Goal: Task Accomplishment & Management: Manage account settings

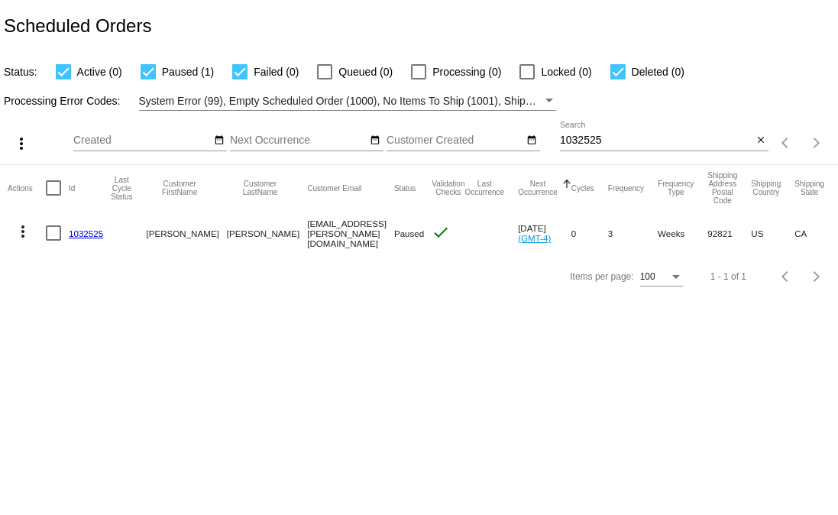
click at [91, 224] on mat-cell "1032525" at bounding box center [90, 233] width 42 height 44
click at [95, 238] on link "1032525" at bounding box center [86, 233] width 34 height 10
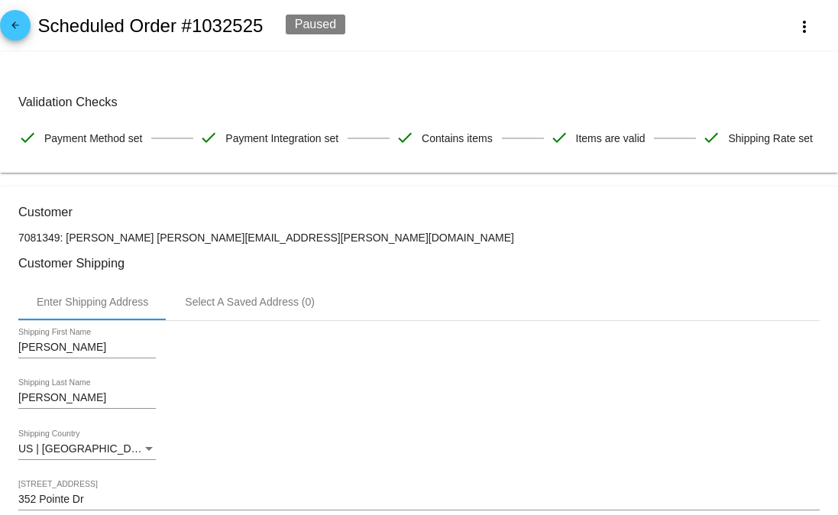
click at [79, 244] on p "7081349: Evan Hicks evan.a.hicks@gmail.com" at bounding box center [418, 237] width 801 height 12
drag, startPoint x: 115, startPoint y: 278, endPoint x: 364, endPoint y: 268, distance: 248.5
click at [364, 244] on p "7081349: Evan Hicks evan.a.hicks@gmail.com" at bounding box center [418, 237] width 801 height 12
copy p "[EMAIL_ADDRESS][PERSON_NAME][DOMAIN_NAME]"
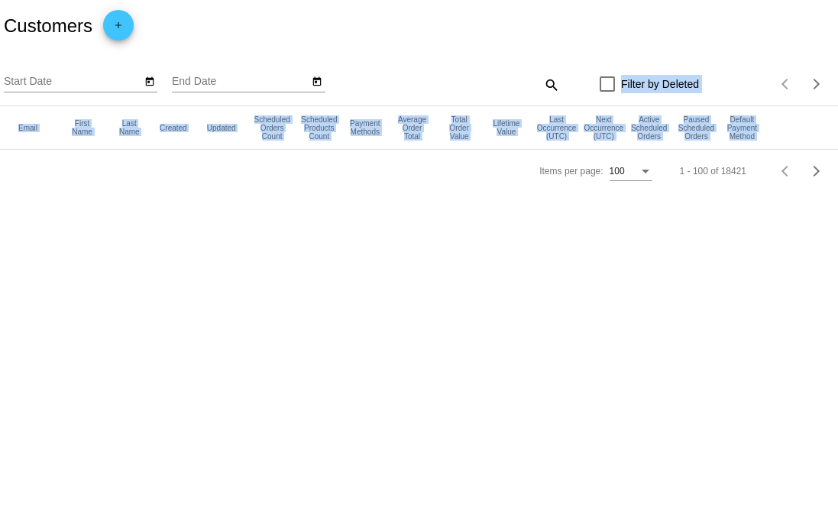
click at [555, 76] on app-dashboard-customers "Customers add Start Date End Date search Filter by Deleted Items per page: 100 …" at bounding box center [419, 96] width 838 height 192
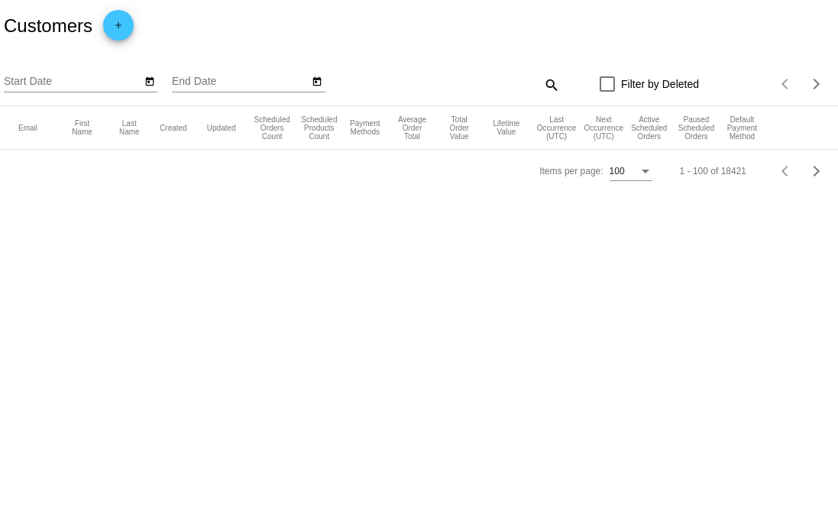
click at [539, 78] on div "search" at bounding box center [455, 85] width 209 height 24
click at [552, 86] on mat-icon "search" at bounding box center [551, 85] width 18 height 24
click at [497, 86] on input "Search" at bounding box center [455, 82] width 209 height 12
paste input "[EMAIL_ADDRESS][PERSON_NAME][DOMAIN_NAME]"
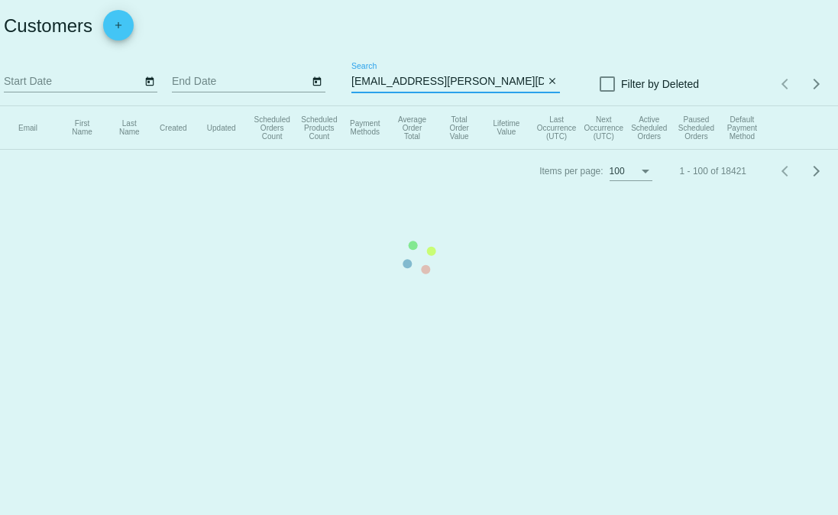
click at [361, 86] on app-dashboard-customers "Customers add Start Date End Date evan.a.hicks@gmail.com Search close Filter by…" at bounding box center [419, 96] width 838 height 192
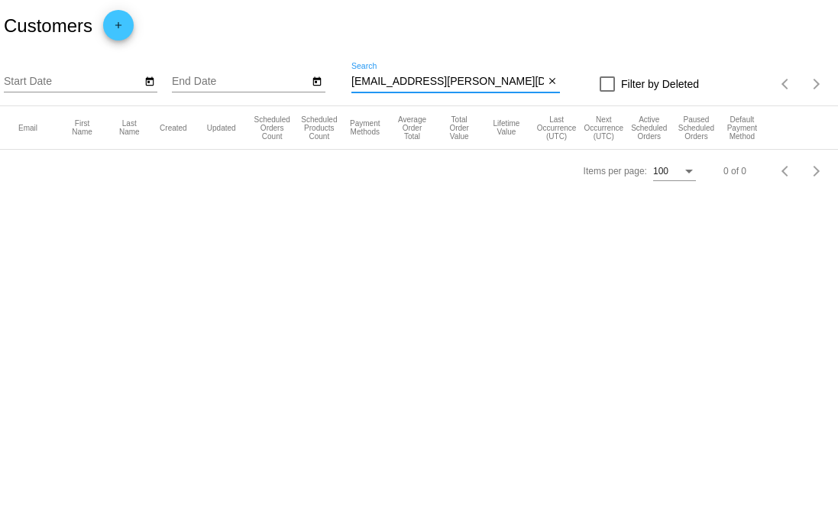
click at [356, 83] on input "[EMAIL_ADDRESS][PERSON_NAME][DOMAIN_NAME]" at bounding box center [447, 82] width 192 height 12
click at [513, 86] on input "[EMAIL_ADDRESS][PERSON_NAME][DOMAIN_NAME]" at bounding box center [447, 82] width 192 height 12
click at [487, 86] on input "evan.a.hicks@gmail.co," at bounding box center [447, 82] width 192 height 12
paste input "ackw.kushi@gmail.com"
type input "ackw.kushi@gmail.com"
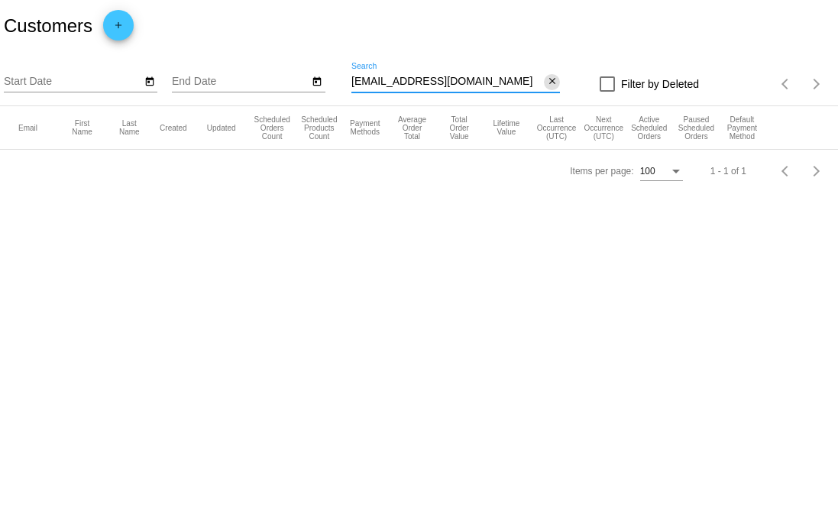
click at [553, 79] on mat-icon "close" at bounding box center [552, 82] width 11 height 12
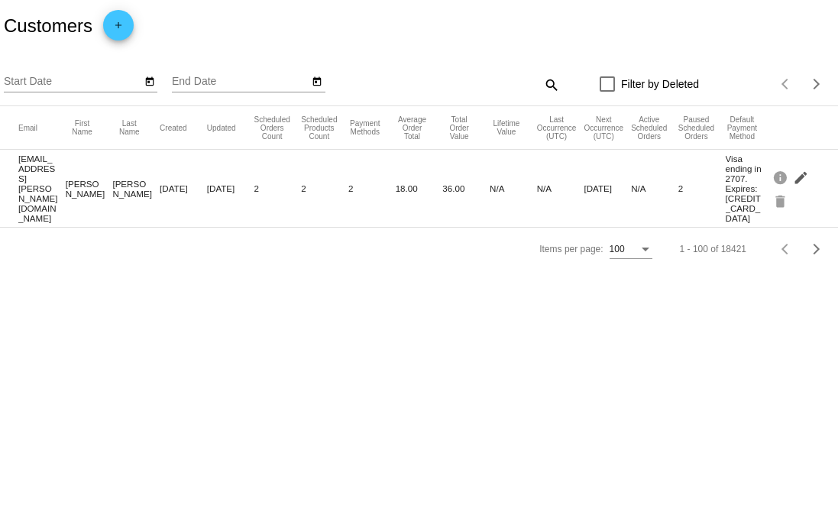
click at [793, 173] on mat-icon "edit" at bounding box center [802, 177] width 18 height 24
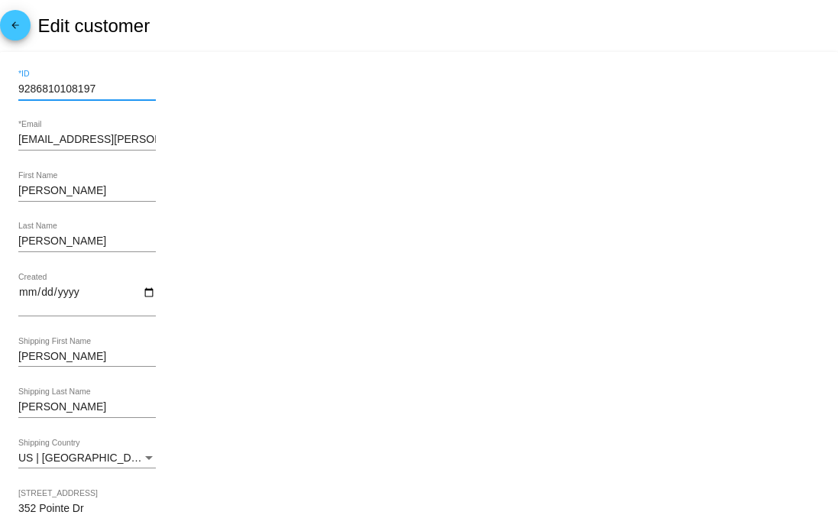
click at [71, 93] on input "9286810108197" at bounding box center [86, 89] width 137 height 12
click at [80, 146] on input "evan.a.hicks@gmail.com" at bounding box center [86, 140] width 137 height 12
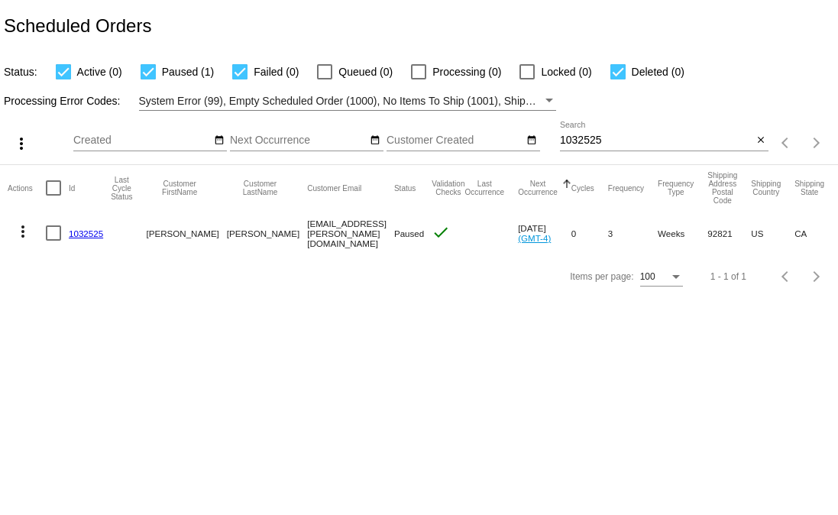
click at [623, 137] on input "1032525" at bounding box center [656, 140] width 192 height 12
paste input "Alexander"
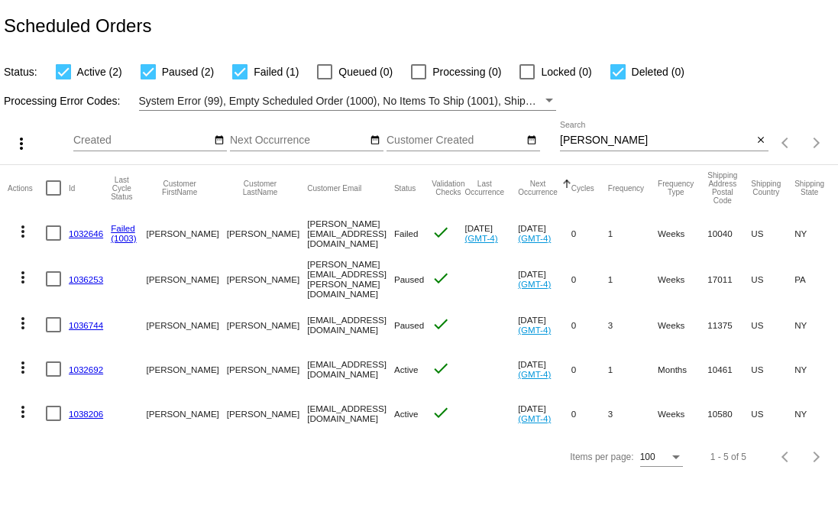
click at [681, 140] on input "Alexander" at bounding box center [656, 140] width 192 height 12
paste input "ackw.kushi@gmail.com"
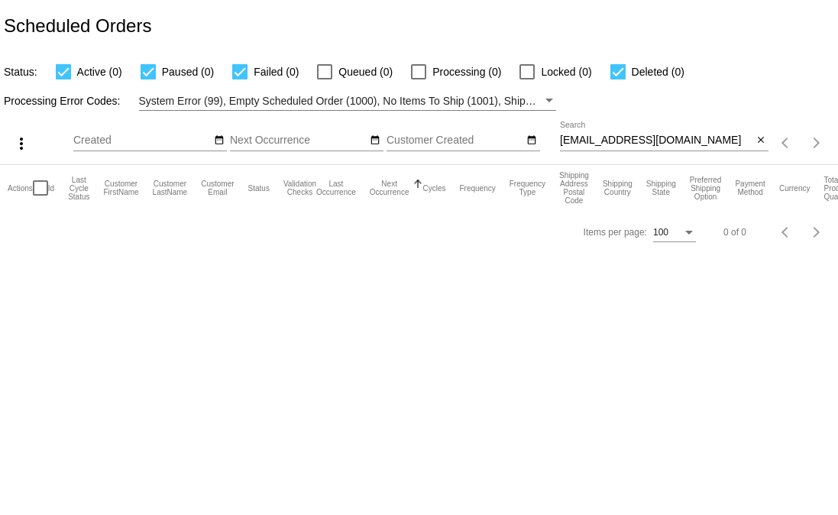
click at [645, 128] on div "ackw.kushi@gmail.com Search" at bounding box center [656, 136] width 192 height 30
paste input "1032524"
type input "1032524"
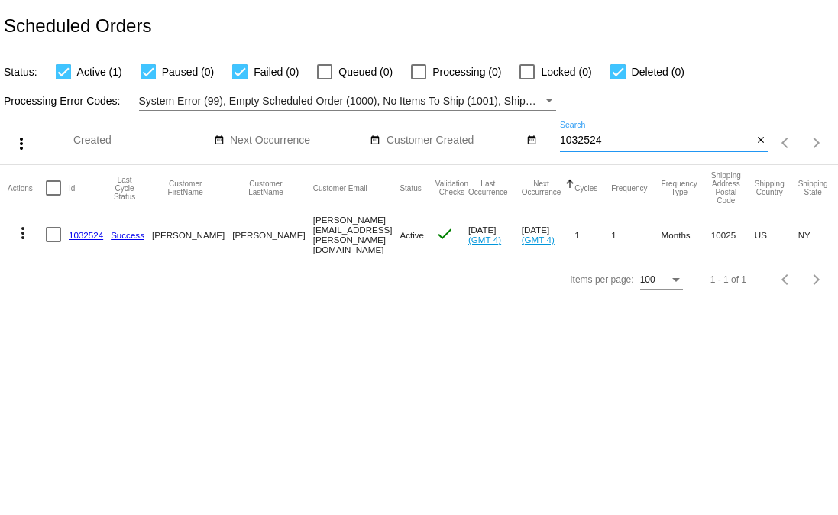
click at [89, 231] on link "1032524" at bounding box center [86, 235] width 34 height 10
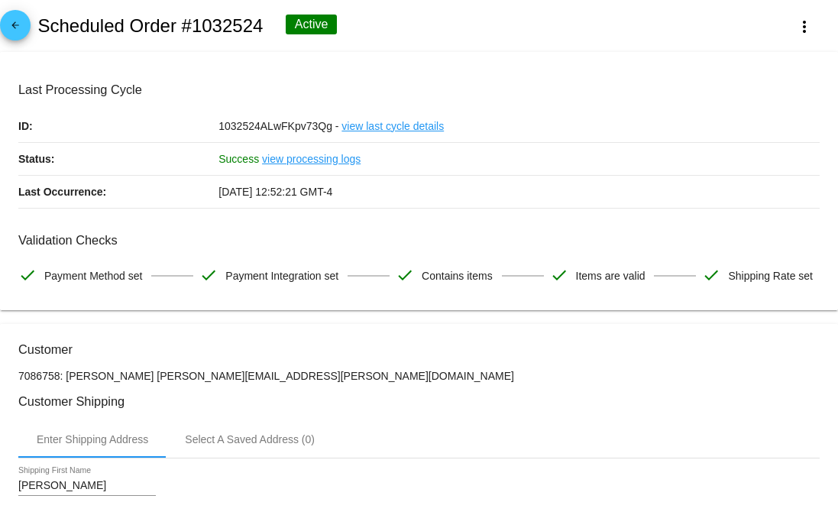
click at [18, 23] on mat-icon "arrow_back" at bounding box center [15, 29] width 18 height 18
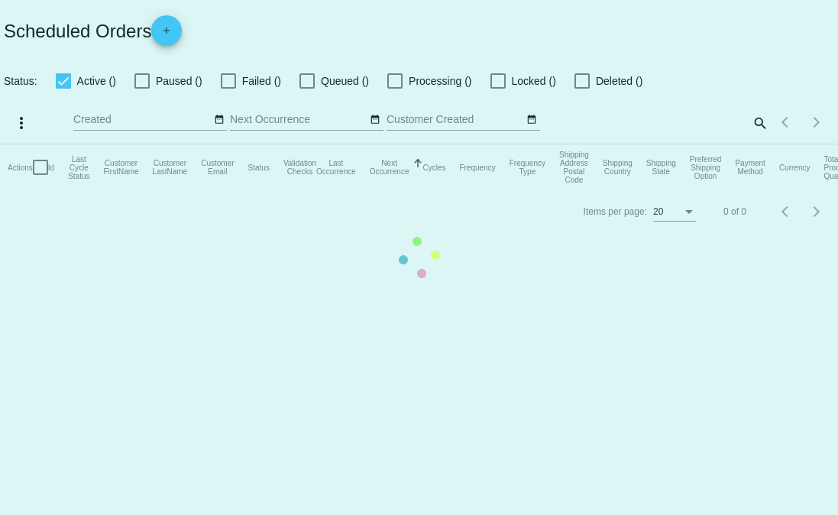
checkbox input "true"
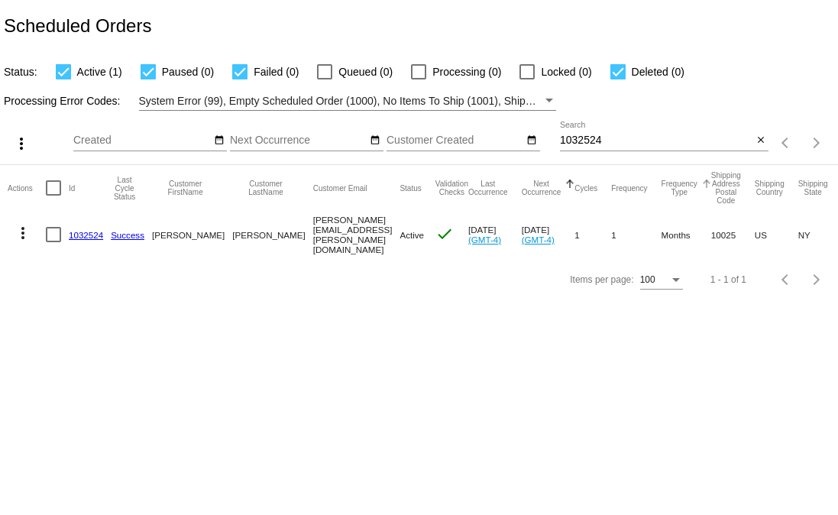
drag, startPoint x: 628, startPoint y: 167, endPoint x: 626, endPoint y: 148, distance: 19.2
click at [662, 167] on mat-header-cell "Frequency Type" at bounding box center [687, 188] width 50 height 46
click at [626, 145] on input "1032524" at bounding box center [656, 140] width 192 height 12
paste input "16"
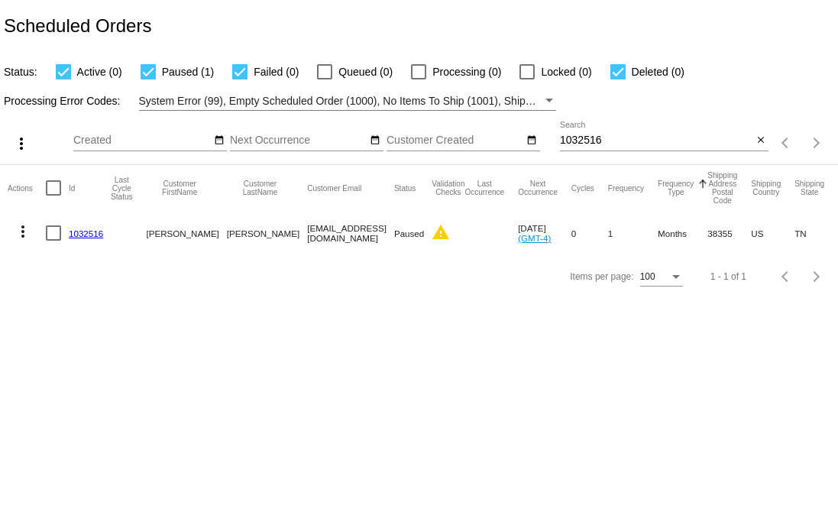
click at [614, 121] on div "more_vert Oct Jan Feb Mar Apr 1" at bounding box center [419, 138] width 838 height 54
click at [616, 135] on input "1032516" at bounding box center [656, 140] width 192 height 12
paste input "2"
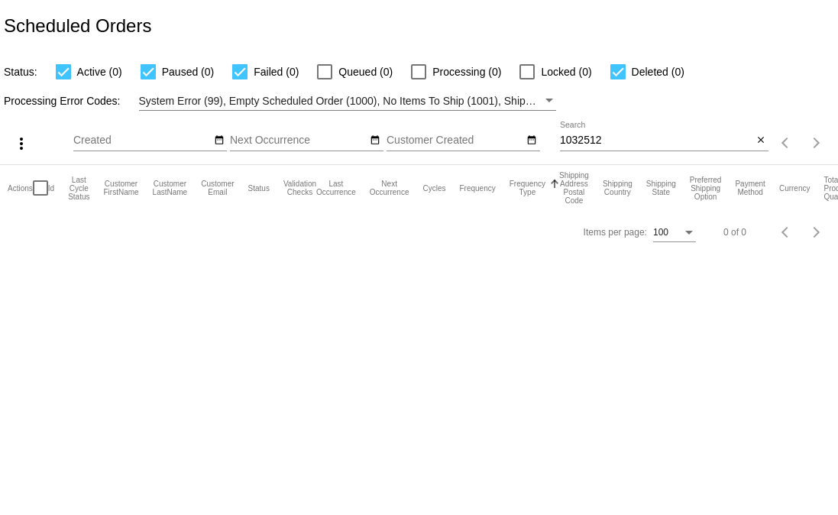
click at [610, 139] on input "1032512" at bounding box center [656, 140] width 192 height 12
paste input "457"
click at [435, 352] on body "Scheduled Orders Status: Active (0) Paused (0) Failed (0) Queued (0) Processing…" at bounding box center [419, 257] width 838 height 515
click at [622, 147] on div "1032457 Search" at bounding box center [656, 136] width 192 height 30
click at [616, 141] on input "1032457" at bounding box center [656, 140] width 192 height 12
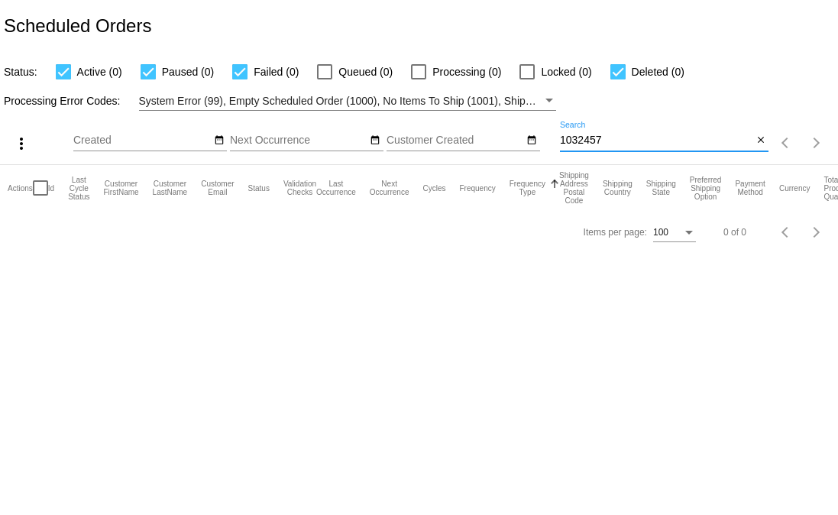
paste input "72"
type input "1032472"
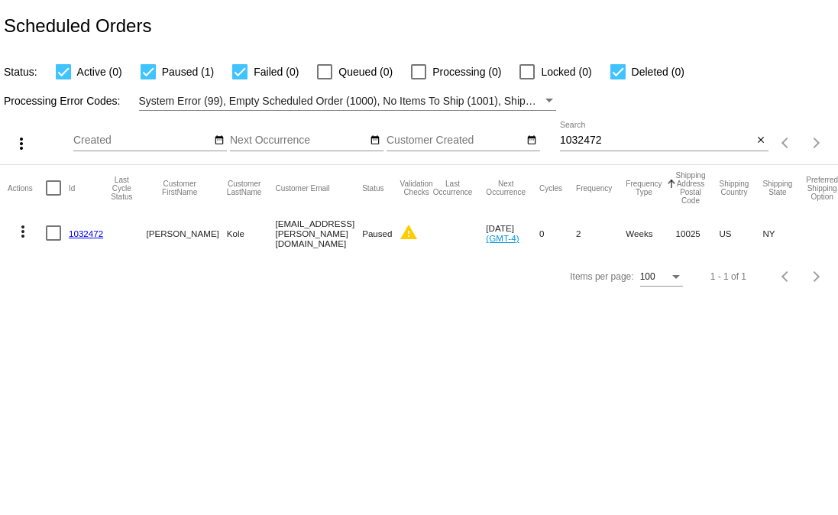
drag, startPoint x: 216, startPoint y: 299, endPoint x: 109, endPoint y: 242, distance: 121.3
click at [214, 297] on div "Items per page: 100 1 - 1 of 1" at bounding box center [419, 276] width 838 height 43
drag, startPoint x: 77, startPoint y: 223, endPoint x: 89, endPoint y: 238, distance: 18.5
click at [77, 223] on mat-cell "1032472" at bounding box center [90, 233] width 42 height 44
click at [88, 238] on link "1032472" at bounding box center [86, 233] width 34 height 10
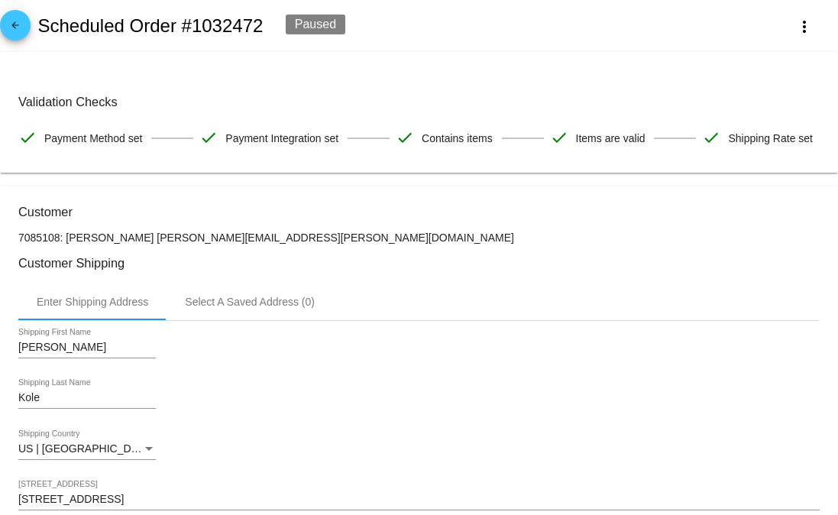
drag, startPoint x: 250, startPoint y: 273, endPoint x: 130, endPoint y: 269, distance: 120.0
click at [130, 244] on p "7085108: Michele Kole kole.michele@gmail.com" at bounding box center [418, 237] width 801 height 12
copy p "[EMAIL_ADDRESS][PERSON_NAME][DOMAIN_NAME]"
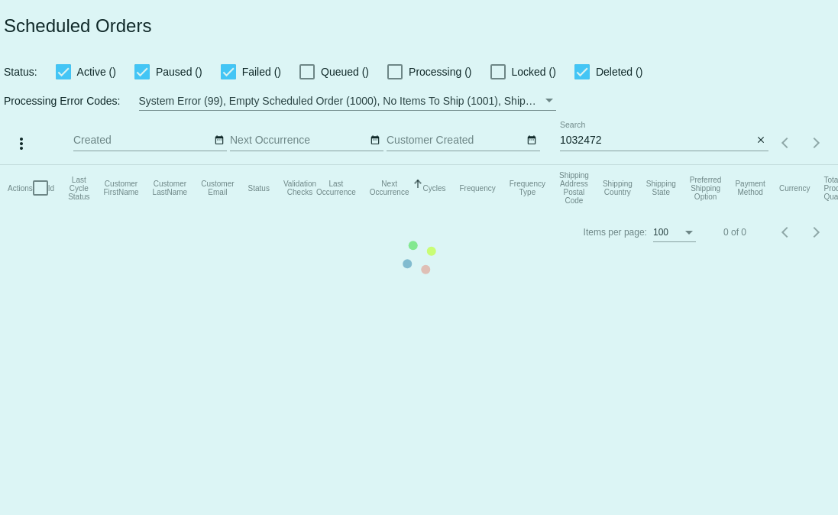
click at [616, 165] on mat-table "Actions Id Last Cycle Status Customer FirstName Customer LastName Customer Emai…" at bounding box center [419, 188] width 838 height 46
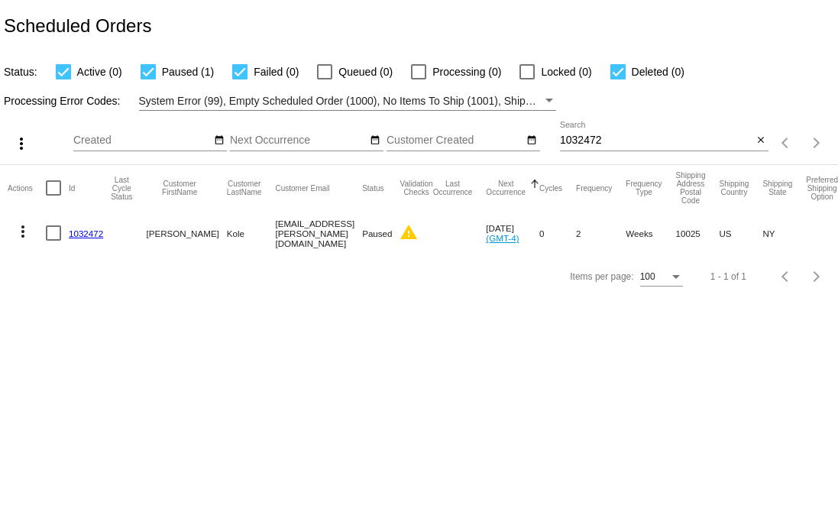
click at [631, 134] on div "1032472 Search" at bounding box center [656, 136] width 192 height 30
paste input "1"
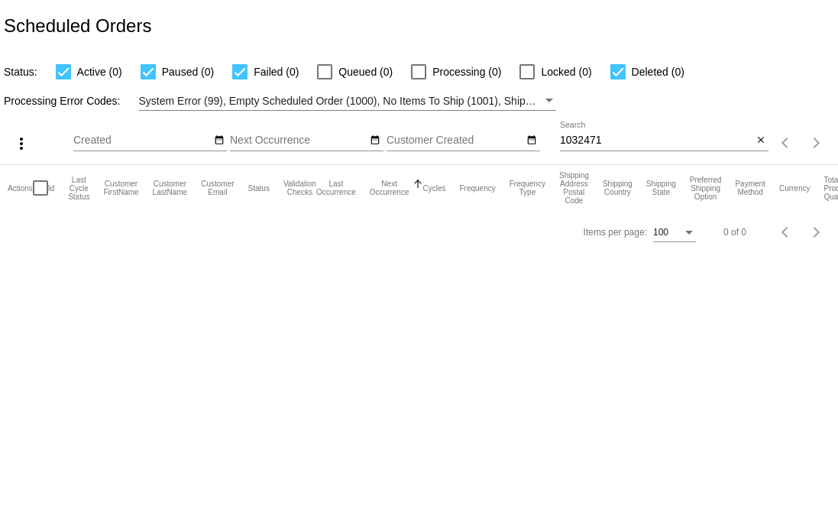
click at [607, 150] on div "1032471 Search" at bounding box center [656, 136] width 192 height 30
click at [500, 312] on body "Scheduled Orders Status: Active (0) Paused (0) Failed (0) Queued (0) Processing…" at bounding box center [419, 257] width 838 height 515
click at [645, 137] on input "1032471" at bounding box center [656, 140] width 192 height 12
paste input "mpiltch1@gmail.com"
click at [615, 158] on div "mpiltch1@gmail.com Search close" at bounding box center [664, 143] width 209 height 44
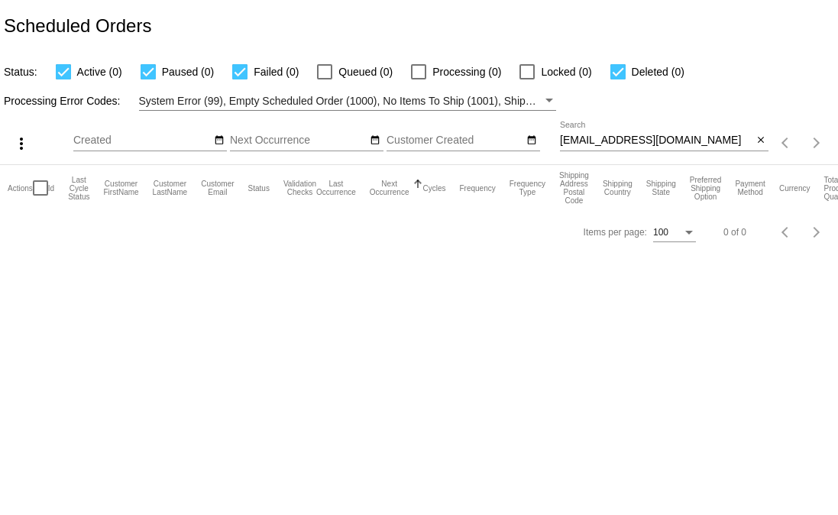
click at [616, 142] on input "mpiltch1@gmail.com" at bounding box center [656, 140] width 192 height 12
paste input "christinekennedy62@gmail.com-51112144208165-Active"
click at [604, 149] on div "christinekennedy62@gmail.com-51112144208165-Active Search" at bounding box center [656, 136] width 192 height 30
paste input
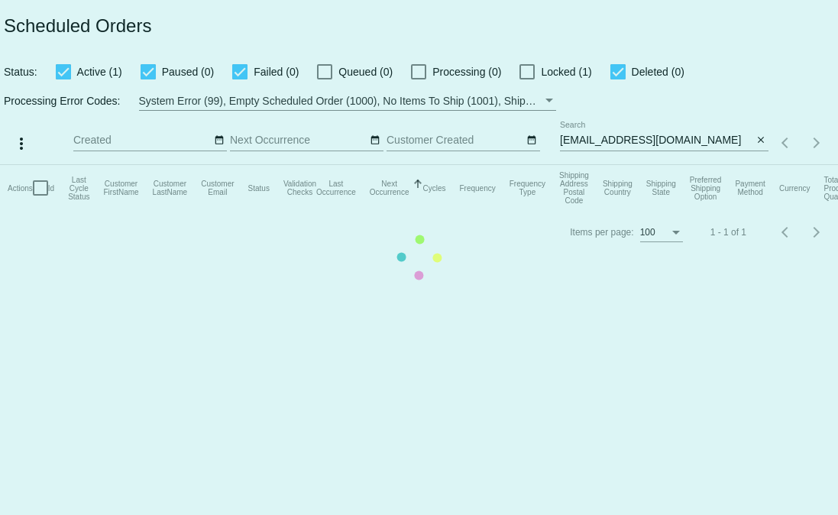
click at [745, 165] on mat-table "Actions Id Last Cycle Status Customer FirstName Customer LastName Customer Emai…" at bounding box center [419, 188] width 838 height 46
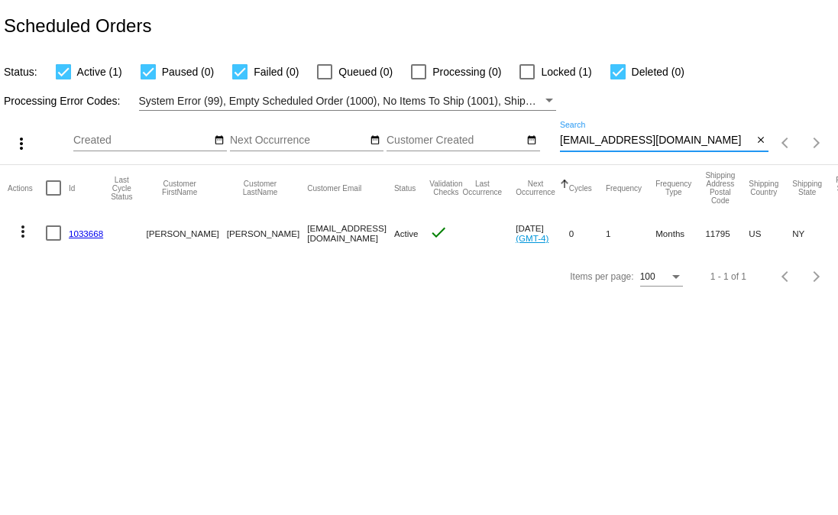
click at [614, 146] on input "christinekennedy62@gmail.com" at bounding box center [656, 140] width 192 height 12
paste input "bradkelley@me"
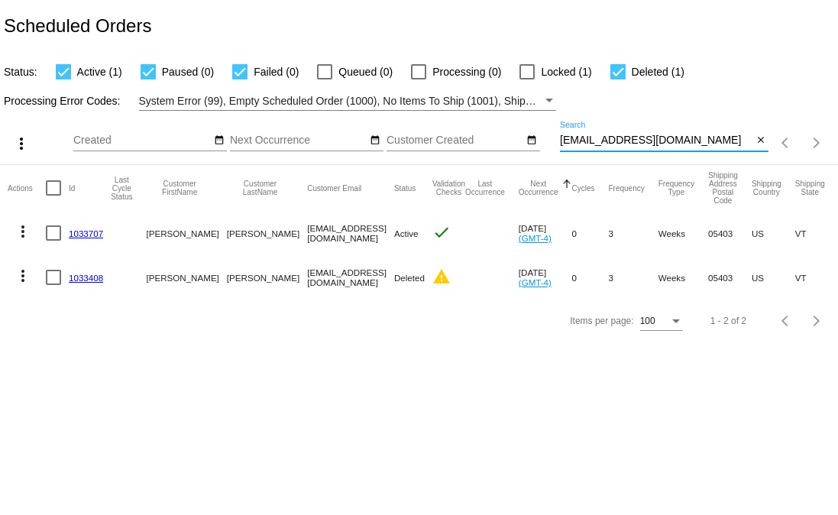
click at [684, 142] on input "bradkelley@me.com" at bounding box center [656, 140] width 192 height 12
paste input "alissaguzman@gmail"
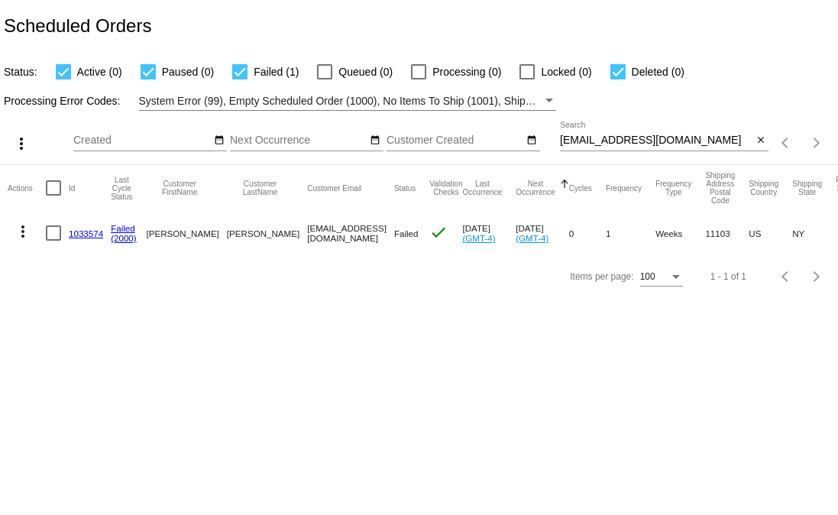
click at [837, 487] on html "Scheduled Orders Status: Active (0) Paused (0) Failed (1) Queued (0) Processing…" at bounding box center [419, 257] width 838 height 515
click at [604, 142] on input "alissaguzman@gmail.com" at bounding box center [656, 140] width 192 height 12
paste input "hhursh@hot"
click at [628, 153] on div "hhursh@hotmail.com Search close" at bounding box center [664, 143] width 209 height 44
click at [630, 147] on div "hhursh@hotmail.com Search" at bounding box center [656, 136] width 192 height 30
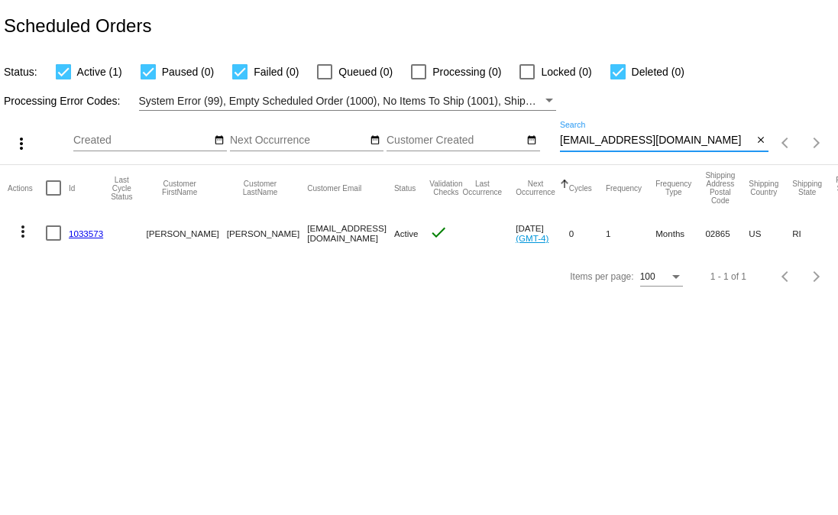
click at [629, 137] on input "hhursh@hotmail.com" at bounding box center [656, 140] width 192 height 12
paste input "janamarisa@g"
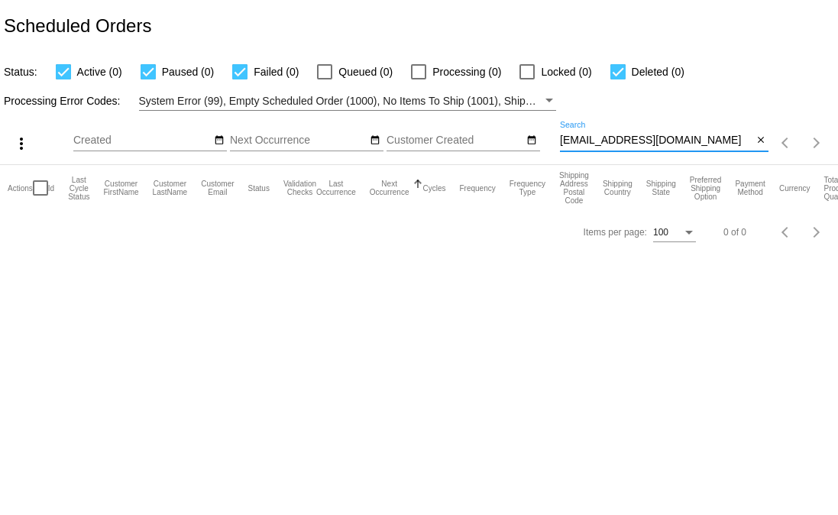
click at [659, 142] on input "janamarisa@gmail.com" at bounding box center [656, 140] width 192 height 12
paste input "christophercoffey"
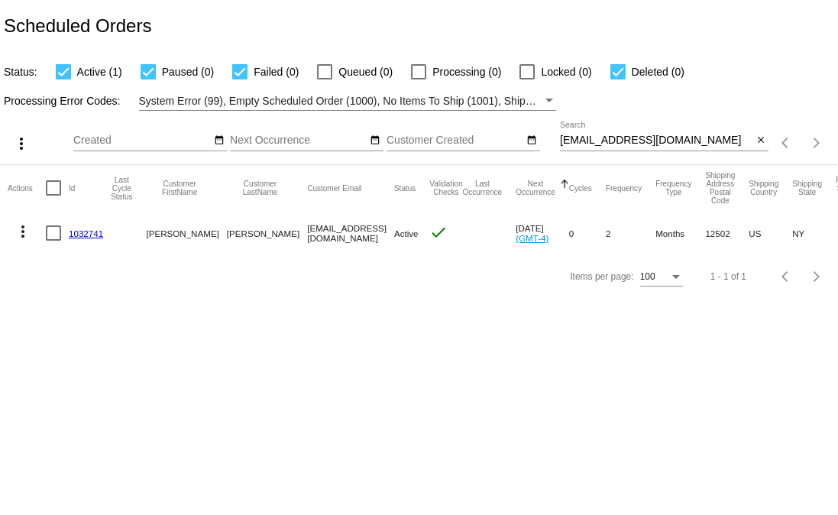
drag, startPoint x: 113, startPoint y: 236, endPoint x: 800, endPoint y: 410, distance: 708.4
click at [63, 232] on mat-row "more_vert 1032741 Chris Coffey christophercoffey@gmail.com Active check Oct 31 …" at bounding box center [553, 233] width 1091 height 44
copy mat-row "1032741"
click at [687, 142] on input "christophercoffey@gmail.com" at bounding box center [656, 140] width 192 height 12
paste input "mcicel"
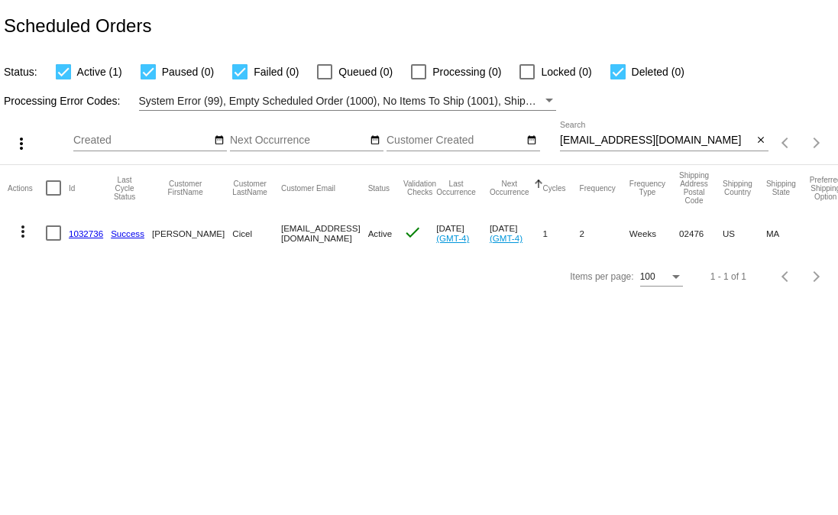
click at [671, 141] on input "mcicel@gmail.com" at bounding box center [656, 140] width 192 height 12
paste input "jsharper2"
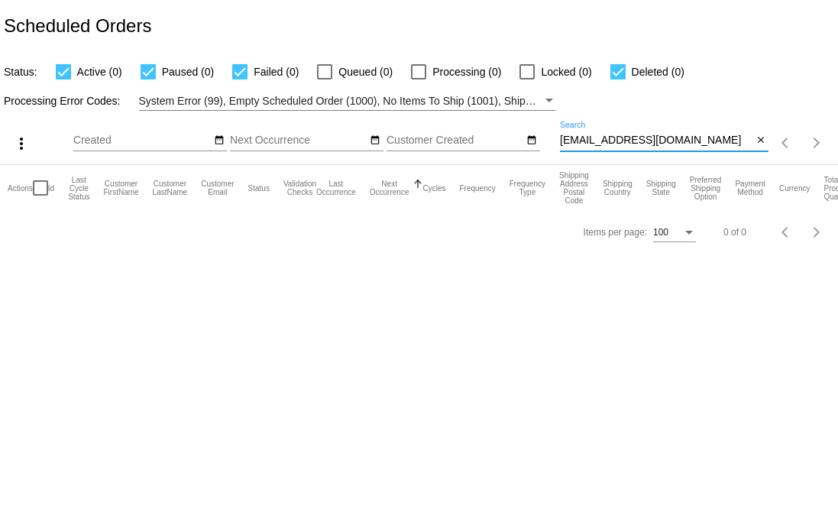
click at [647, 147] on input "jsharper2@gmail.com" at bounding box center [656, 140] width 192 height 12
paste input "anagilb1@gmail.com"
paste input "anagilb1@gmail.c"
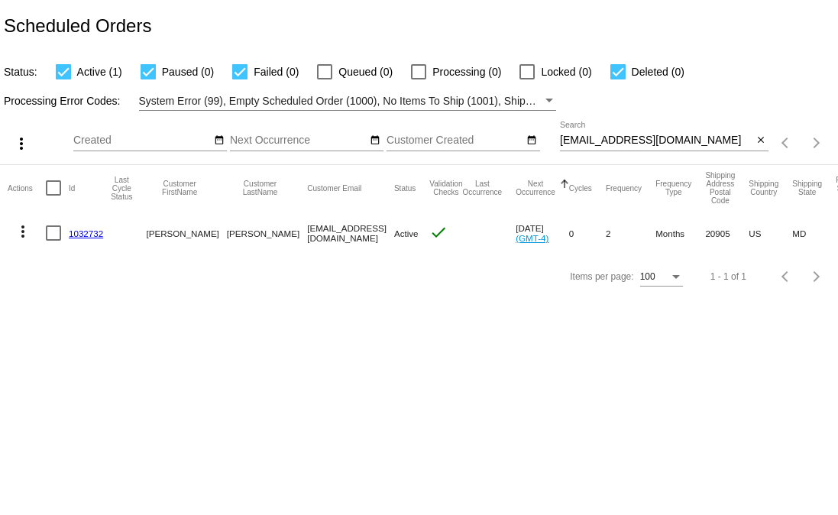
click at [594, 132] on div "anagilb1@gmail.com Search" at bounding box center [656, 136] width 192 height 30
paste input "suzi.214@gmail.com"
click at [604, 153] on div "anagilb1@gmail.comsuzi.214@gmail.com Search close" at bounding box center [664, 143] width 209 height 44
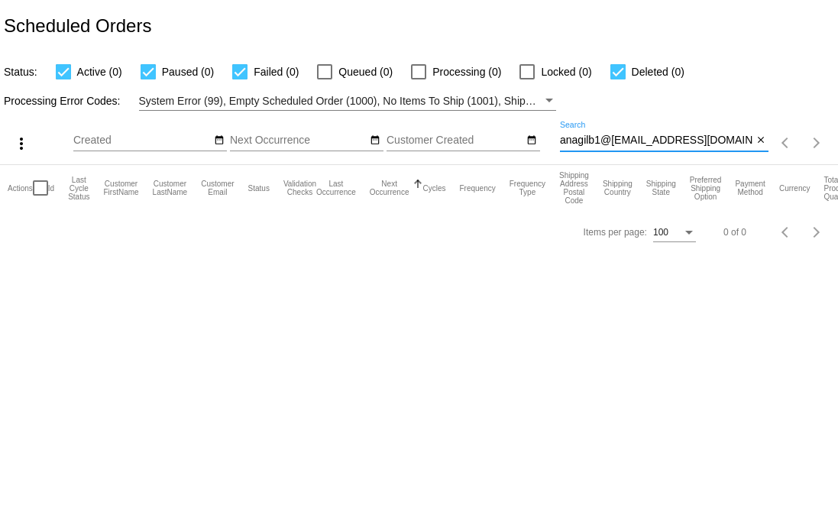
click at [621, 144] on input "anagilb1@gmail.comsuzi.214@gmail.com" at bounding box center [656, 140] width 192 height 12
paste input "rosaliedeangelo308"
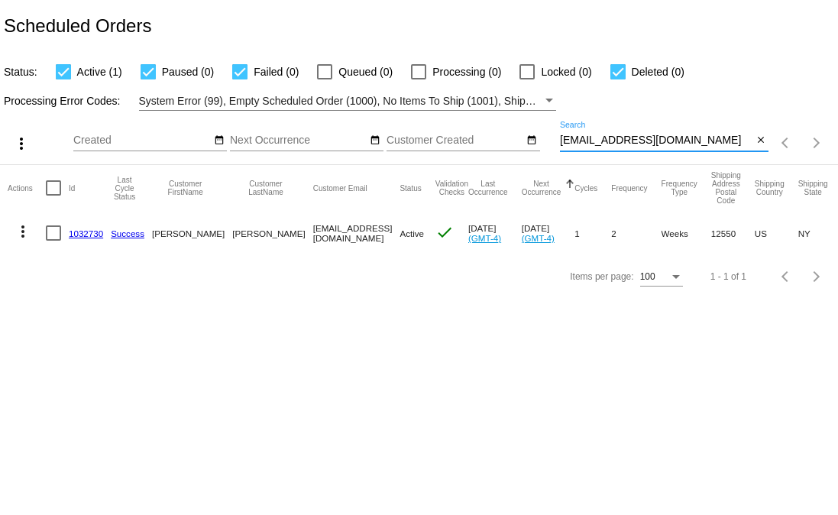
click at [627, 141] on input "rosaliedeangelo308@gmail.com" at bounding box center [656, 140] width 192 height 12
paste input "suzi.214@gmail.com"
paste input "suzi.214"
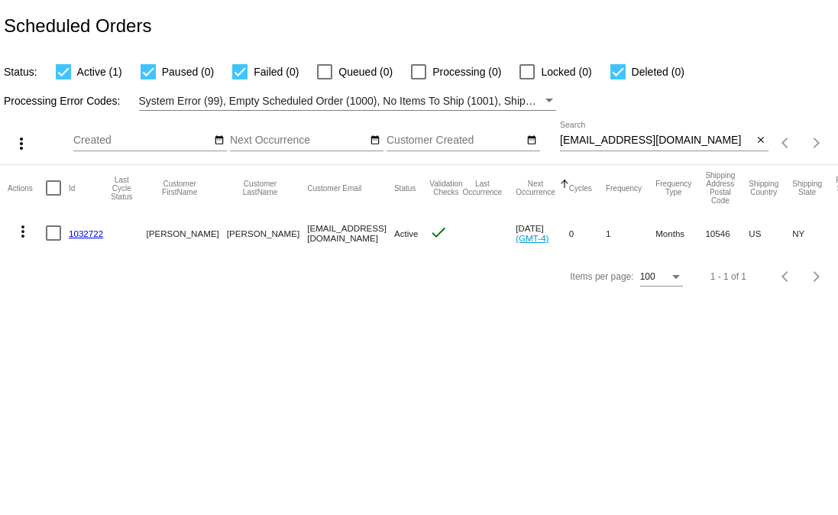
click at [658, 137] on input "suzi.214@gmail.com" at bounding box center [656, 140] width 192 height 12
paste input "prmanley451@hot"
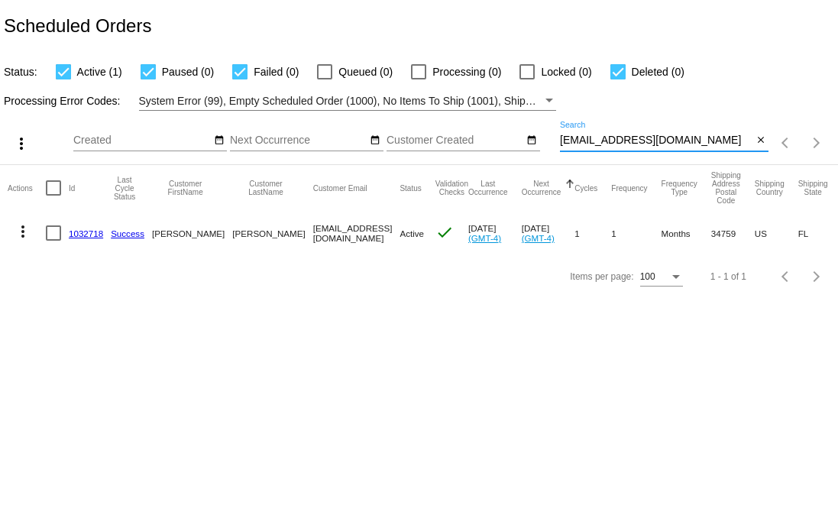
click at [635, 137] on input "prmanley451@hotmail.com" at bounding box center [656, 140] width 192 height 12
paste input "baglady@peacewood"
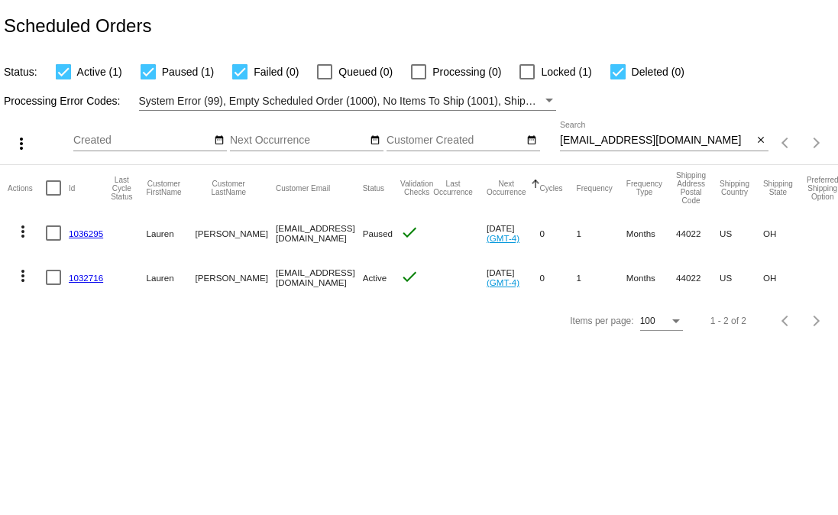
click at [621, 150] on div "baglady@peacewood.com Search" at bounding box center [656, 136] width 192 height 30
paste input "alaina.tosatti@gmail"
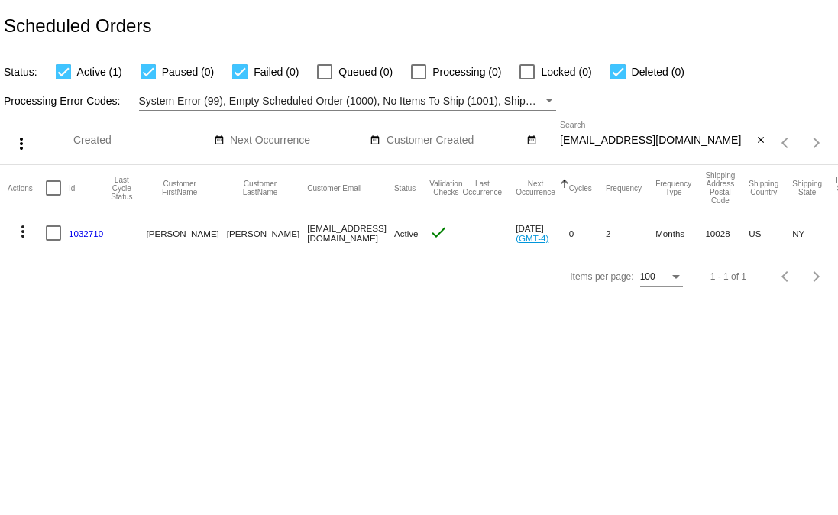
click at [661, 129] on div "alaina.tosatti@gmail.com Search" at bounding box center [656, 136] width 192 height 30
click at [666, 147] on div "alaina.tosatti@gmail.com Search" at bounding box center [656, 136] width 192 height 30
paste input "pearcemuncy@mac"
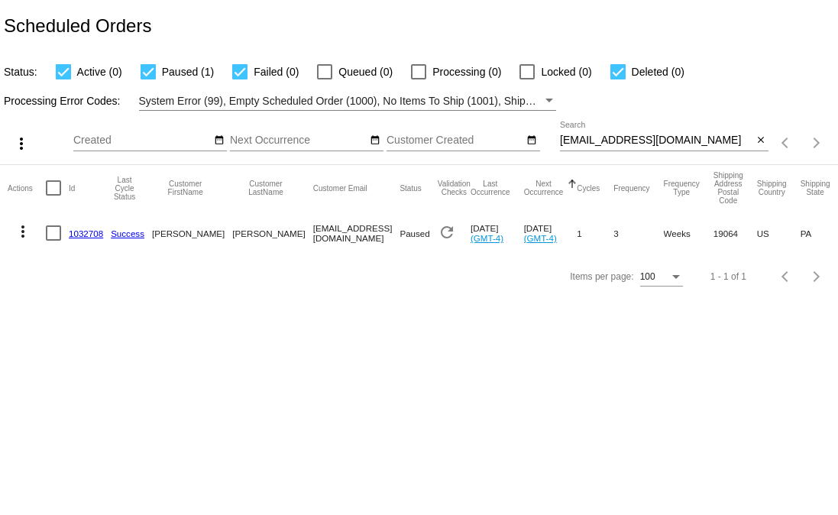
click at [627, 142] on input "pearcemuncy@mac.com" at bounding box center [656, 140] width 192 height 12
paste input "alespreasub@gmail"
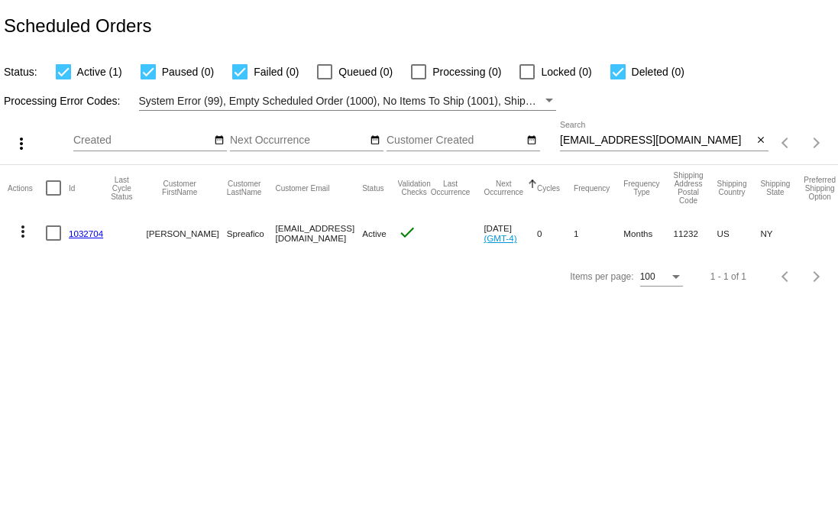
drag, startPoint x: 107, startPoint y: 243, endPoint x: 63, endPoint y: 241, distance: 43.6
click at [63, 241] on mat-row "more_vert 1032704 Alessandro Spreafico alespreasub@gmail.com Active check Oct 1…" at bounding box center [537, 233] width 1059 height 44
copy mat-row "1032704"
click at [645, 150] on div "alespreasub@gmail.com Search" at bounding box center [656, 136] width 192 height 30
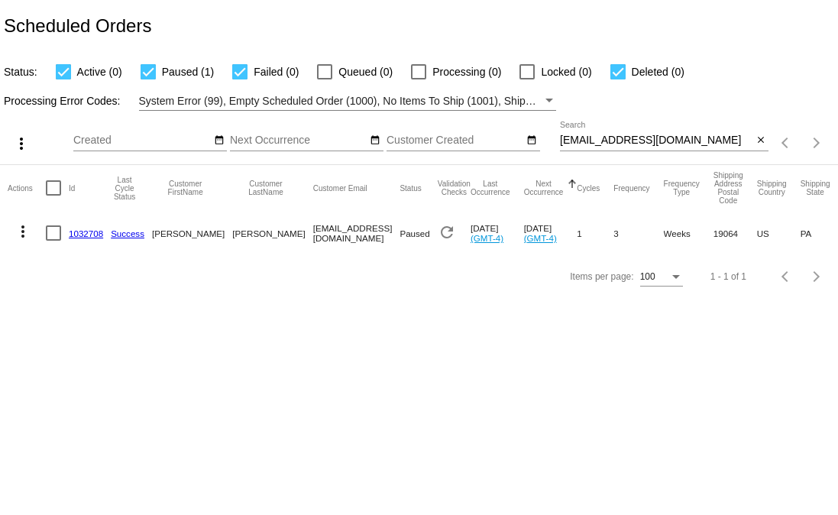
click at [675, 137] on input "pearcemuncy@mac.com" at bounding box center [656, 140] width 192 height 12
paste input "heidenreichj@gmail"
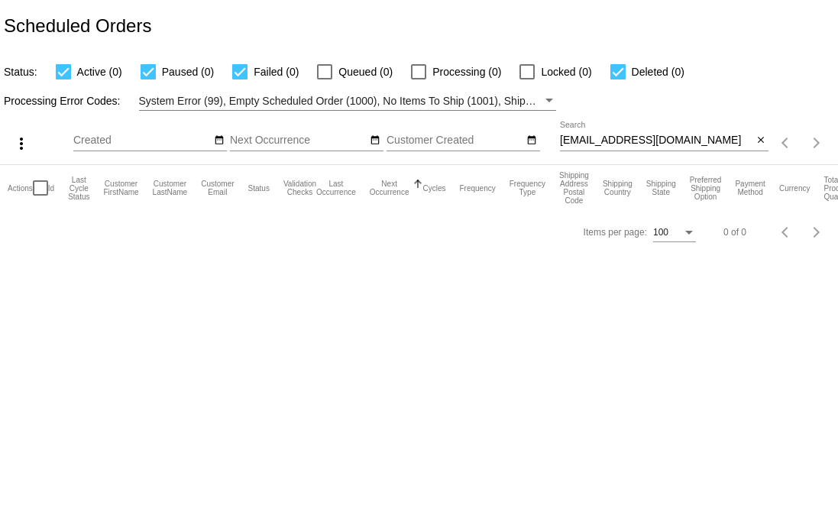
click at [591, 135] on input "heidenreichj@gmail.com" at bounding box center [656, 140] width 192 height 12
paste input "alespreasub@gmail.com"
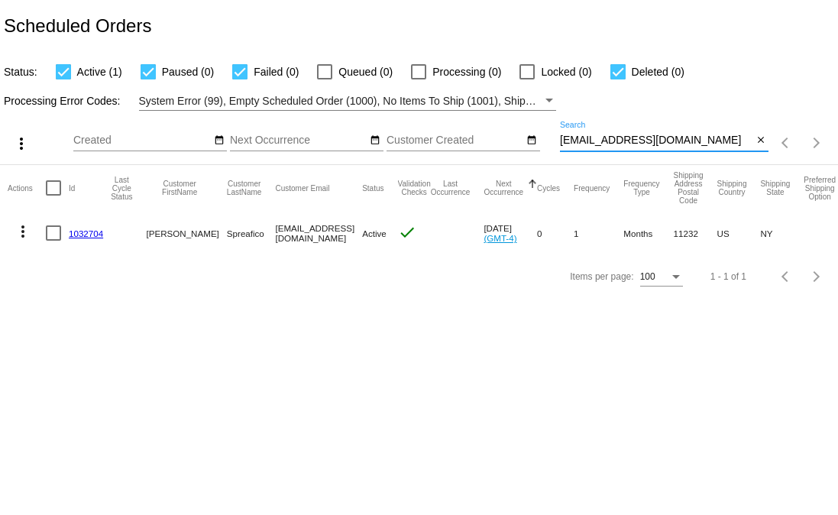
click at [668, 140] on input "alespreasub@gmail.com" at bounding box center [656, 140] width 192 height 12
paste input "heidenreichj"
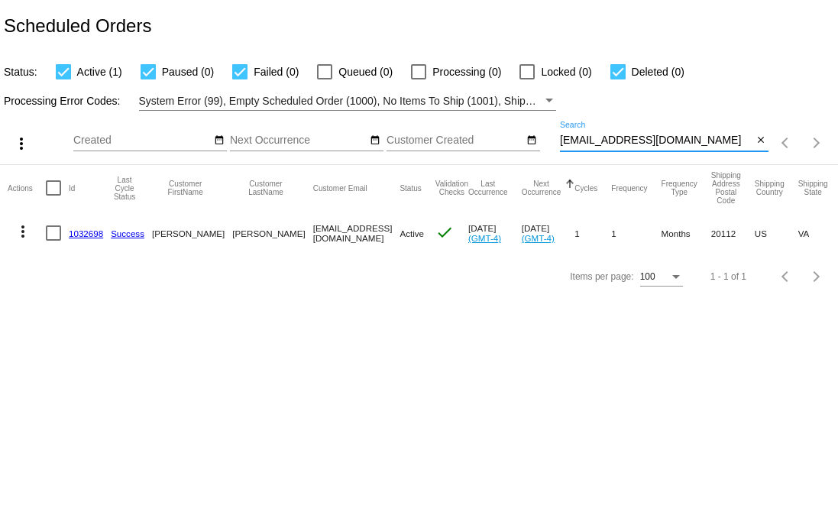
click at [607, 141] on input "heidenreichj@gmail.com" at bounding box center [656, 140] width 192 height 12
paste input "mytocai@yahoo"
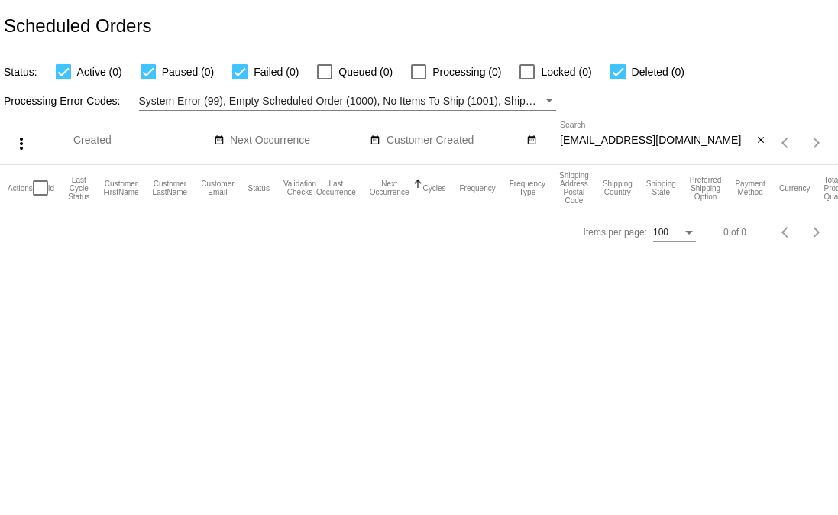
click at [702, 150] on div "mytocai@yahoo.com Search" at bounding box center [656, 136] width 192 height 30
paste input "annkossakowski@gmail.co"
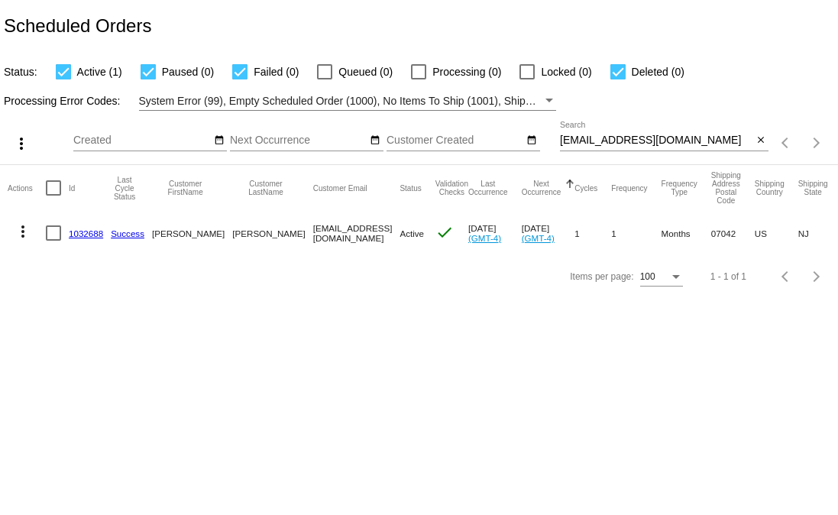
click at [657, 143] on input "annkossakowski@gmail.co" at bounding box center [656, 140] width 192 height 12
paste input "bonbini74@gmail.com"
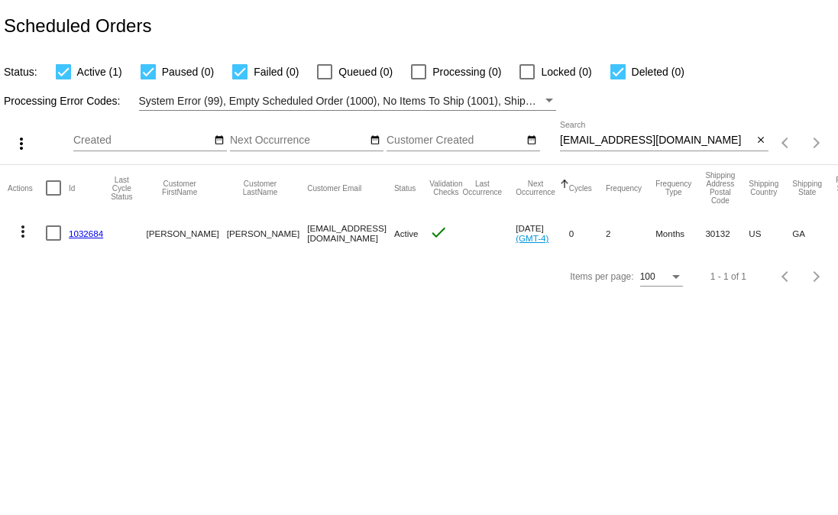
click at [636, 141] on input "bonbini74@gmail.com" at bounding box center [656, 140] width 192 height 12
paste input "cmartirano03@verizon.net"
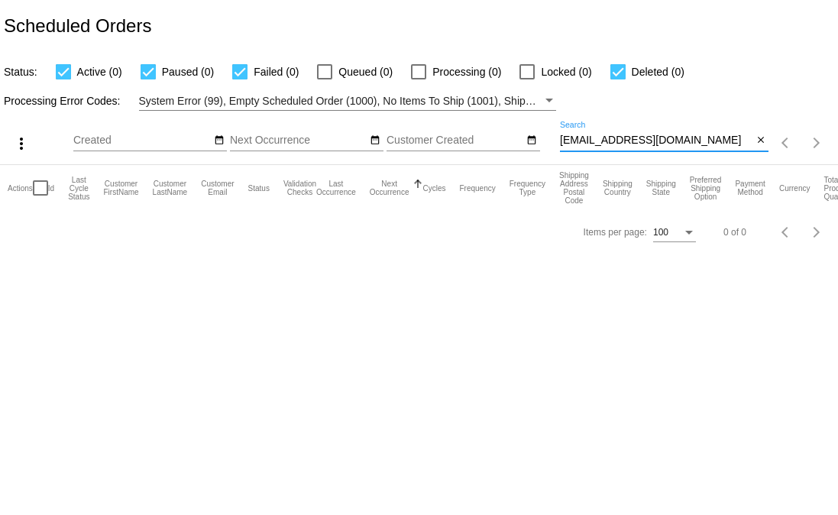
click at [674, 141] on input "cmartirano03@verizon.net" at bounding box center [656, 140] width 192 height 12
paste input "rystalgwitherspoon@gmail.com"
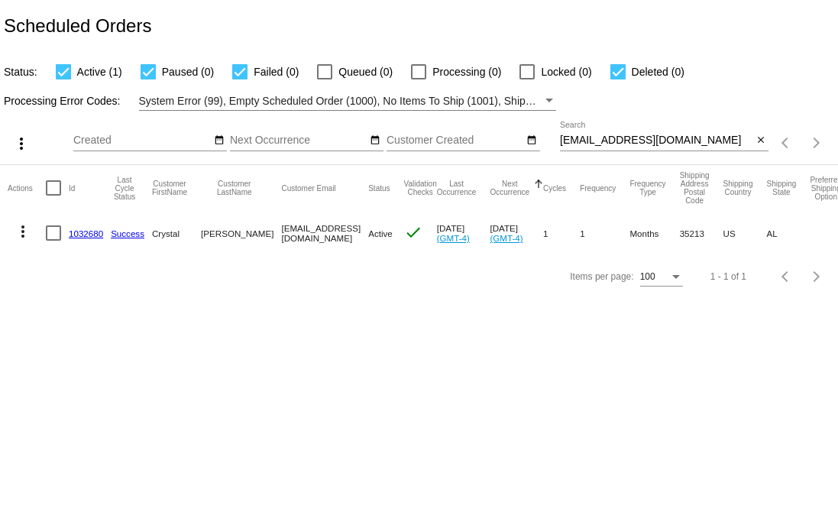
click at [720, 145] on input "crystalgwitherspoon@gmail.com" at bounding box center [656, 140] width 192 height 12
paste input "juanchistan4ever@icloud"
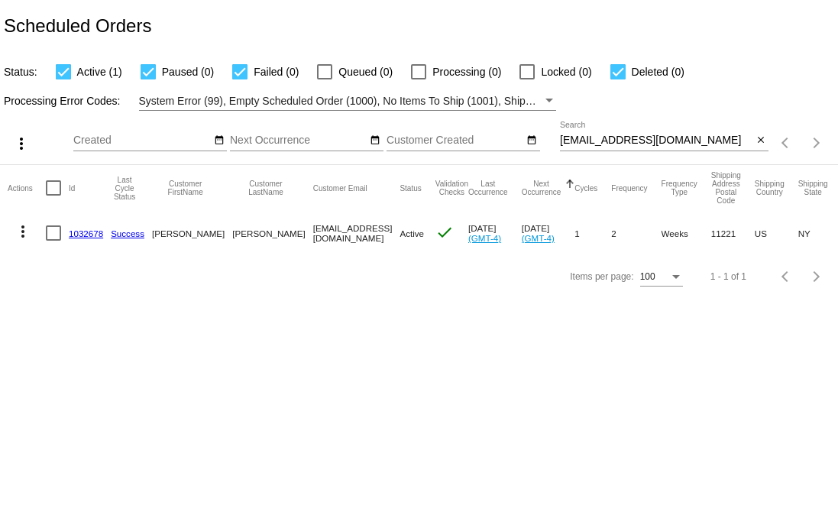
click at [695, 135] on input "juanchistan4ever@icloud.com" at bounding box center [656, 140] width 192 height 12
paste input "kandehaynes@mindspring"
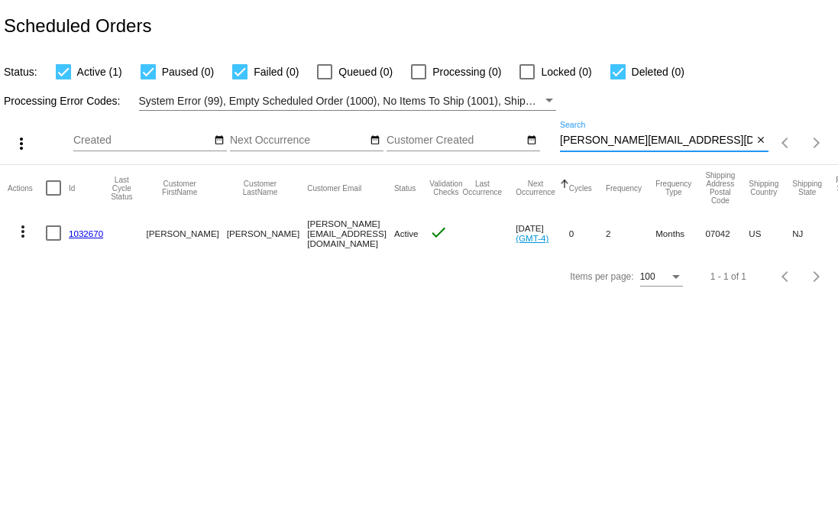
click at [663, 138] on input "kandehaynes@mindspring.com" at bounding box center [656, 140] width 192 height 12
paste input "eaebly@gmail"
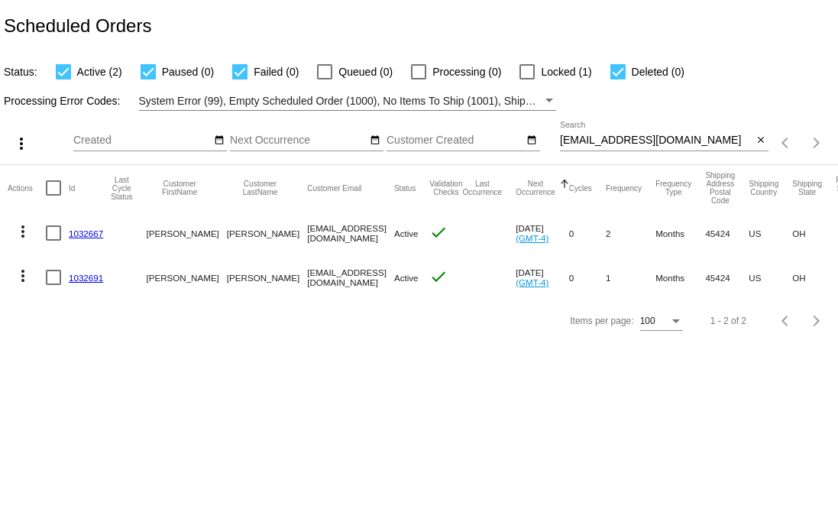
click at [658, 134] on input "eaebly@gmail.com" at bounding box center [656, 140] width 192 height 12
paste input "sawyer.drummond"
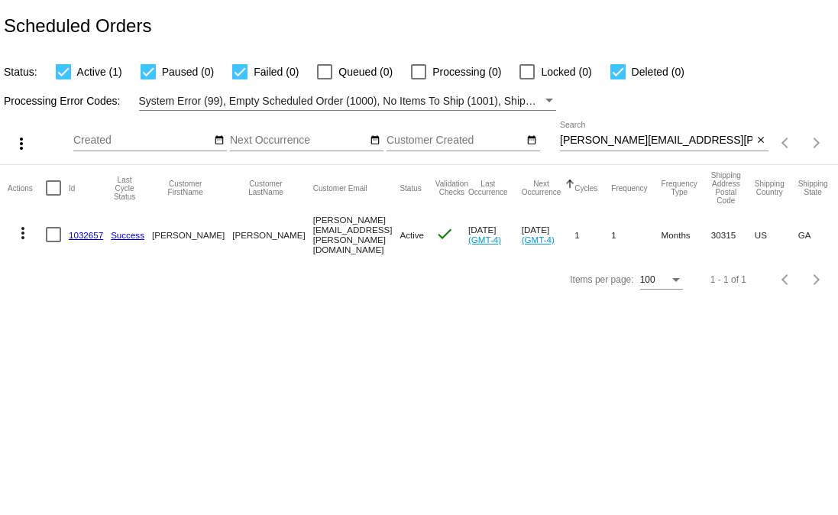
click at [705, 143] on input "sawyer.drummond@gmail.com" at bounding box center [656, 140] width 192 height 12
paste input "ean@grieve.co"
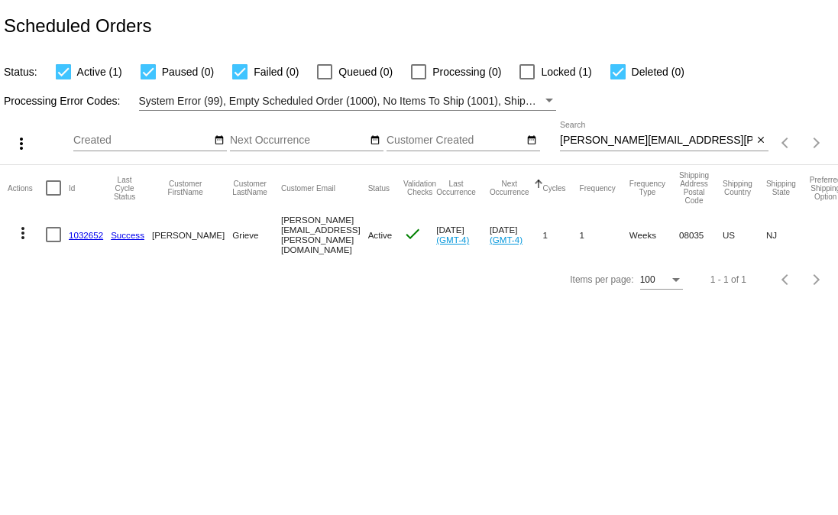
click at [648, 147] on div "sean@grieve.co Search" at bounding box center [656, 136] width 192 height 30
paste input "laurencgraf@gmail.com"
paste input
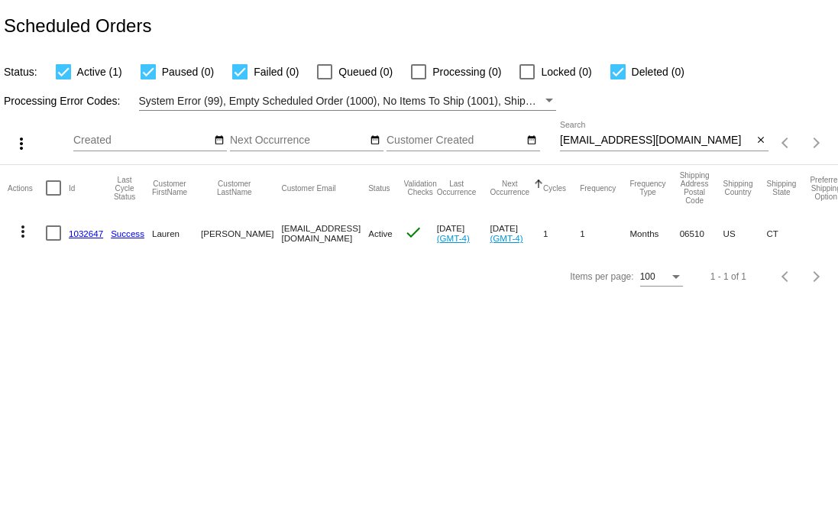
click at [623, 145] on input "laurencgraf@gmail.com" at bounding box center [656, 140] width 192 height 12
paste input "inda.chang101"
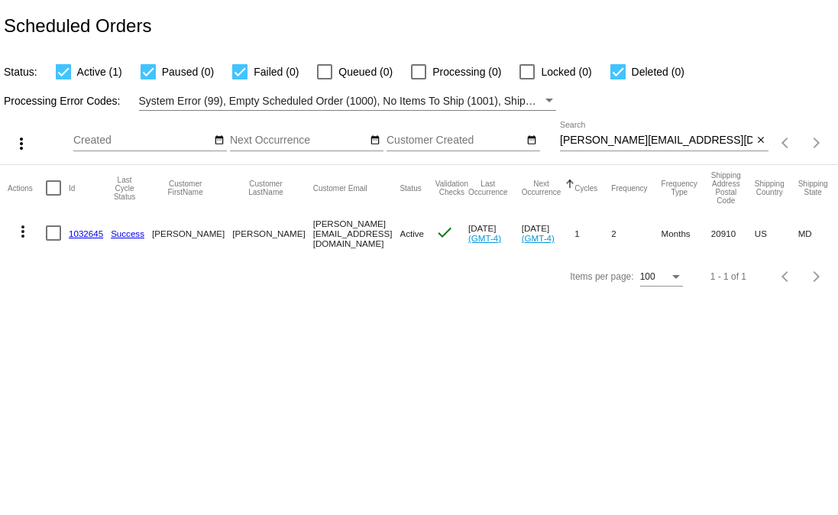
click at [738, 133] on div "linda.chang101@gmail.com Search" at bounding box center [656, 136] width 192 height 30
paste input "shane.hunt13"
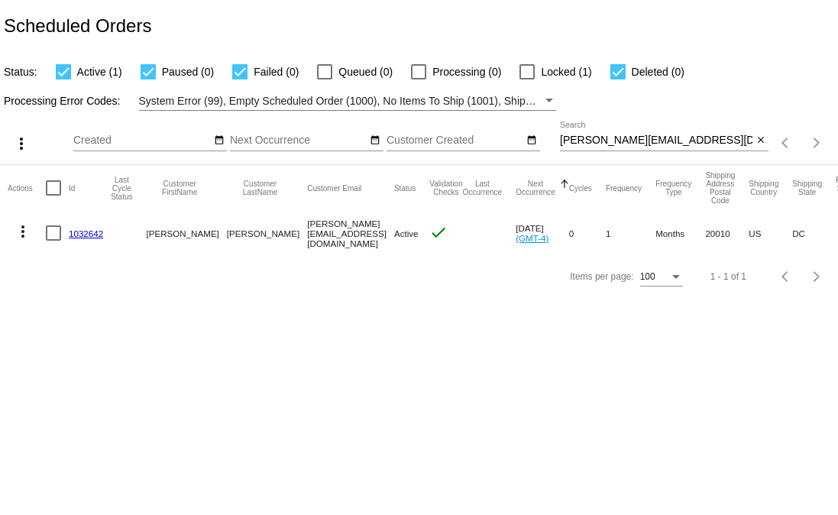
drag, startPoint x: 128, startPoint y: 238, endPoint x: 66, endPoint y: 238, distance: 61.9
click at [66, 238] on mat-row "more_vert 1032642 Shane Hunt shane.hunt13@gmail.com Active check Oct 3 2025 (GM…" at bounding box center [553, 233] width 1091 height 44
copy mat-row "1032642"
click at [584, 139] on input "shane.hunt13@gmail.com" at bounding box center [656, 140] width 192 height 12
paste input "nicholasmcooper"
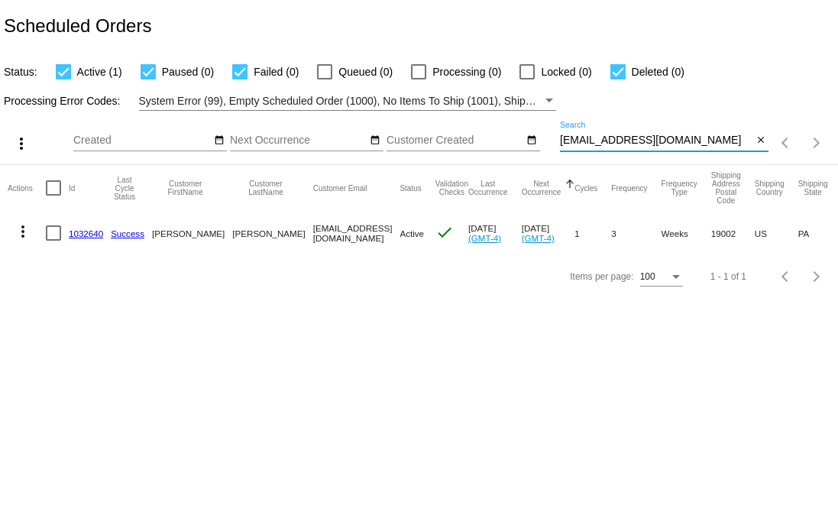
click at [674, 144] on input "nicholasmcooper@gmail.com" at bounding box center [656, 140] width 192 height 12
paste input "1032640"
click at [672, 144] on input "1032640" at bounding box center [656, 140] width 192 height 12
paste input "swbolte@mymetronet.net"
click at [660, 132] on div "swbolte@mymetronet.net Search" at bounding box center [656, 136] width 192 height 30
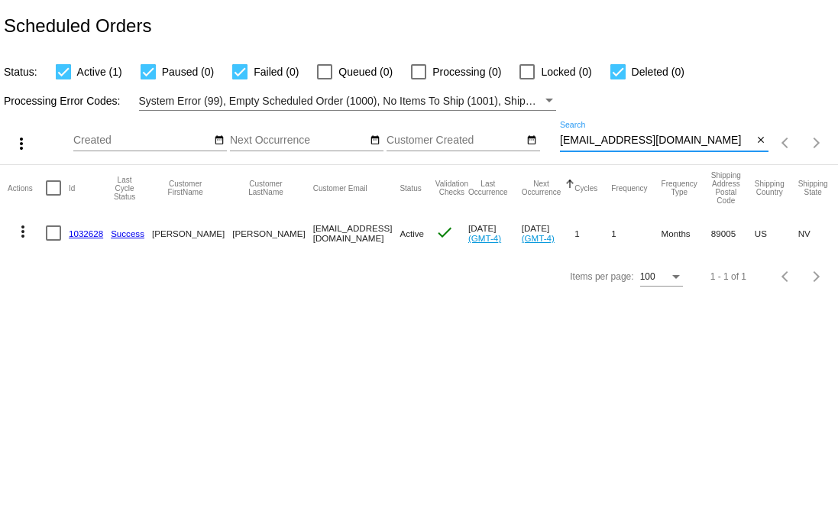
paste input "Nicole.e.briley@gmail.com"
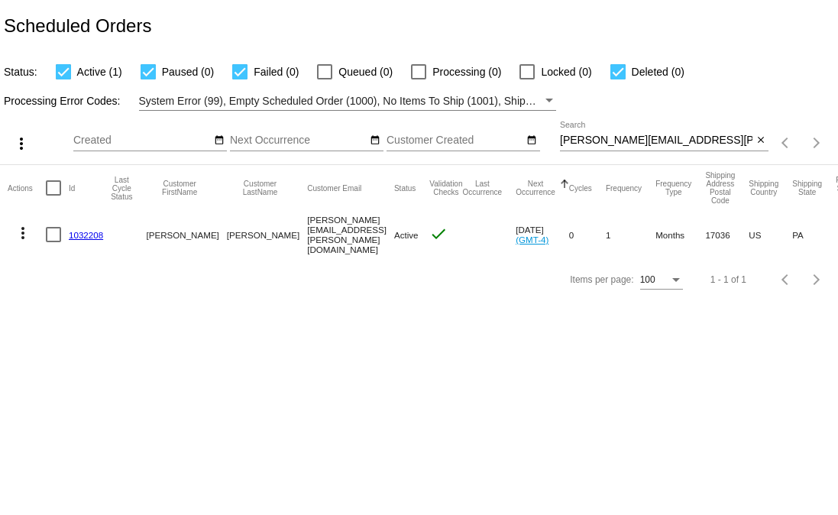
drag, startPoint x: 112, startPoint y: 235, endPoint x: 50, endPoint y: 236, distance: 61.1
click at [50, 236] on mat-row "more_vert 1032208 Nicole Briley Nicole.e.briley@gmail.com Active check Oct 9 20…" at bounding box center [553, 234] width 1091 height 47
click at [708, 134] on div "Nicole.e.briley@gmail.com Search" at bounding box center [656, 136] width 192 height 30
paste input "mel009922"
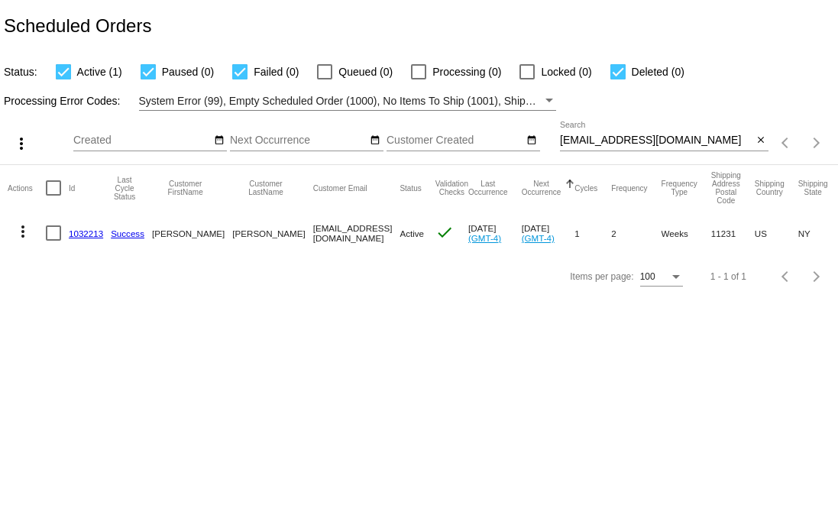
click at [613, 146] on input "mel009922@gmail.com" at bounding box center [656, 140] width 192 height 12
paste input "allison.e.ryan"
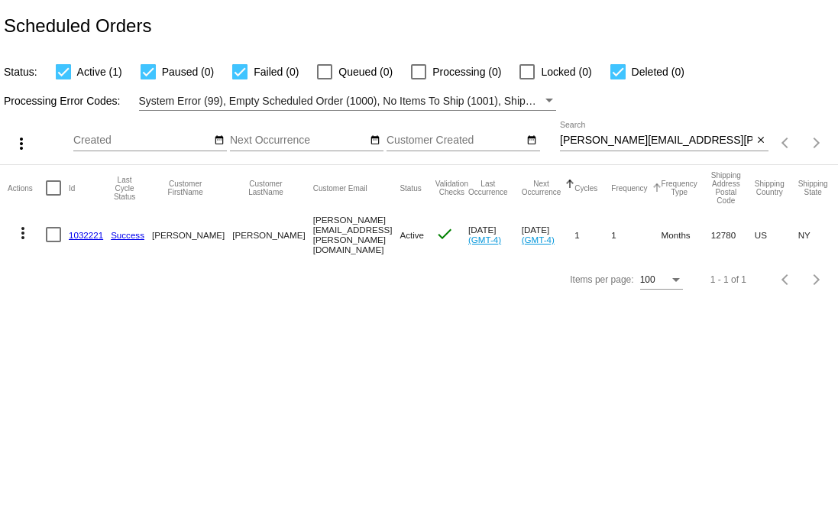
click at [611, 171] on mat-header-cell "Frequency" at bounding box center [636, 188] width 50 height 46
click at [611, 135] on input "allison.e.ryan@gmail.com" at bounding box center [656, 140] width 192 height 12
paste input "imeedimiero"
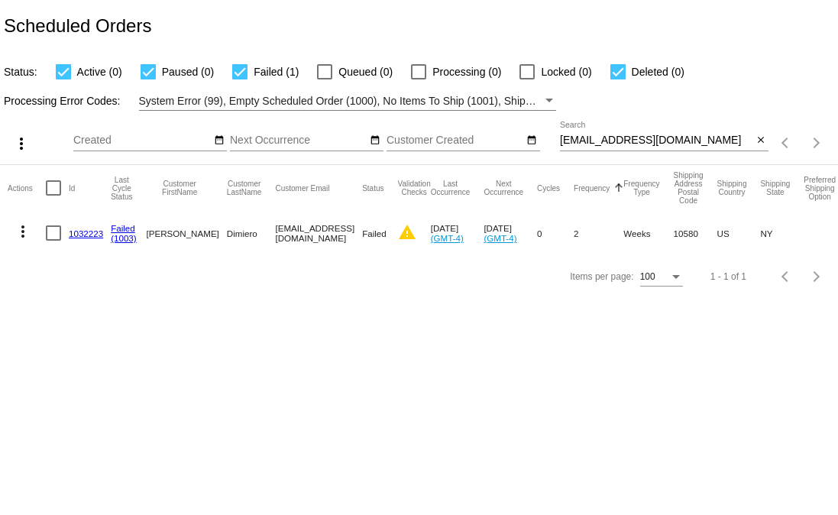
click at [658, 148] on div "aimeedimiero@gmail.com Search" at bounding box center [656, 136] width 192 height 30
paste input "emilyraney12"
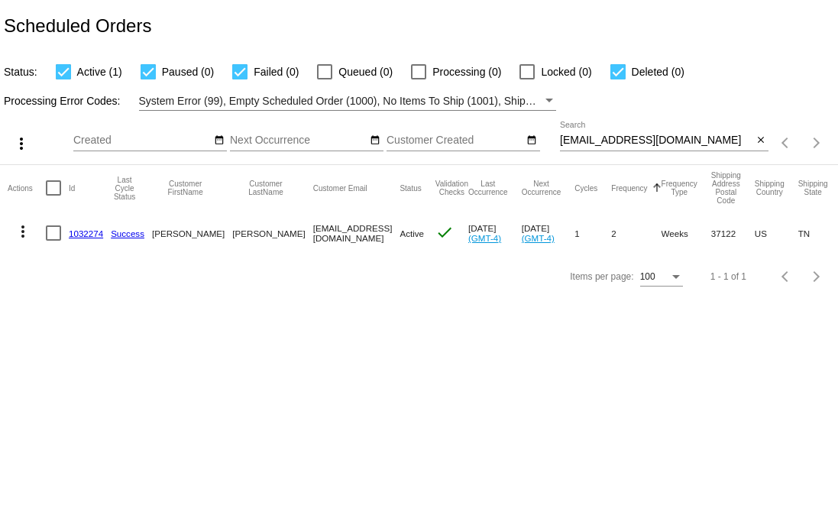
click at [682, 139] on input "emilyraney12@gmail.com" at bounding box center [656, 140] width 192 height 12
paste input "lshemtovaz"
click at [586, 131] on div "lshemtovaz@gmail.com Search" at bounding box center [656, 136] width 192 height 30
paste input "martini.connor"
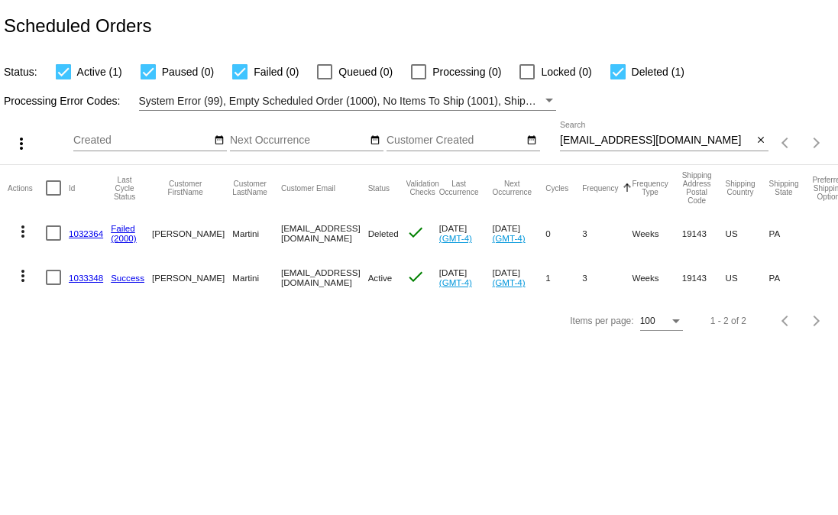
click at [598, 144] on input "[EMAIL_ADDRESS][DOMAIN_NAME]" at bounding box center [656, 140] width 192 height 12
paste input "orristofa"
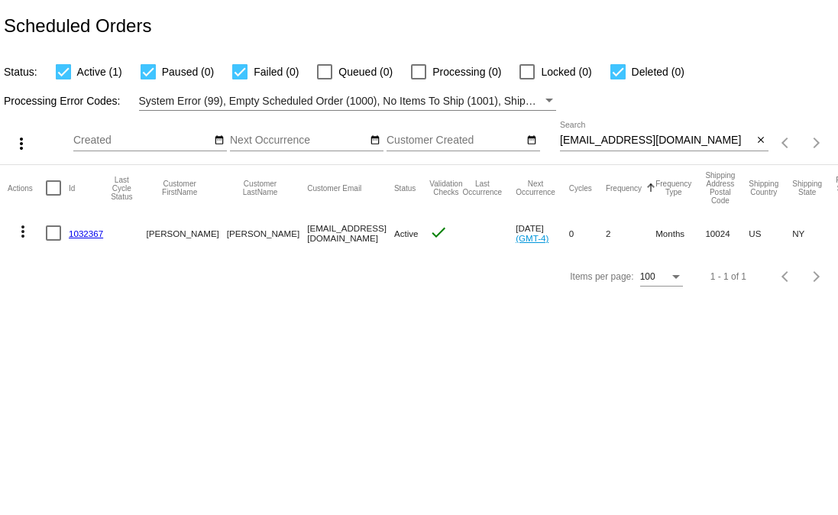
drag, startPoint x: 125, startPoint y: 241, endPoint x: 67, endPoint y: 238, distance: 58.2
click at [67, 238] on mat-row "more_vert 1032367 Christopher Morris morristofar@gmail.com Active check Oct 18 …" at bounding box center [553, 233] width 1091 height 44
copy mat-row "1032367"
click at [635, 141] on input "morristofar@gmail.com" at bounding box center [656, 140] width 192 height 12
paste input "nick.cruz0377"
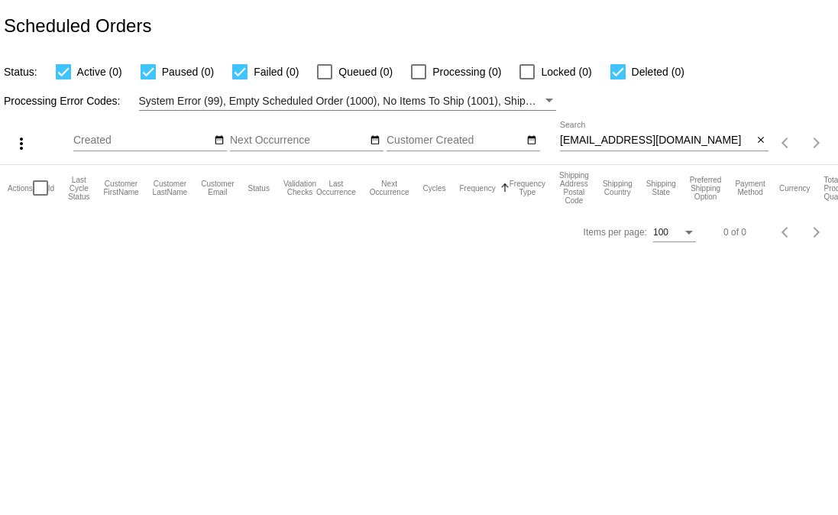
drag, startPoint x: 658, startPoint y: 120, endPoint x: 667, endPoint y: 134, distance: 17.2
click at [658, 120] on div "more_vert Oct Jan Feb Mar Apr 1" at bounding box center [419, 138] width 838 height 54
click at [667, 134] on input "nick.cruz0377@gmail.com" at bounding box center [656, 140] width 192 height 12
paste input "olivia@loam"
click at [620, 137] on input "olivia@loam.com" at bounding box center [656, 140] width 192 height 12
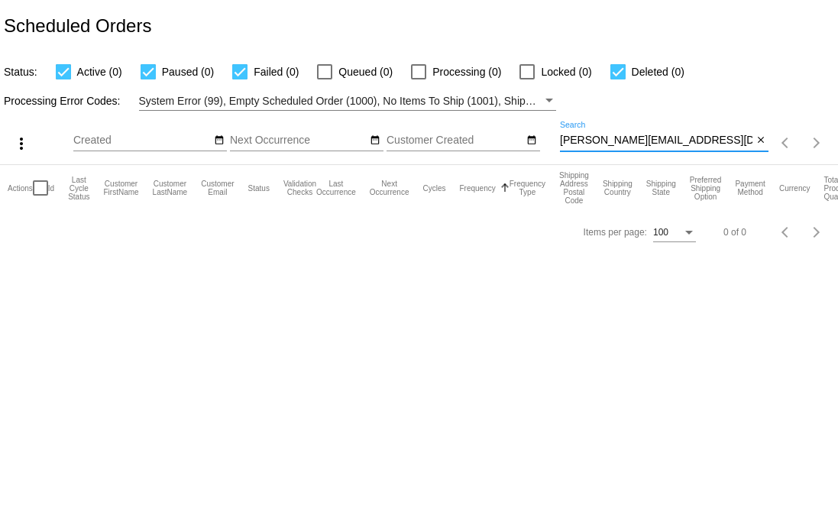
paste input "teriaj@aol"
click at [609, 142] on input "teriaj@aol.com" at bounding box center [656, 140] width 192 height 12
paste input "edcisek"
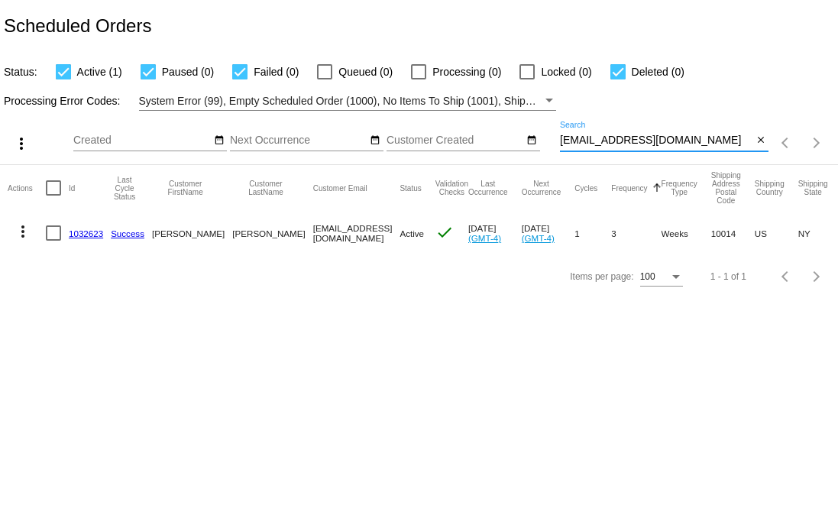
click at [669, 144] on input "edcisek@aol.com" at bounding box center [656, 140] width 192 height 12
paste input "nicholasdeangelis5@gmai"
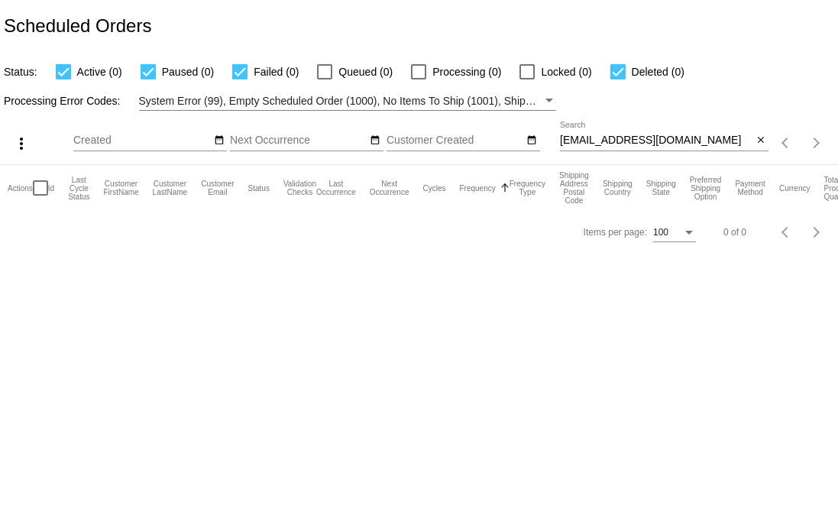
click at [631, 129] on div "nicholasdeangelis5@gmail.com Search" at bounding box center [656, 136] width 192 height 30
paste input "Mgallen12"
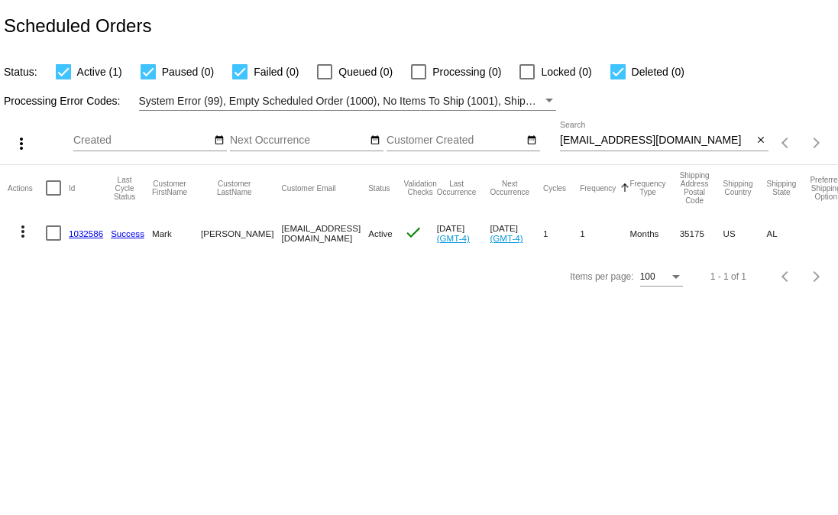
drag, startPoint x: 108, startPoint y: 238, endPoint x: 66, endPoint y: 238, distance: 41.2
click at [66, 238] on mat-row "more_vert 1032586 Success Mark Allen Mgallen125@gmail.com Active check Sep 24 2…" at bounding box center [540, 233] width 1065 height 44
copy mat-row "1032586"
click at [635, 144] on input "Mgallen125@gmail.com" at bounding box center [656, 140] width 192 height 12
paste input "george.mitchell"
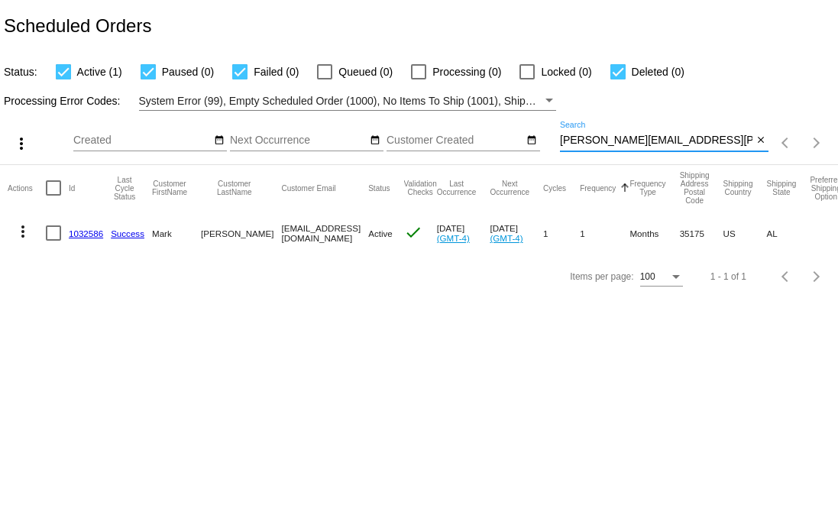
type input "george.mitchell@gmail.com"
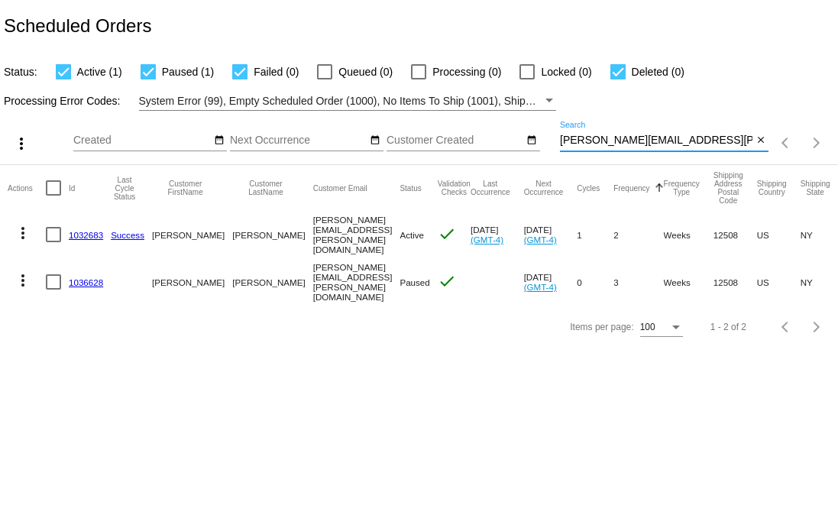
click at [85, 237] on link "1032683" at bounding box center [86, 235] width 34 height 10
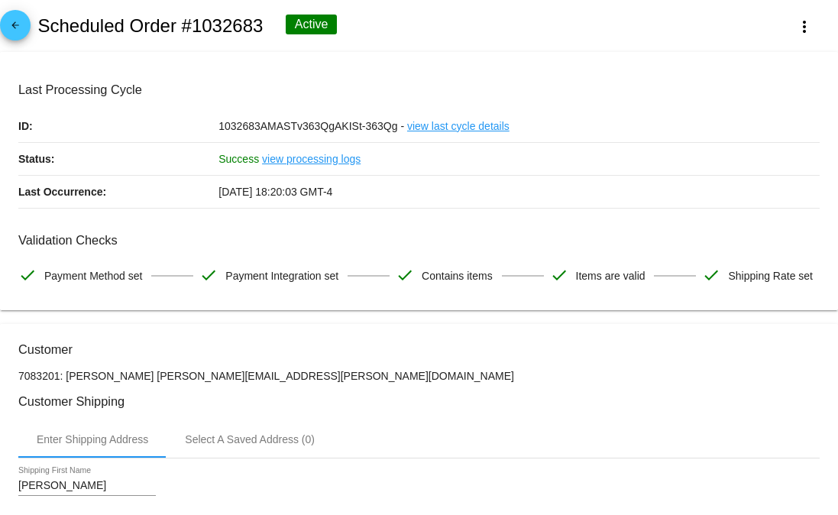
click at [12, 18] on span "arrow_back" at bounding box center [15, 28] width 18 height 37
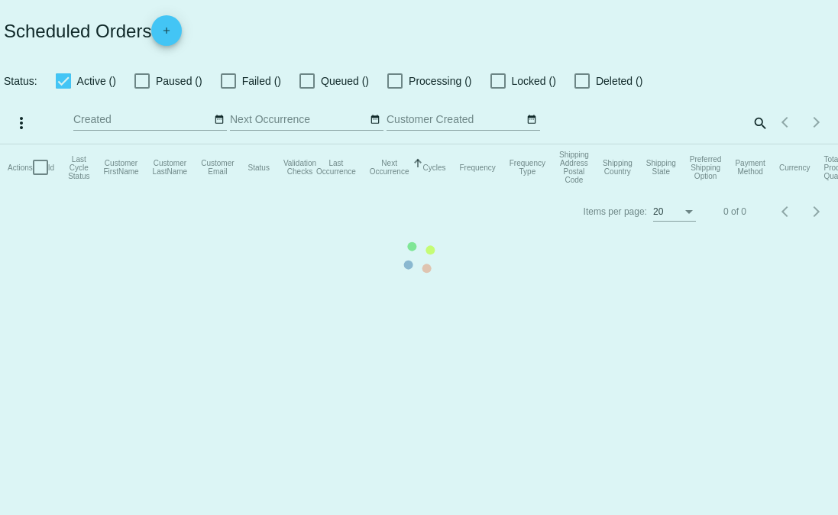
checkbox input "true"
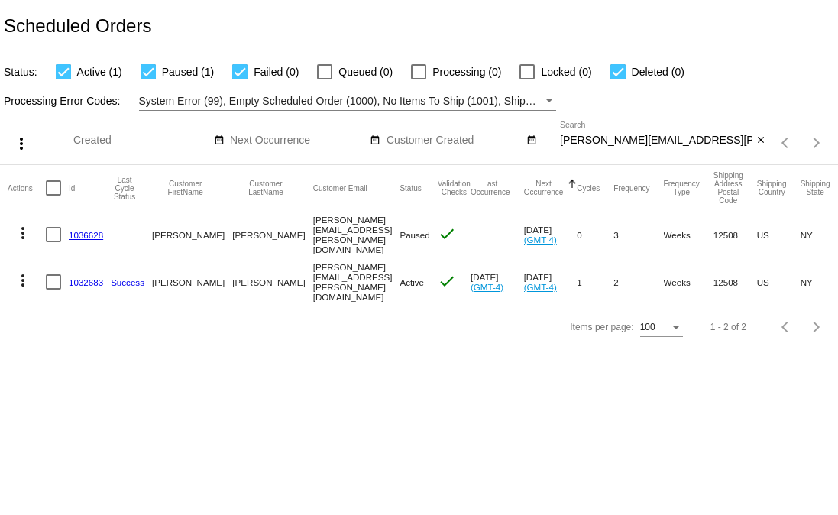
click at [83, 235] on link "1036628" at bounding box center [86, 235] width 34 height 10
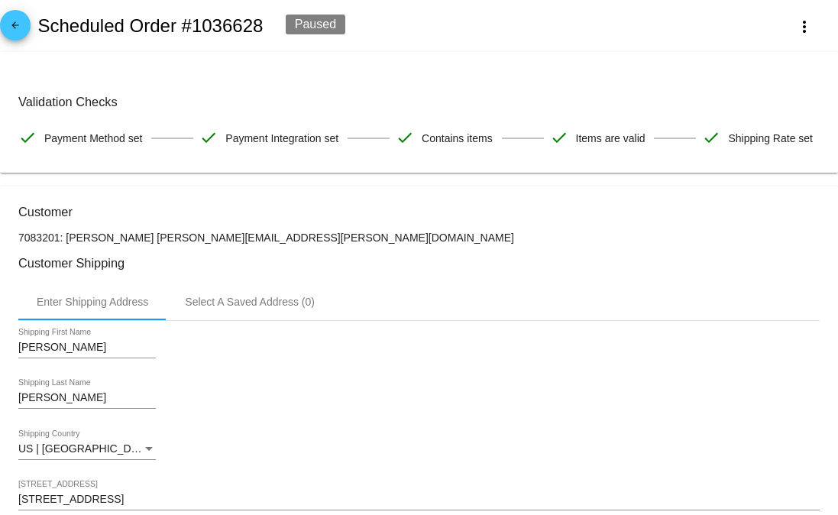
click at [3, 20] on link "arrow_back" at bounding box center [15, 25] width 31 height 31
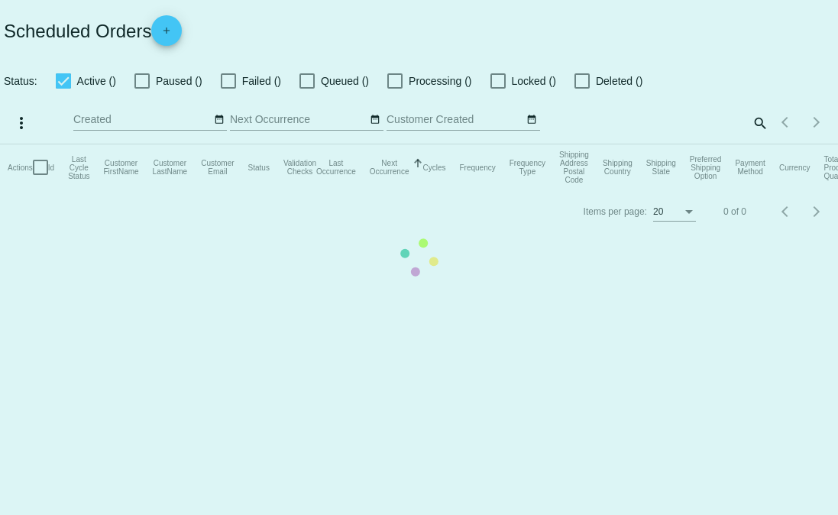
checkbox input "true"
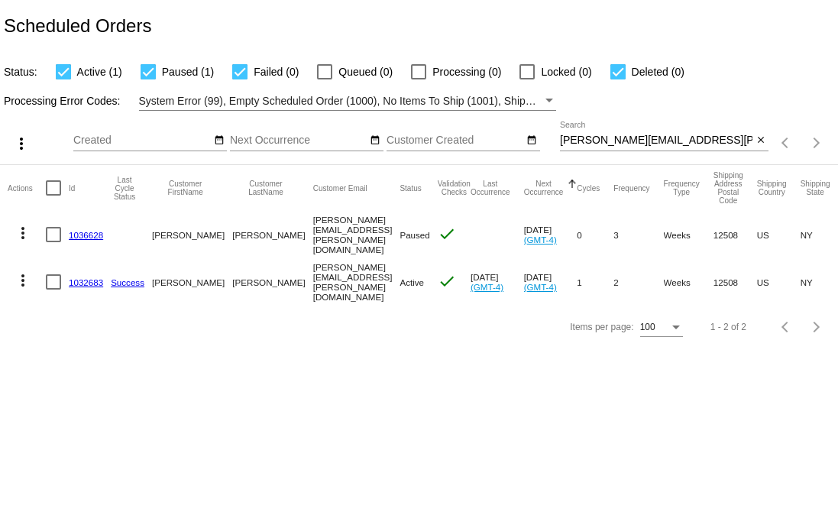
click at [643, 144] on input "george.mitchell@gmail.com" at bounding box center [656, 140] width 192 height 12
paste input "b.kilian20"
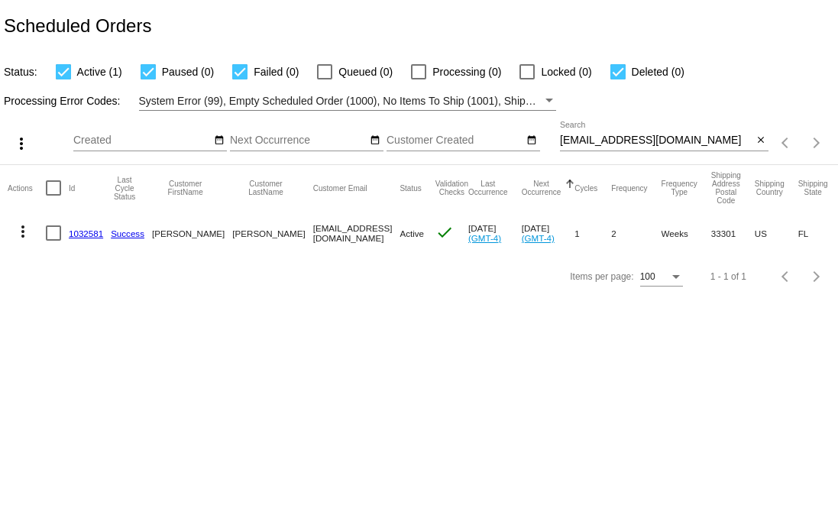
drag, startPoint x: 107, startPoint y: 236, endPoint x: 64, endPoint y: 234, distance: 42.8
click at [64, 234] on mat-row "more_vert 1032581 Success Belinda Kilian b.kilian20@gmail.com Active check Sep …" at bounding box center [556, 233] width 1096 height 44
copy mat-row "1032581"
click at [685, 143] on input "b.kilian20@gmail.com" at bounding box center [656, 140] width 192 height 12
paste input "michellecsr"
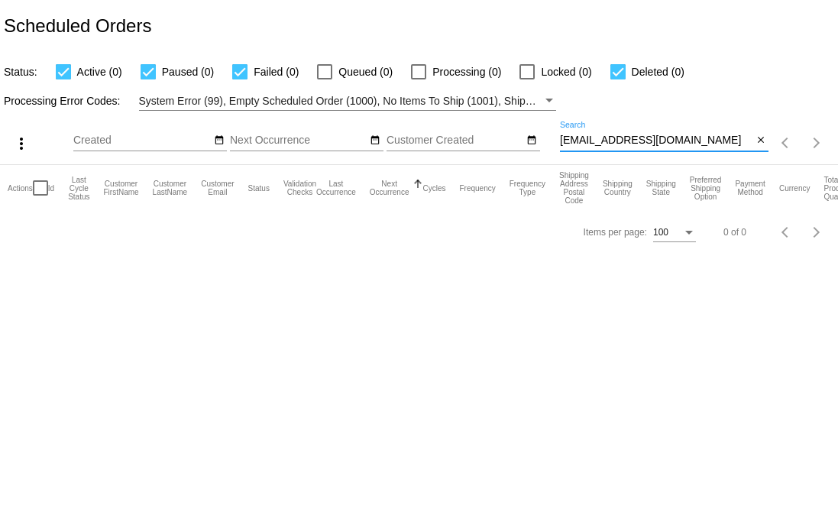
click at [601, 139] on input "michellecsr@gmail.com" at bounding box center [656, 140] width 192 height 12
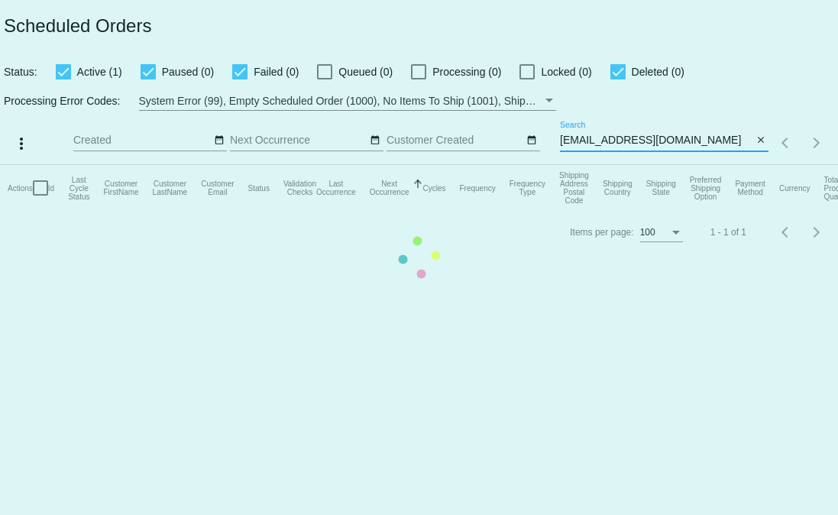
type input "b.kilian20@gmail.com"
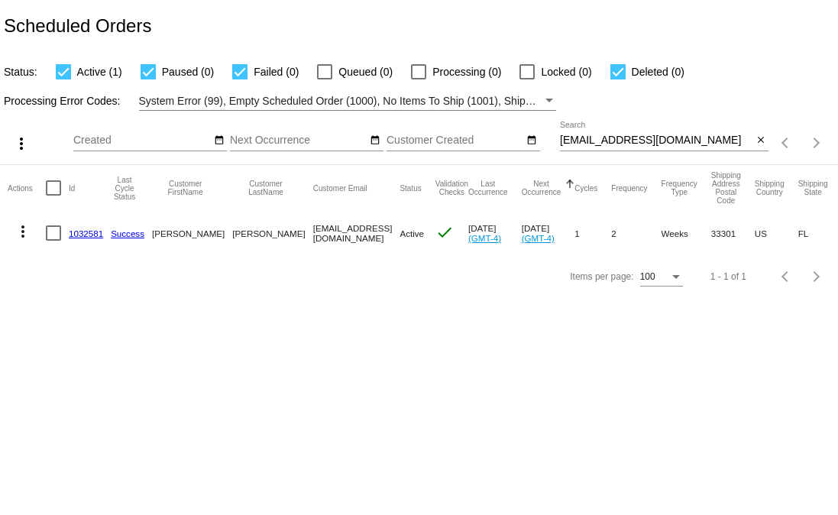
click at [316, 280] on div "Items per page: 100 1 - 1 of 1" at bounding box center [419, 276] width 838 height 43
click at [605, 144] on input "b.kilian20@gmail.com" at bounding box center [656, 140] width 192 height 12
click at [606, 144] on input "b.kilian20@gmail.com" at bounding box center [656, 140] width 192 height 12
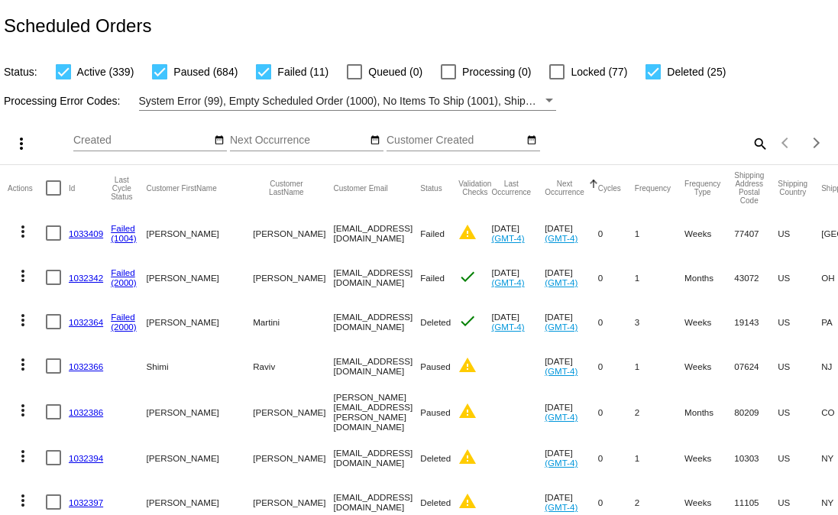
click at [750, 145] on mat-icon "search" at bounding box center [759, 143] width 18 height 24
click at [691, 144] on input "Search" at bounding box center [664, 140] width 209 height 12
paste input "alison.rozbruch@gmail.com"
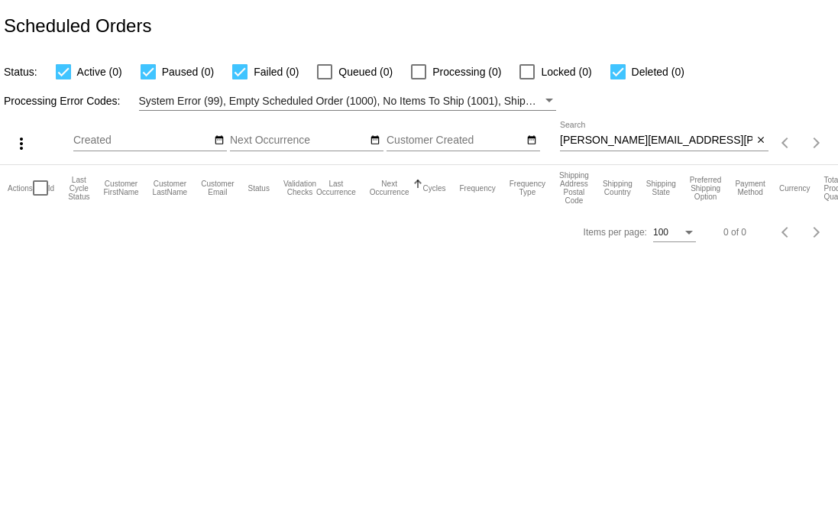
click at [653, 143] on input "alison.rozbruch@gmail.com" at bounding box center [656, 140] width 192 height 12
paste input "nash.panchal"
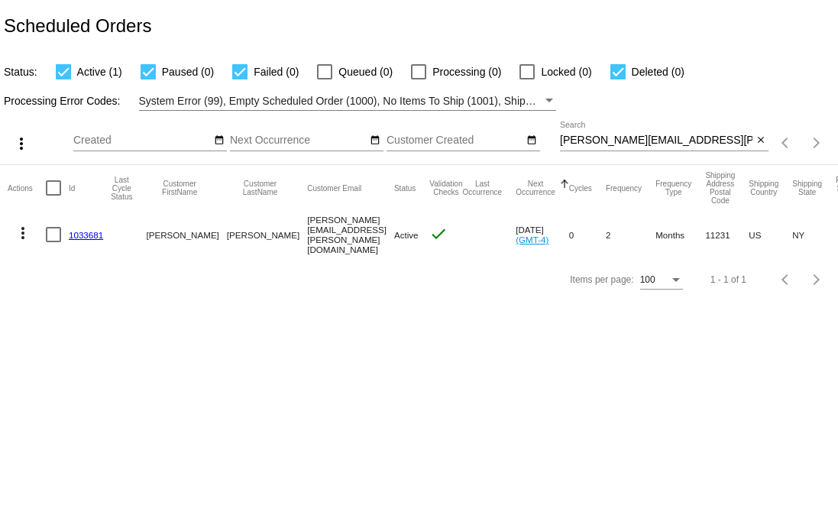
drag, startPoint x: 116, startPoint y: 236, endPoint x: 62, endPoint y: 241, distance: 54.4
click at [62, 241] on mat-row "more_vert 1033681 Nash Panchal nash.panchal@gmail.com Active check Nov 4 2025 (…" at bounding box center [553, 234] width 1091 height 47
copy mat-row "1033681"
click at [632, 128] on div "nash.panchal@gmail.com Search" at bounding box center [656, 136] width 192 height 30
paste input "tigws6"
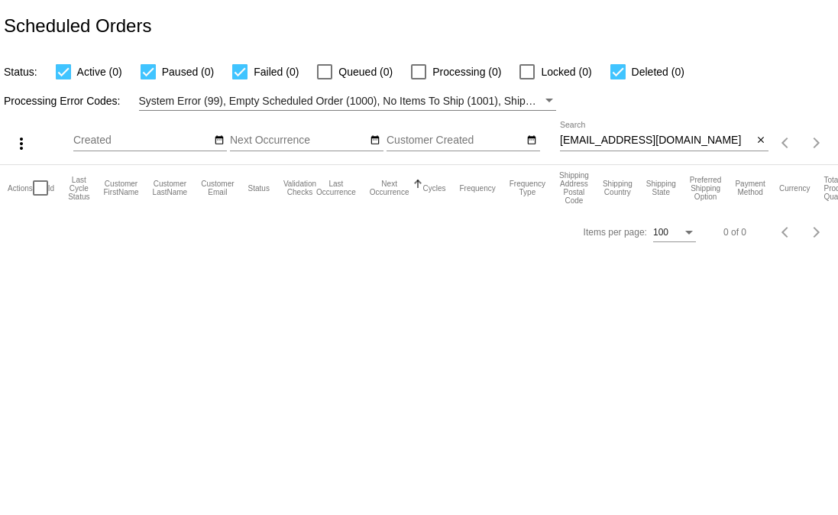
click at [653, 133] on div "tigws6@gmail.com Search" at bounding box center [656, 136] width 192 height 30
paste input "david@pakman"
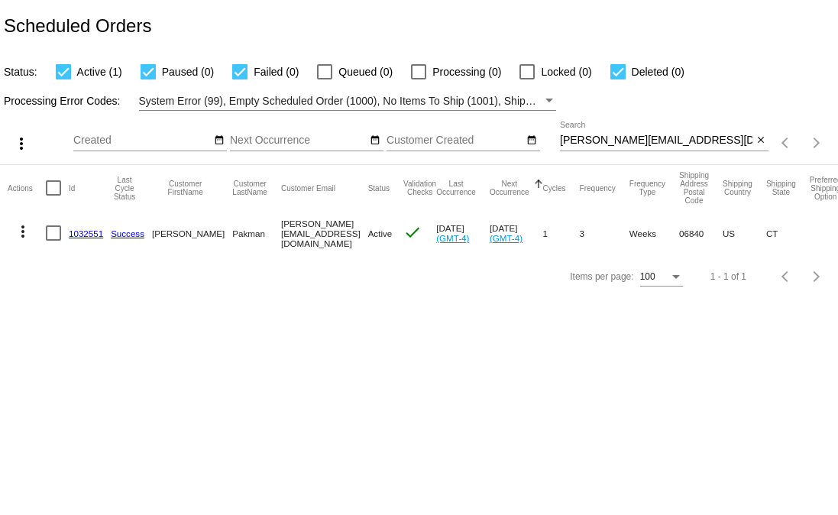
drag, startPoint x: 103, startPoint y: 244, endPoint x: 63, endPoint y: 243, distance: 39.7
click at [63, 243] on mat-row "more_vert 1032551 Success David Pakman david@pakman.com Active check Sep 29 202…" at bounding box center [540, 233] width 1064 height 44
copy mat-row "1032551"
click at [627, 154] on div "david@pakman.com Search close" at bounding box center [664, 143] width 209 height 44
click at [629, 144] on input "david@pakman.com" at bounding box center [656, 140] width 192 height 12
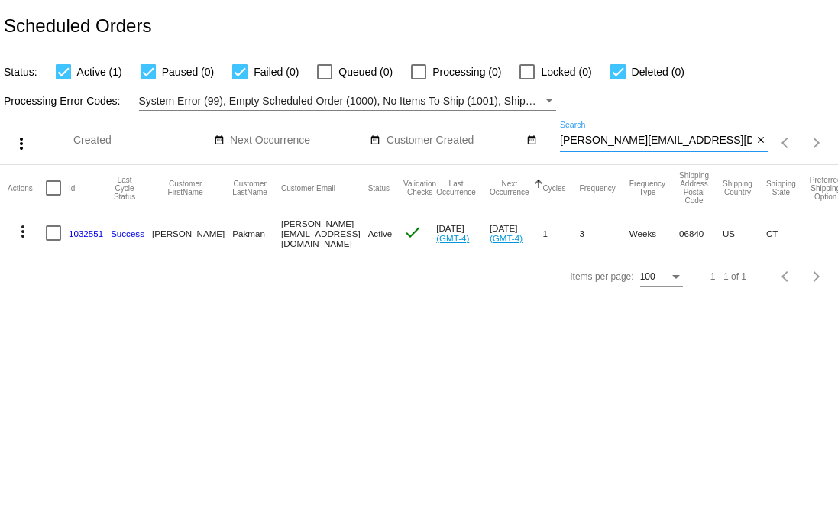
paste input "margaretleverett@yahoo"
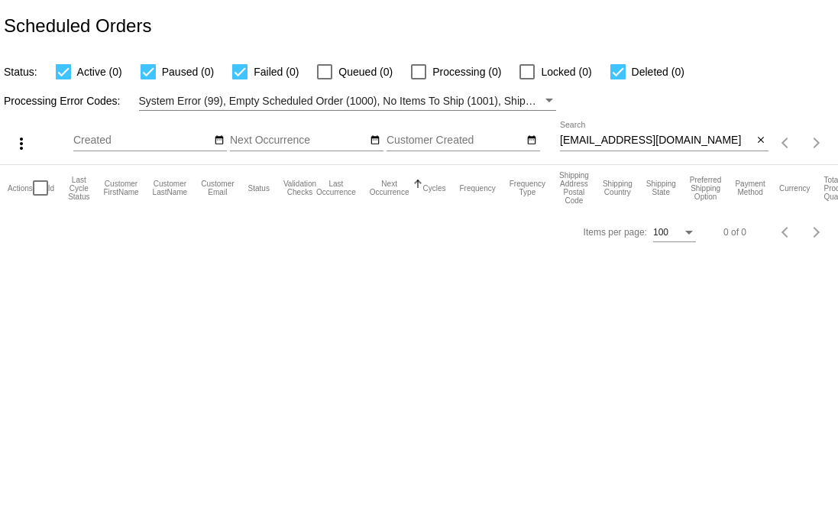
click at [708, 132] on div "margaretleverett@yahoo.com Search" at bounding box center [656, 136] width 192 height 30
paste input "mpiltch1@gmail.com"
paste input
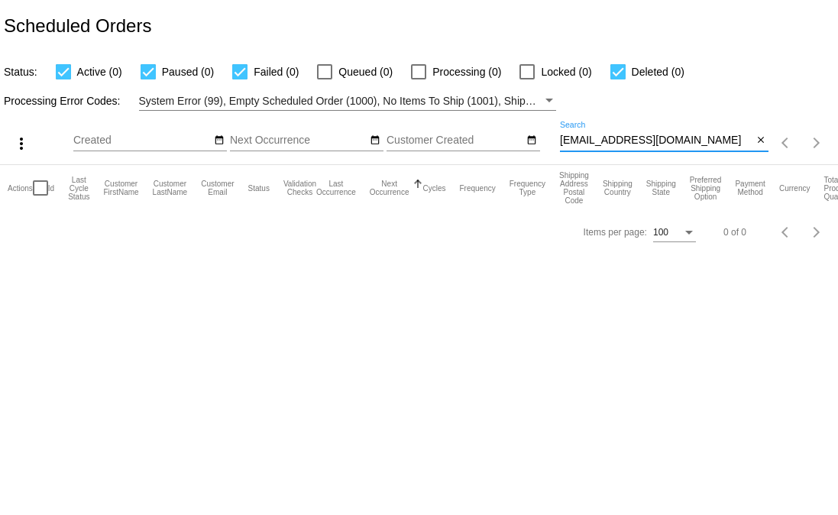
click at [640, 140] on input "mpiltch1@gmail.com" at bounding box center [656, 140] width 192 height 12
paste input "1032524"
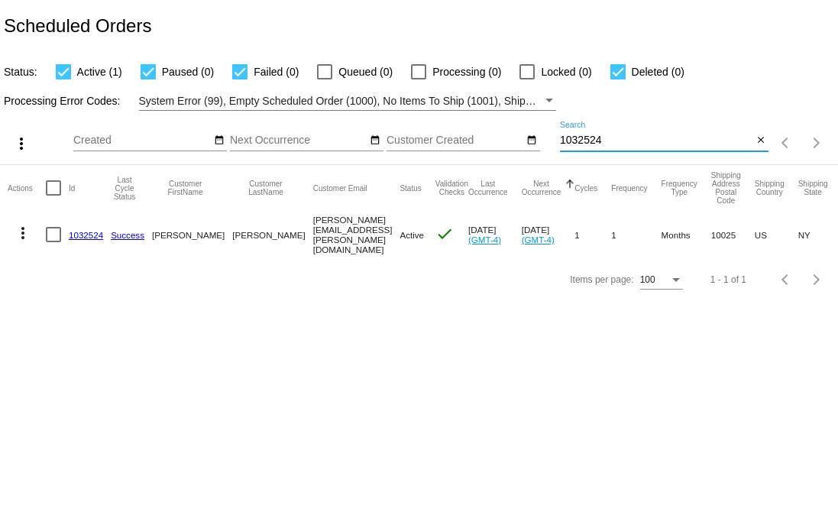
click at [578, 136] on input "1032524" at bounding box center [656, 140] width 192 height 12
paste input "[EMAIL_ADDRESS][PERSON_NAME][DOMAIN_NAME]"
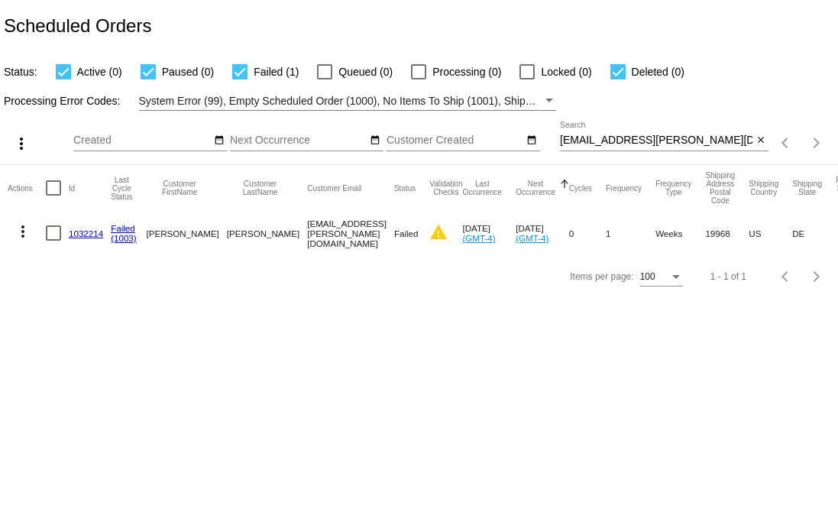
click at [642, 141] on input "[EMAIL_ADDRESS][PERSON_NAME][DOMAIN_NAME]" at bounding box center [656, 140] width 192 height 12
paste input "aimeedimiero"
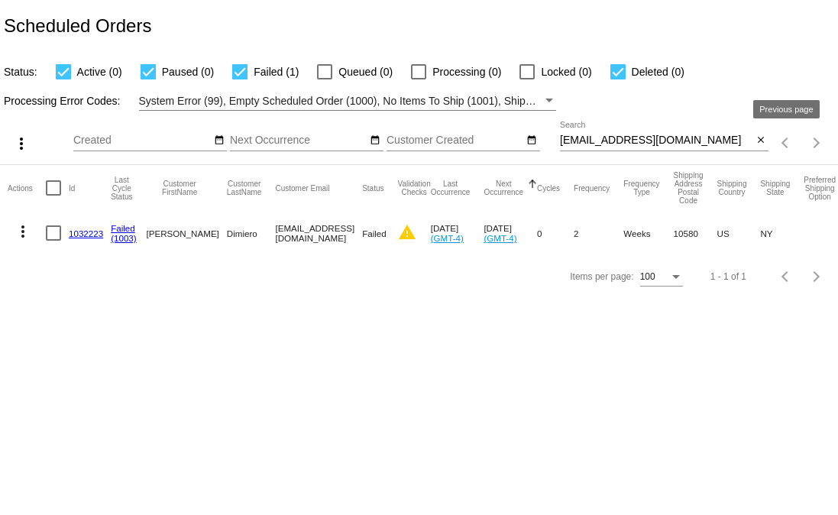
click at [726, 149] on div "aimeedimiero@gmail.com Search" at bounding box center [656, 136] width 192 height 30
paste input "minna.suh"
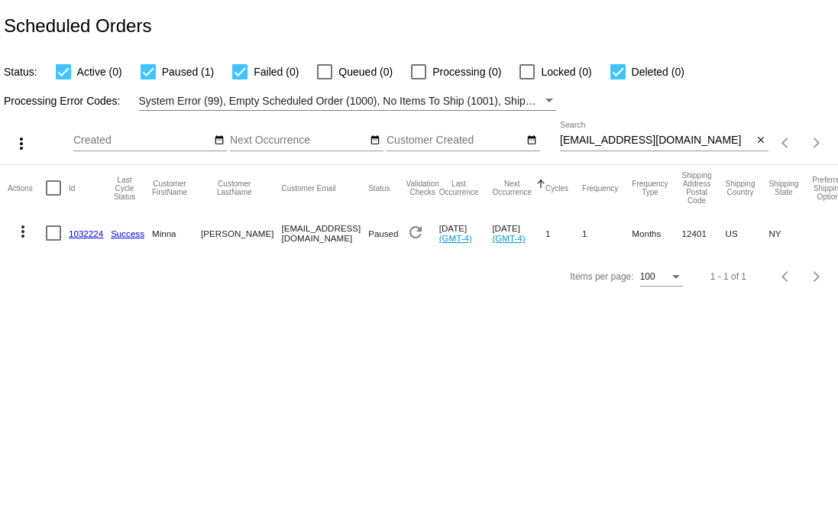
click at [642, 126] on div "minna.suh@gmail.com Search" at bounding box center [656, 136] width 192 height 30
click at [641, 132] on div "minna.suh@gmail.com Search" at bounding box center [656, 136] width 192 height 30
paste input "kendallhayward524"
click at [680, 149] on div "kendallhayward524@gmail.com Search" at bounding box center [656, 136] width 192 height 30
paste input "russrandall@outlook"
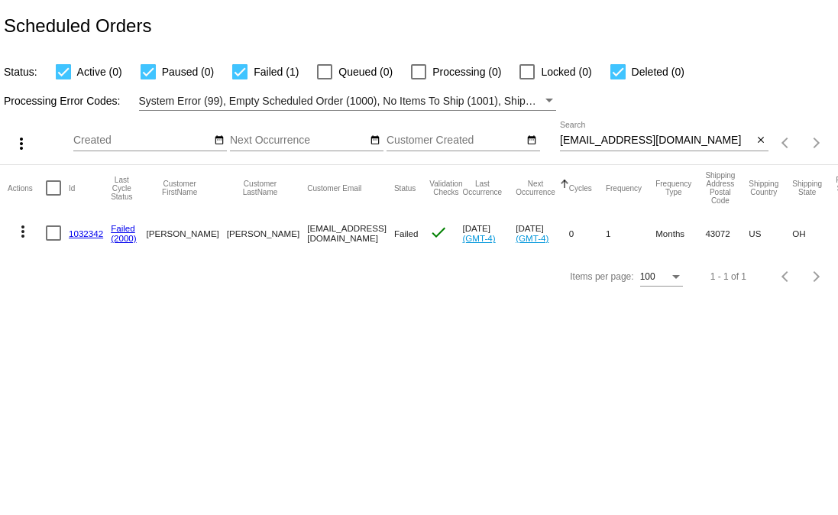
click at [679, 141] on input "[EMAIL_ADDRESS][DOMAIN_NAME]" at bounding box center [656, 140] width 192 height 12
paste input "mulieri.laurie@gmail"
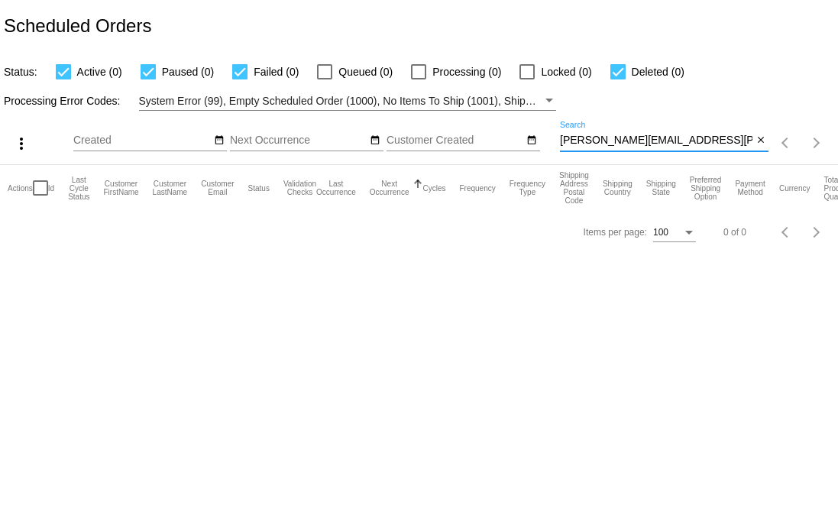
click at [654, 143] on input "mulieri.laurie@gmail.com" at bounding box center [656, 140] width 192 height 12
paste input "amdonn"
click at [624, 140] on input "amdonne@gmail.com" at bounding box center [656, 140] width 192 height 12
paste input "lesliealan90"
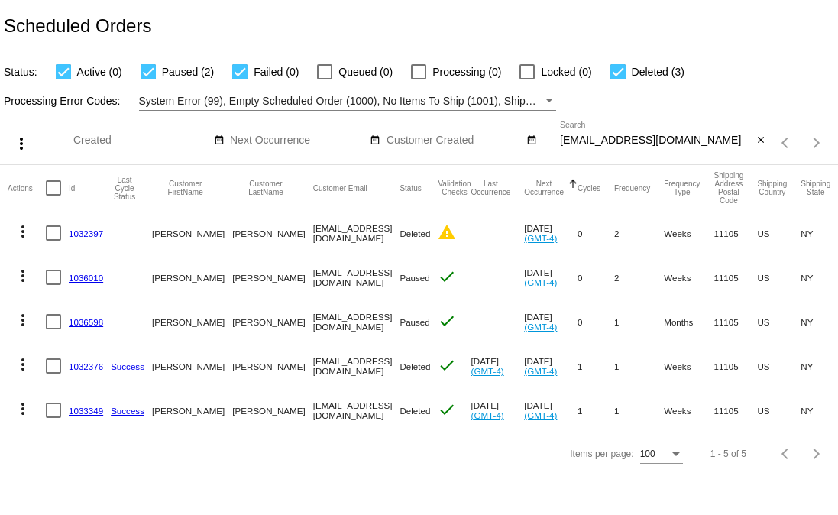
click at [632, 141] on input "[EMAIL_ADDRESS][DOMAIN_NAME]" at bounding box center [656, 140] width 192 height 12
paste input "beckydittus@yahoo"
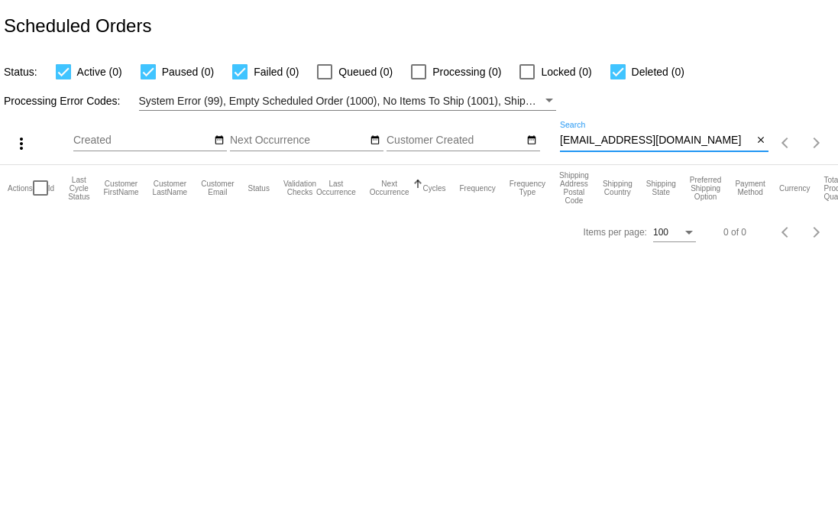
click at [697, 135] on input "beckydittus@yahoo.com" at bounding box center [656, 140] width 192 height 12
paste input "eva.y.choi@gmail"
click at [695, 132] on div "eva.y.choi@gmail.com Search" at bounding box center [656, 136] width 192 height 30
paste input "iblock2"
click at [694, 137] on input "iblock2@gmail.com" at bounding box center [656, 140] width 192 height 12
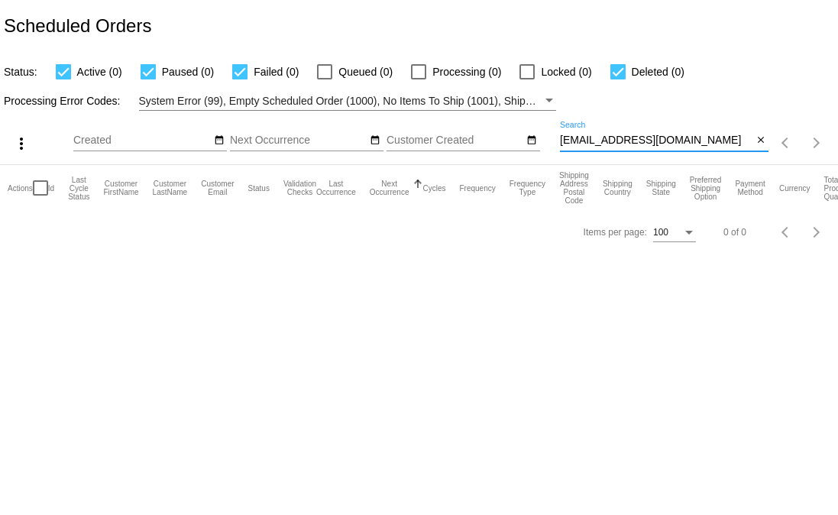
paste input "amyiyi@hot"
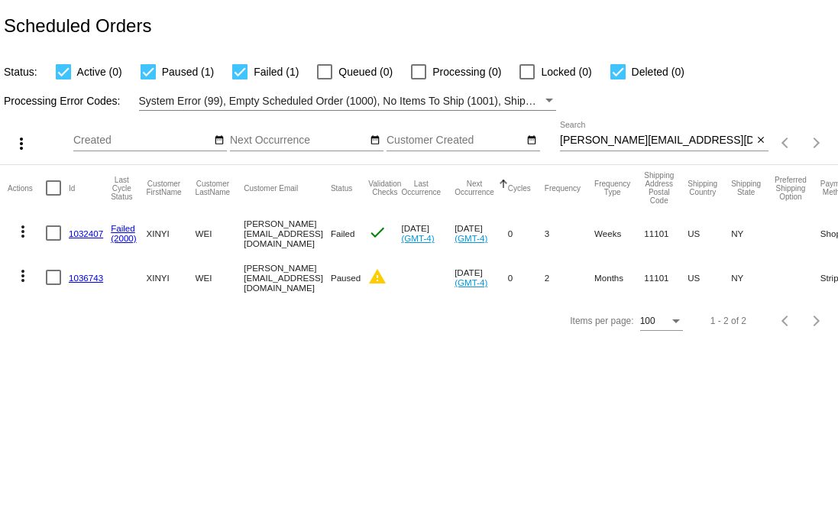
click at [598, 147] on div "amyiyi@hotmail.com Search" at bounding box center [656, 136] width 192 height 30
paste input "the1zhang@g"
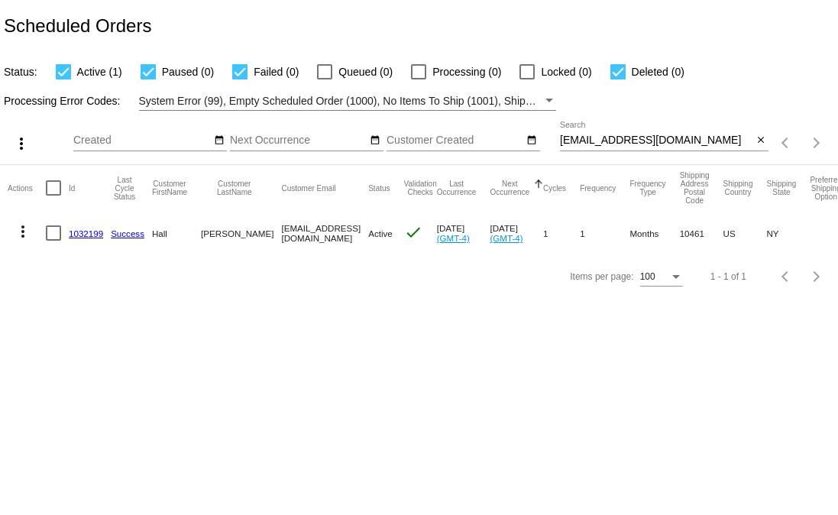
drag, startPoint x: 108, startPoint y: 245, endPoint x: 62, endPoint y: 242, distance: 45.9
click at [62, 242] on mat-row "more_vert 1032199 Success Hall Zhang the1zhang@gmail.com Active check Sep 25 20…" at bounding box center [540, 233] width 1065 height 44
copy mat-row "1032199"
click at [670, 137] on input "[EMAIL_ADDRESS][DOMAIN_NAME]" at bounding box center [656, 140] width 192 height 12
paste input "andric.bowen"
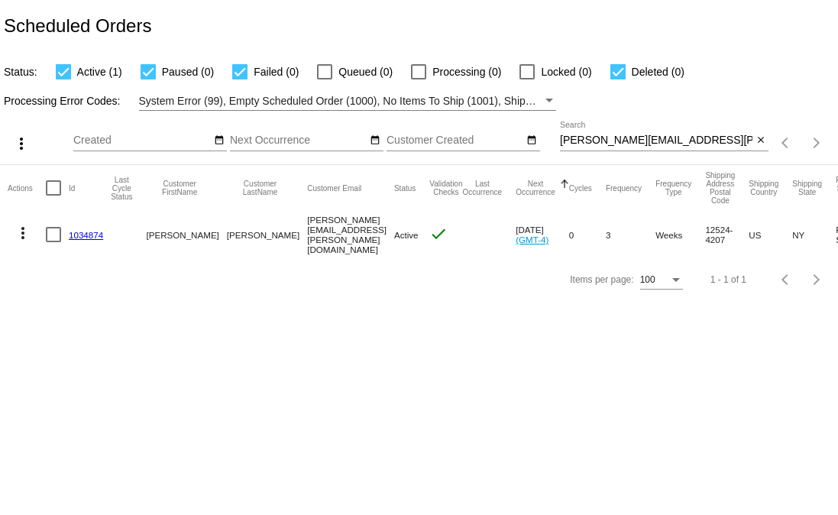
drag, startPoint x: 66, startPoint y: 237, endPoint x: 55, endPoint y: 238, distance: 10.8
click at [55, 238] on mat-row "more_vert 1034874 Andric Bowen andric.bowen@gmail.com Active check Oct 17 2025 …" at bounding box center [553, 234] width 1091 height 47
copy mat-row "1034874"
drag, startPoint x: 257, startPoint y: 353, endPoint x: 124, endPoint y: 298, distance: 144.5
click at [256, 351] on body "Scheduled Orders Status: Active (1) Paused (0) Failed (0) Queued (0) Processing…" at bounding box center [419, 257] width 838 height 515
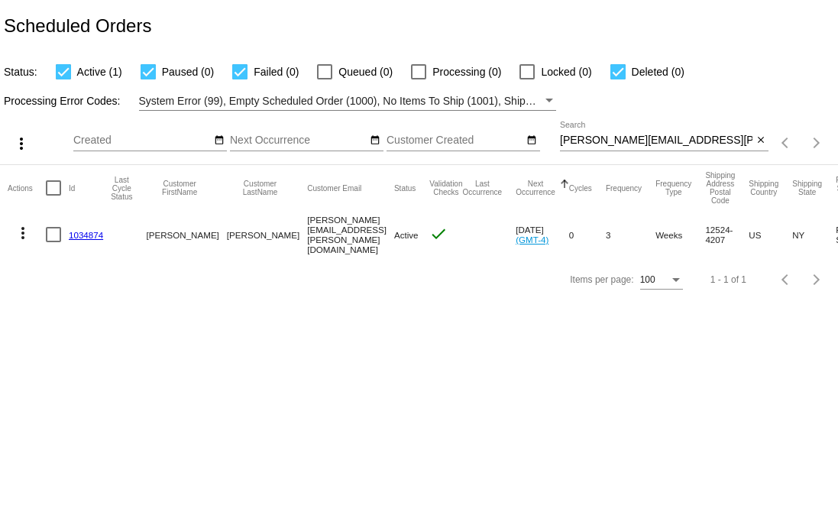
drag, startPoint x: 108, startPoint y: 241, endPoint x: 61, endPoint y: 239, distance: 46.7
click at [61, 239] on mat-row "more_vert 1034874 Andric Bowen andric.bowen@gmail.com Active check Oct 17 2025 …" at bounding box center [553, 234] width 1091 height 47
click at [599, 136] on input "andric.bowen@gmail.com" at bounding box center [656, 140] width 192 height 12
paste input "evanpmetter@gmail.com-51107860906277-Active"
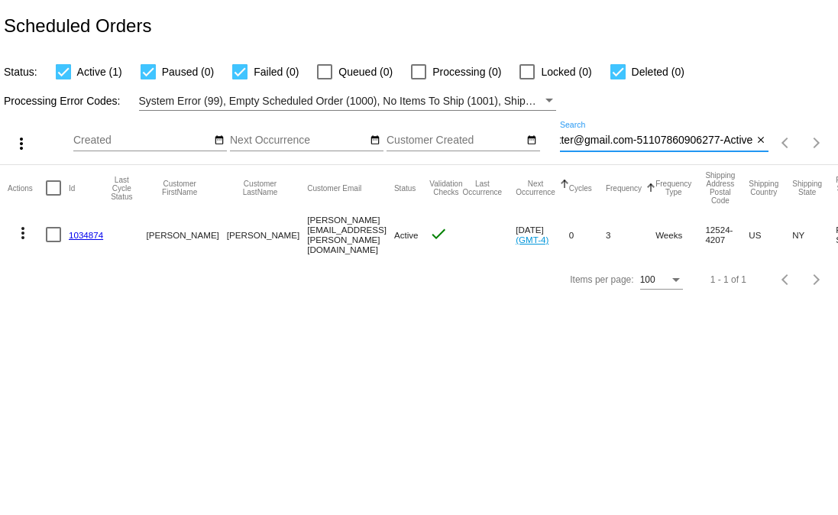
type input "evanpmetter@gmail.com-51107860906277-Active"
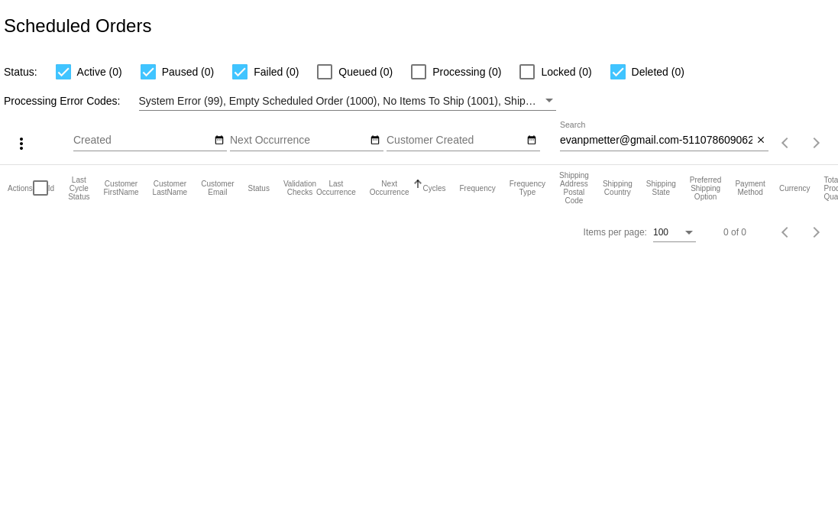
click at [705, 141] on input "evanpmetter@gmail.com-51107860906277-Active" at bounding box center [656, 140] width 192 height 12
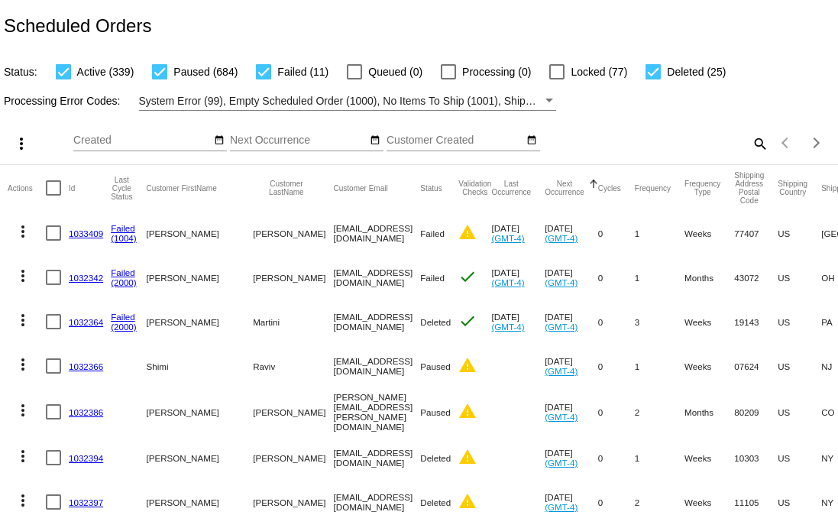
click at [750, 149] on mat-icon "search" at bounding box center [759, 143] width 18 height 24
click at [709, 150] on div "Search" at bounding box center [664, 136] width 209 height 30
paste input "evanpmetter@gmail.com"
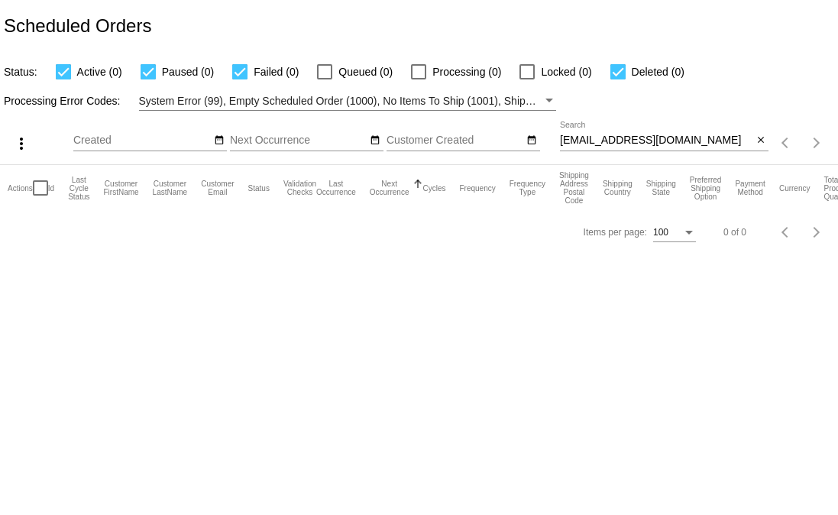
click at [702, 106] on div "Processing Error Codes: System Error (99), Empty Scheduled Order (1000), No Ite…" at bounding box center [419, 96] width 838 height 30
click at [635, 143] on input "evanpmetter@gmail.com" at bounding box center [656, 140] width 192 height 12
click at [696, 144] on input "evanpmetter@gmail.com" at bounding box center [656, 140] width 192 height 12
paste input "`"
type input "`"
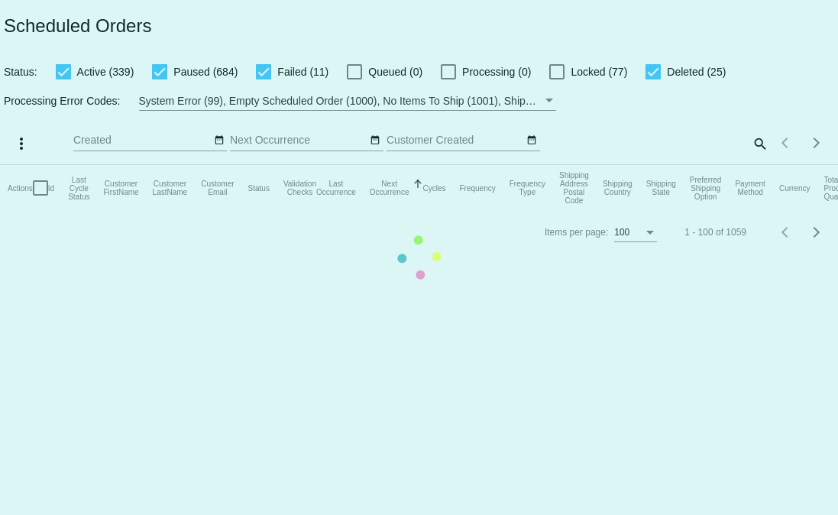
click at [757, 143] on app-dashboard-scheduled-orders "Scheduled Orders Status: Active (339) Paused (684) Failed (11) Queued (0) Proce…" at bounding box center [419, 127] width 838 height 254
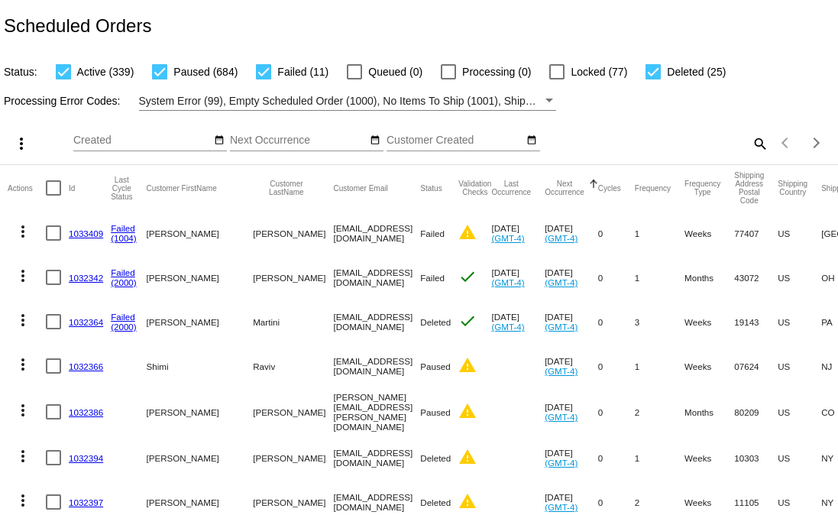
click at [732, 150] on div "search" at bounding box center [664, 143] width 209 height 24
click at [750, 150] on mat-icon "search" at bounding box center [759, 143] width 18 height 24
drag, startPoint x: 586, startPoint y: 123, endPoint x: 618, endPoint y: 141, distance: 36.6
click at [618, 141] on input "Search" at bounding box center [664, 140] width 209 height 12
paste input "evanpmetter@gmail.com"
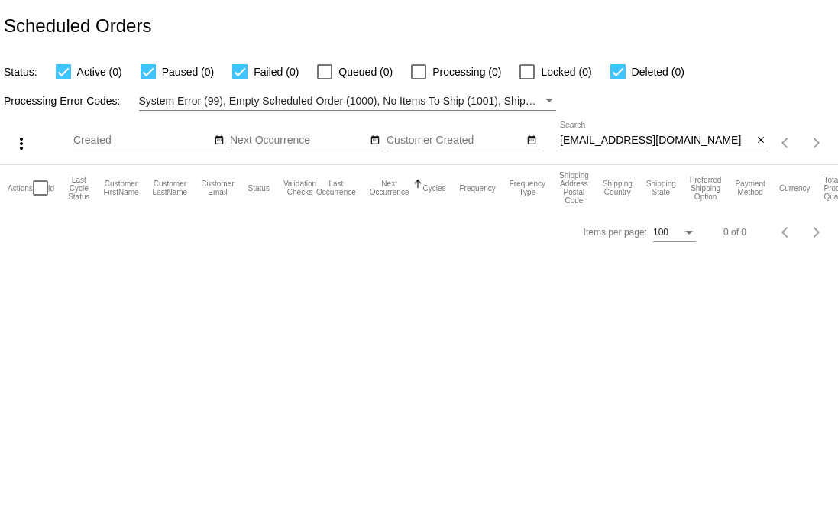
click at [616, 271] on body "Scheduled Orders Status: Active (0) Paused (0) Failed (0) Queued (0) Processing…" at bounding box center [419, 257] width 838 height 515
click at [696, 137] on input "evanpmetter@gmail.coM" at bounding box center [656, 140] width 192 height 12
click at [669, 142] on input "evanpmetter@gmail.co" at bounding box center [656, 140] width 192 height 12
paste input "brianne@cvhaction.org"
paste input
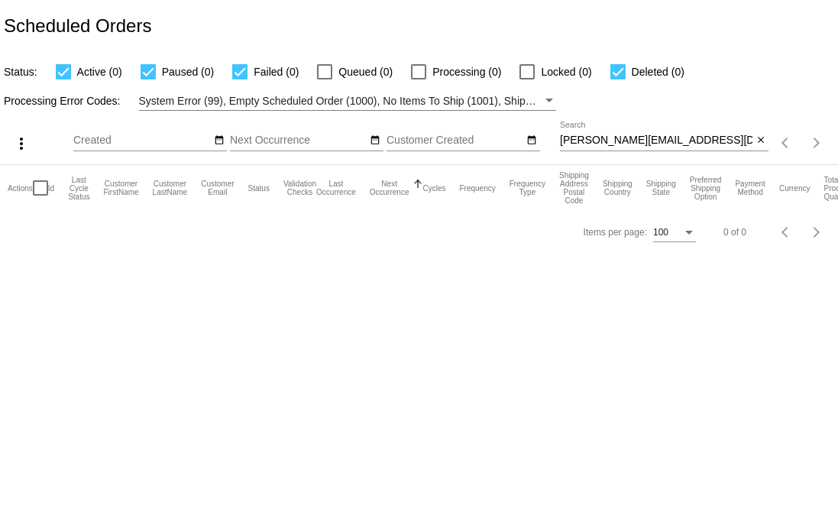
click at [691, 147] on input "brianne@cvhaction.org" at bounding box center [656, 140] width 192 height 12
click at [690, 137] on input "brianne@cvhaction.org" at bounding box center [656, 140] width 192 height 12
click at [715, 151] on div at bounding box center [664, 150] width 209 height 1
click at [694, 141] on input "brianne@cvhaction.org" at bounding box center [656, 140] width 192 height 12
paste input "joyc40428@gmail.com"
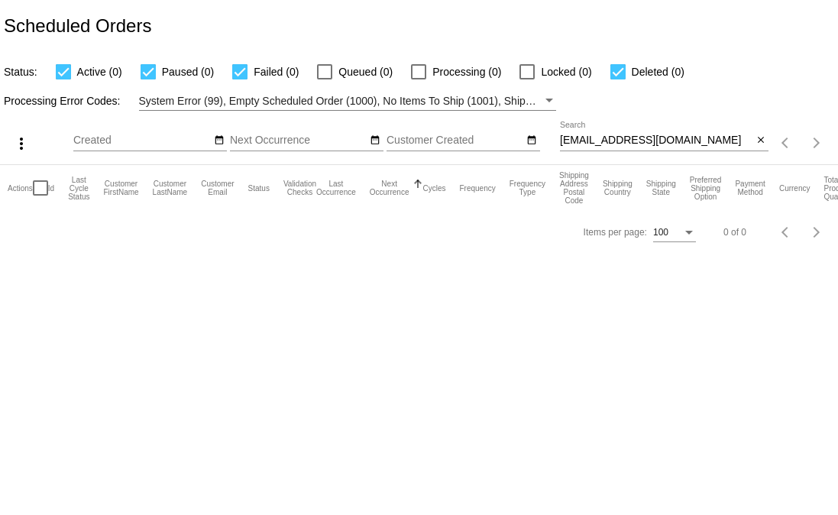
click at [652, 137] on input "joyc40428@gmail.com" at bounding box center [656, 140] width 192 height 12
paste input "ianblue30"
drag, startPoint x: 613, startPoint y: 157, endPoint x: 618, endPoint y: 145, distance: 12.3
click at [613, 157] on div "ianblue30@gmail.com Search close" at bounding box center [664, 143] width 209 height 44
click at [618, 142] on input "ianblue30@gmail.com" at bounding box center [656, 140] width 192 height 12
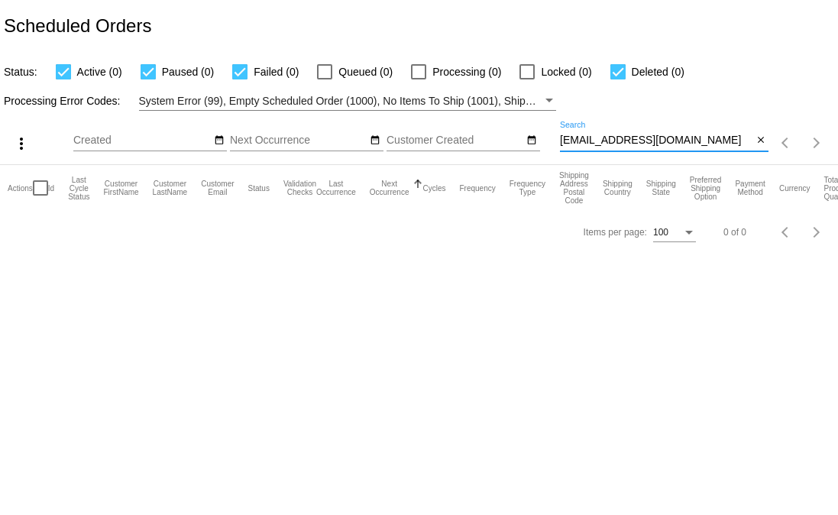
paste input "susan@aughey.net"
click at [688, 132] on div "susan@aughey.net Search" at bounding box center [656, 136] width 192 height 30
paste input "gentzkow@gmail.com"
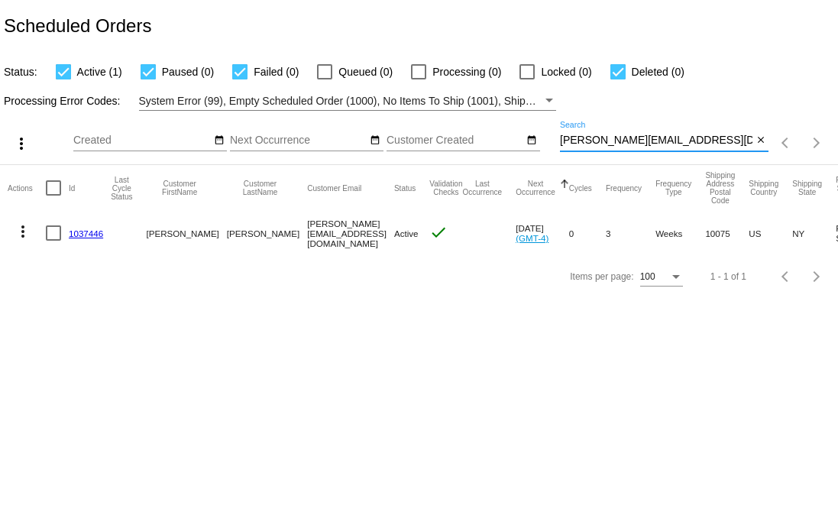
click at [655, 139] on input "gentzkow@gmail.com" at bounding box center [656, 140] width 192 height 12
paste input "mpiltch1"
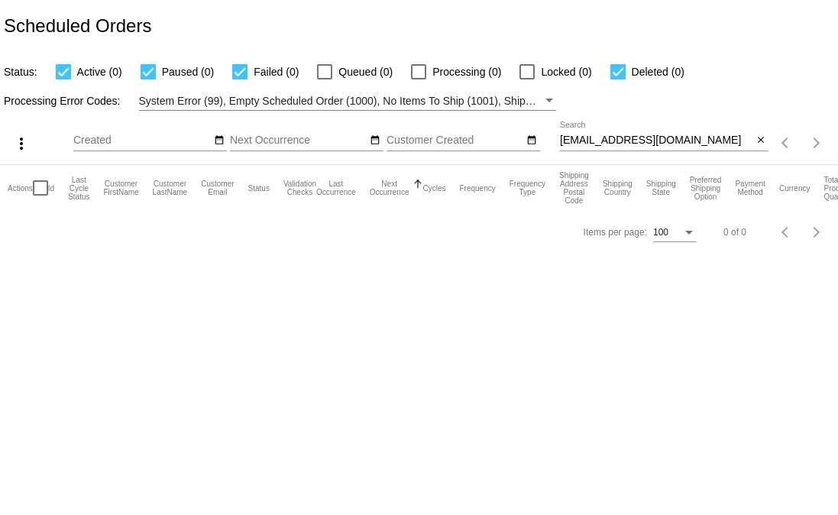
click at [706, 147] on input "mpiltch1@gmail.com" at bounding box center [656, 140] width 192 height 12
paste input "devereaux@mac"
drag, startPoint x: 644, startPoint y: 125, endPoint x: 651, endPoint y: 132, distance: 9.7
click at [644, 125] on div "devereaux@mac.com Search" at bounding box center [656, 136] width 192 height 30
paste input "t_amaya@hotmail"
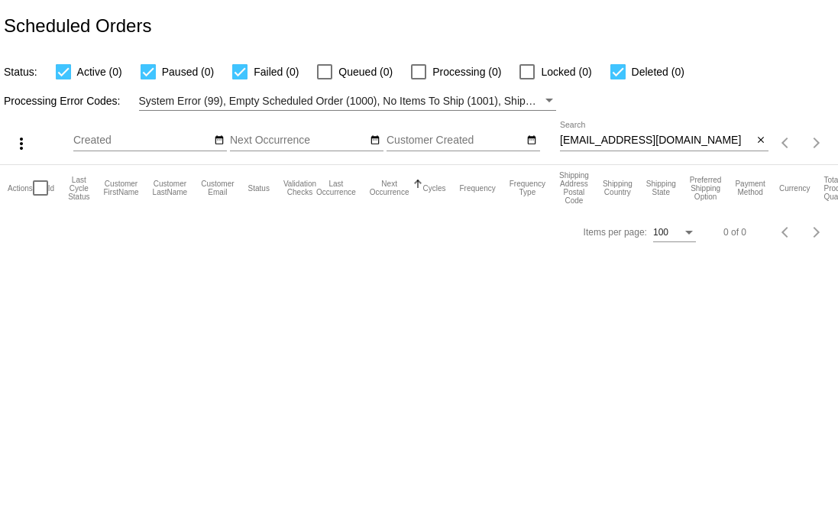
click at [623, 140] on input "t_amaya@hotmail.com" at bounding box center [656, 140] width 192 height 12
paste input "amy.kaffka@g"
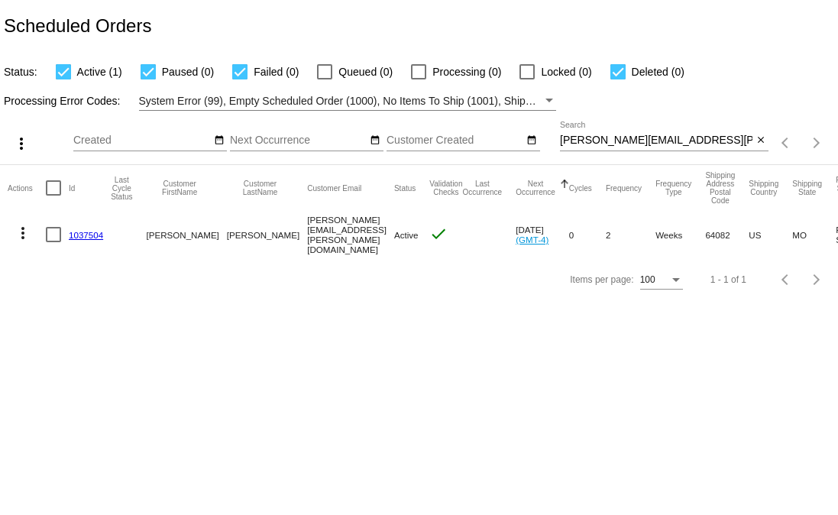
drag, startPoint x: 131, startPoint y: 239, endPoint x: 66, endPoint y: 236, distance: 65.0
click at [66, 236] on mat-row "more_vert 1037504 Amy Kaffka amy.kaffka@gmail.com Active check Oct 15 2025 (GMT…" at bounding box center [553, 234] width 1091 height 47
click at [654, 139] on input "amy.kaffka@gmail.com" at bounding box center [656, 140] width 192 height 12
paste input "mirzaadnan@hot"
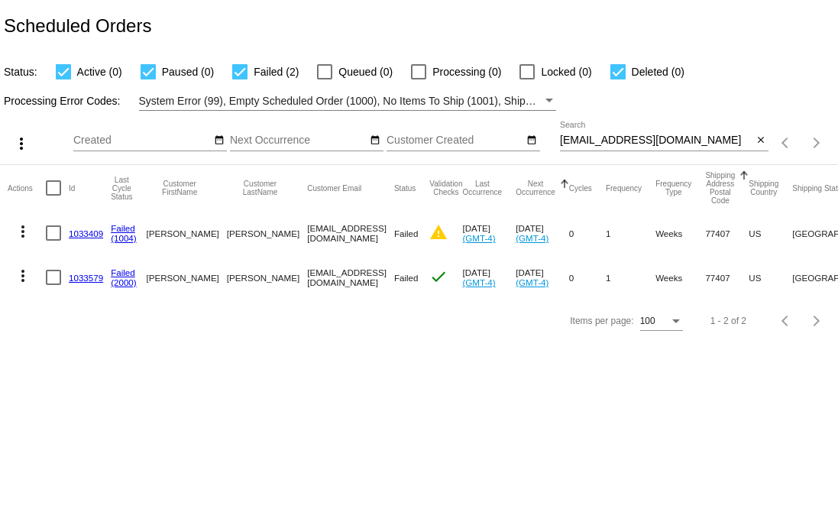
click at [674, 144] on input "[EMAIL_ADDRESS][DOMAIN_NAME]" at bounding box center [656, 140] width 192 height 12
paste input "danielrdeleo@g"
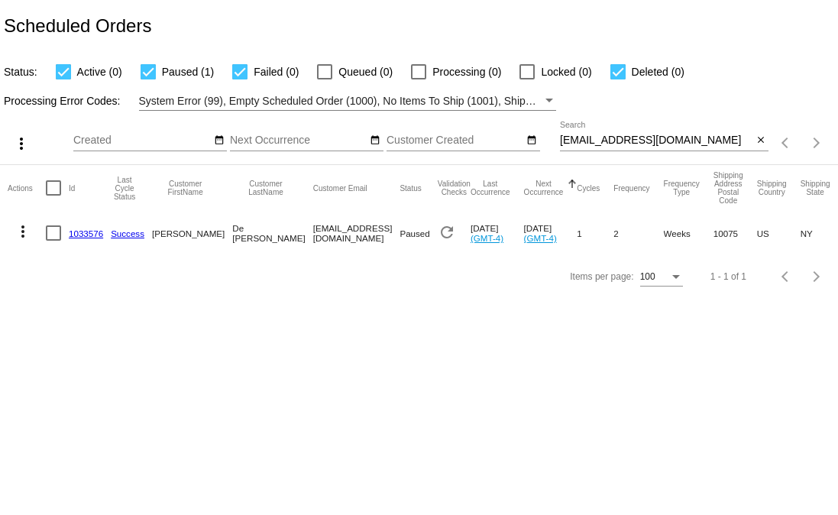
click at [707, 137] on input "danielrdeleo@gmail.com" at bounding box center [656, 140] width 192 height 12
paste input "alissaguzman"
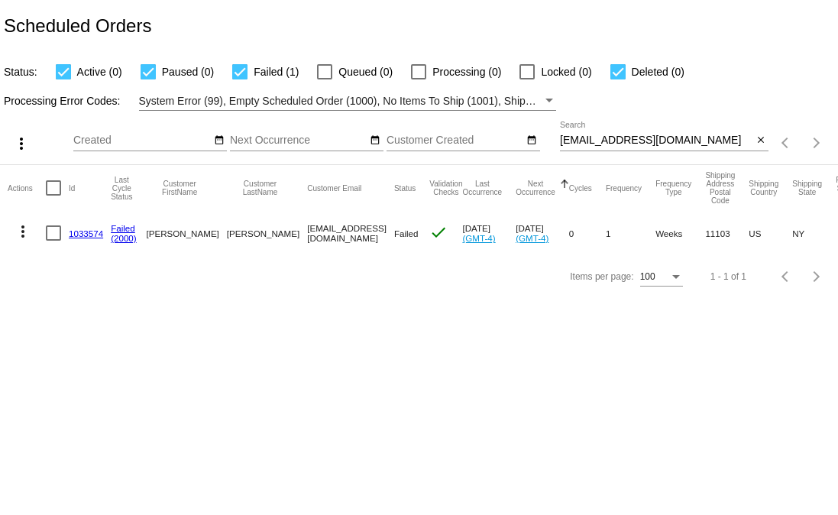
click at [637, 141] on input "[EMAIL_ADDRESS][DOMAIN_NAME]" at bounding box center [656, 140] width 192 height 12
paste input "m.houck@mac"
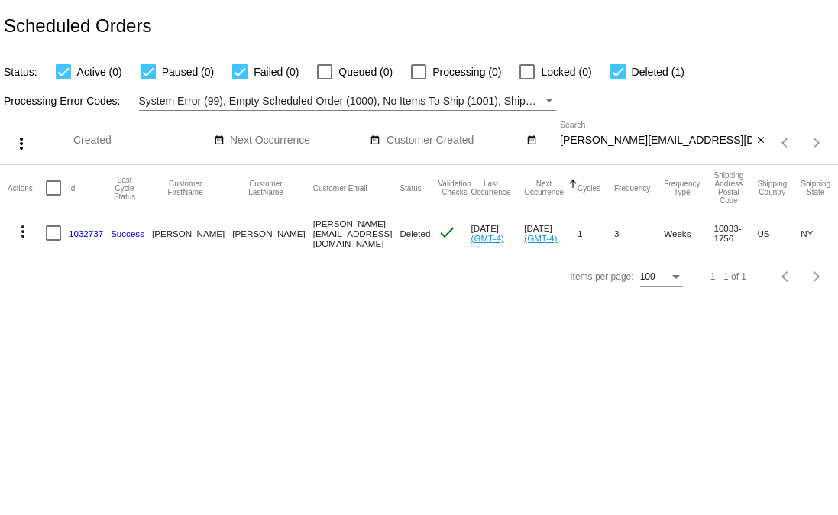
click at [604, 144] on input "m.houck@mac.com" at bounding box center [656, 140] width 192 height 12
paste input "DarrellGSF@hotmail"
click at [707, 140] on input "DarrellGSF@hotmail.com" at bounding box center [656, 140] width 192 height 12
paste
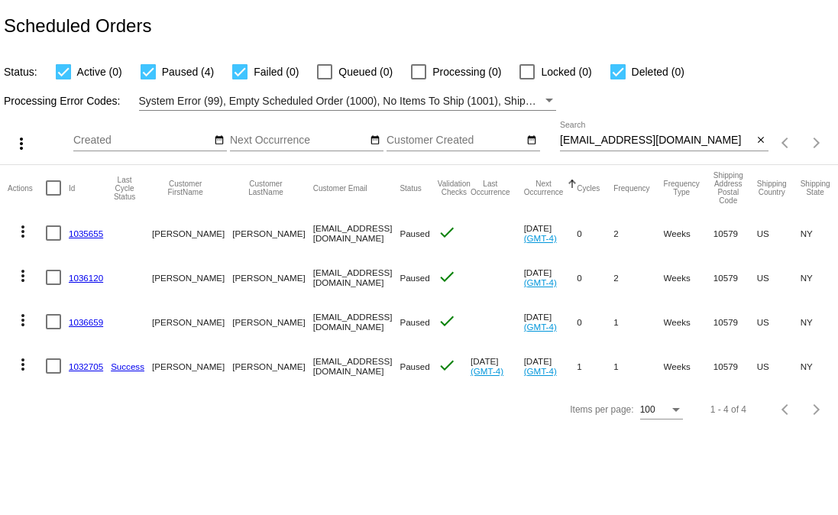
drag, startPoint x: 102, startPoint y: 374, endPoint x: 56, endPoint y: 372, distance: 45.9
click at [56, 372] on mat-row "more_vert 1032705 Success dariusz lomot-luszkiewicz edilomot@gmail.com Paused c…" at bounding box center [557, 366] width 1098 height 44
click at [642, 141] on input "[EMAIL_ADDRESS][DOMAIN_NAME]" at bounding box center [656, 140] width 192 height 12
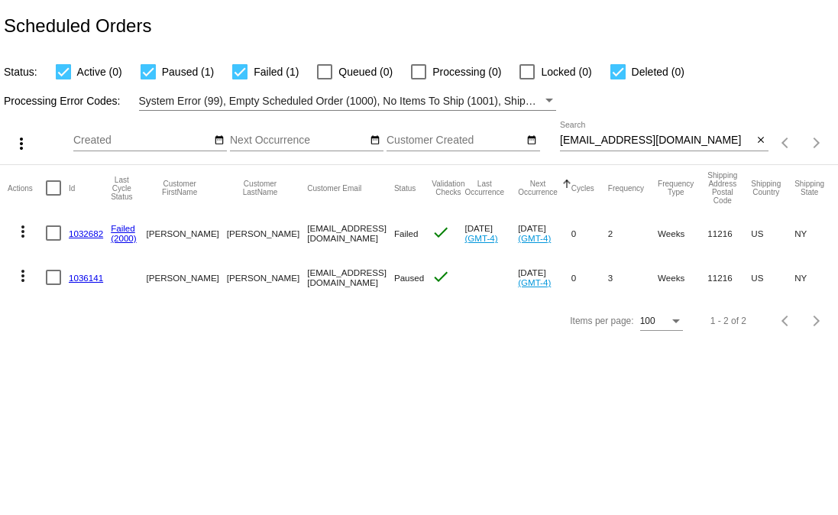
click at [700, 141] on input "[EMAIL_ADDRESS][DOMAIN_NAME]" at bounding box center [656, 140] width 192 height 12
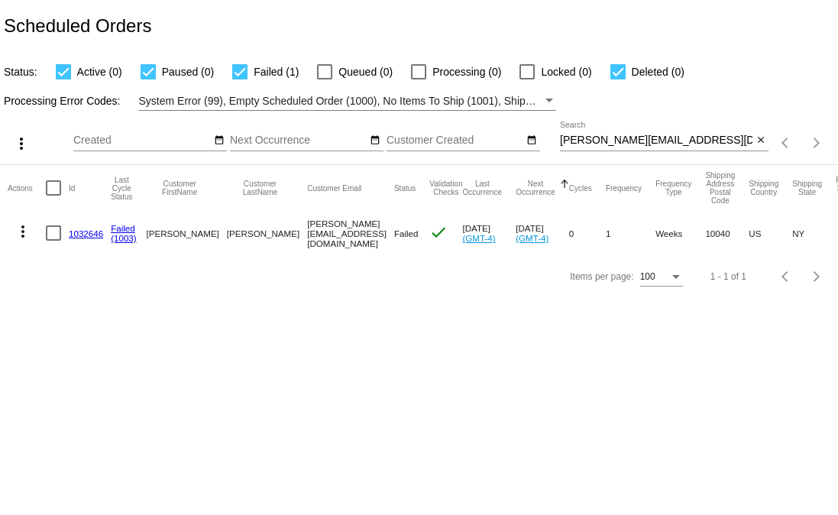
drag, startPoint x: 810, startPoint y: 271, endPoint x: 836, endPoint y: 274, distance: 26.9
click at [810, 271] on div "Items per page: 100 1 - 1 of 1" at bounding box center [419, 276] width 838 height 43
drag, startPoint x: 642, startPoint y: 111, endPoint x: 650, endPoint y: 141, distance: 31.0
click at [642, 113] on div "more_vert Oct Jan Feb Mar Apr 1" at bounding box center [419, 138] width 838 height 54
click at [652, 145] on input "[PERSON_NAME][EMAIL_ADDRESS][DOMAIN_NAME]" at bounding box center [656, 140] width 192 height 12
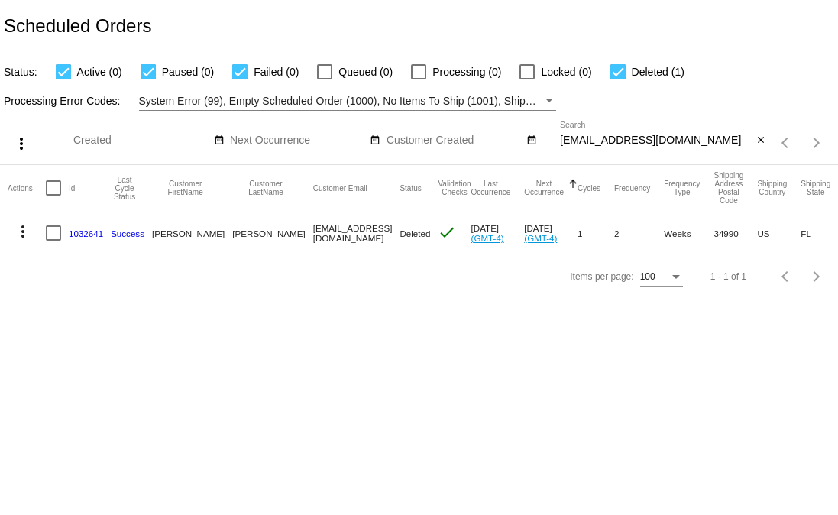
drag, startPoint x: 675, startPoint y: 125, endPoint x: 674, endPoint y: 147, distance: 21.4
click at [674, 128] on div "julianachapman@yahoo.com Search" at bounding box center [656, 136] width 192 height 30
click at [675, 147] on input "julianachapman@yahoo.com" at bounding box center [656, 140] width 192 height 12
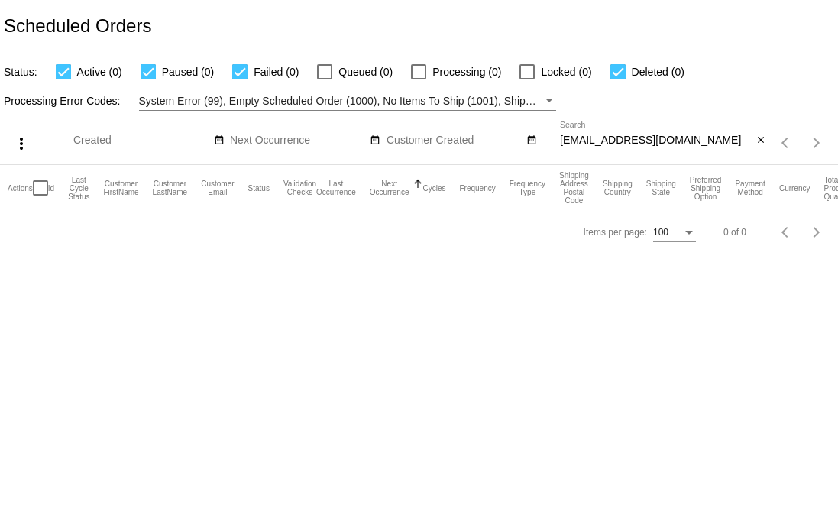
click at [601, 144] on input "sbump2@aol.com" at bounding box center [656, 140] width 192 height 12
click at [658, 144] on input "nicholasdeangelis5@gmail.com" at bounding box center [656, 140] width 192 height 12
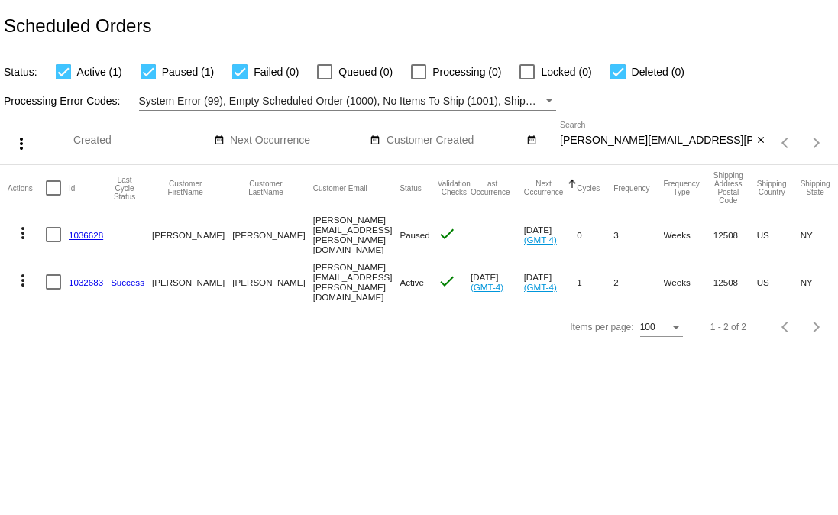
drag, startPoint x: 112, startPoint y: 285, endPoint x: 67, endPoint y: 284, distance: 44.3
click at [67, 284] on mat-row "more_vert 1032683 Success George Mitchell george.mitchell@gmail.com Active chec…" at bounding box center [557, 281] width 1098 height 47
drag, startPoint x: 513, startPoint y: 337, endPoint x: 502, endPoint y: 337, distance: 10.7
click at [511, 337] on div "Items per page: 100 1 - 2 of 2" at bounding box center [419, 327] width 838 height 43
drag, startPoint x: 102, startPoint y: 287, endPoint x: 66, endPoint y: 281, distance: 36.4
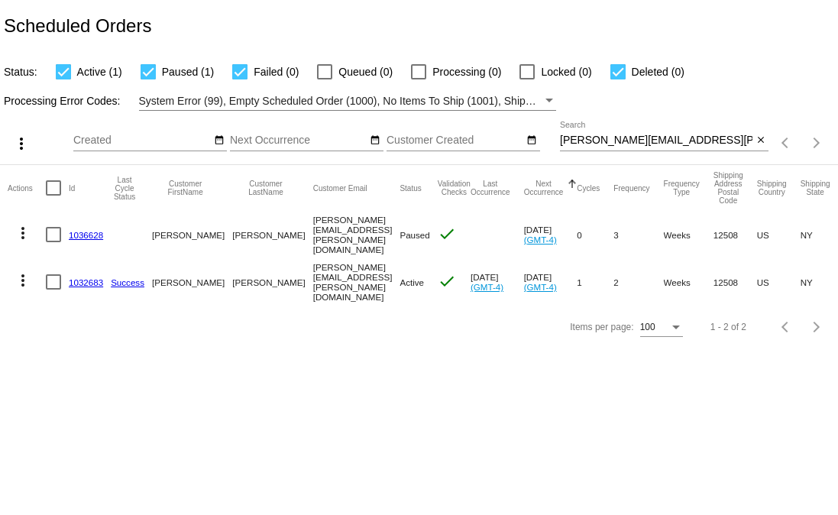
click at [66, 281] on mat-row "more_vert 1032683 Success George Mitchell george.mitchell@gmail.com Active chec…" at bounding box center [557, 281] width 1098 height 47
click at [674, 145] on input "george.mitchell@gmail.com" at bounding box center [656, 140] width 192 height 12
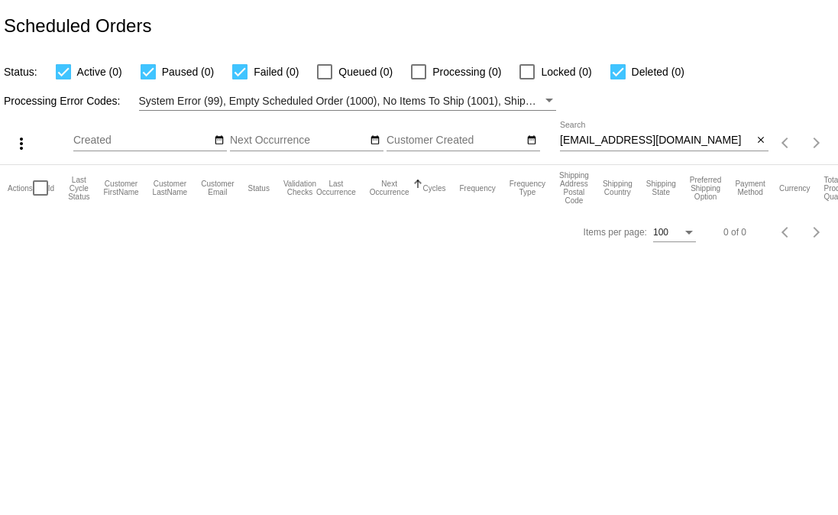
click at [710, 151] on div at bounding box center [664, 150] width 209 height 1
click at [698, 144] on input "colintack@gmail.com" at bounding box center [656, 140] width 192 height 12
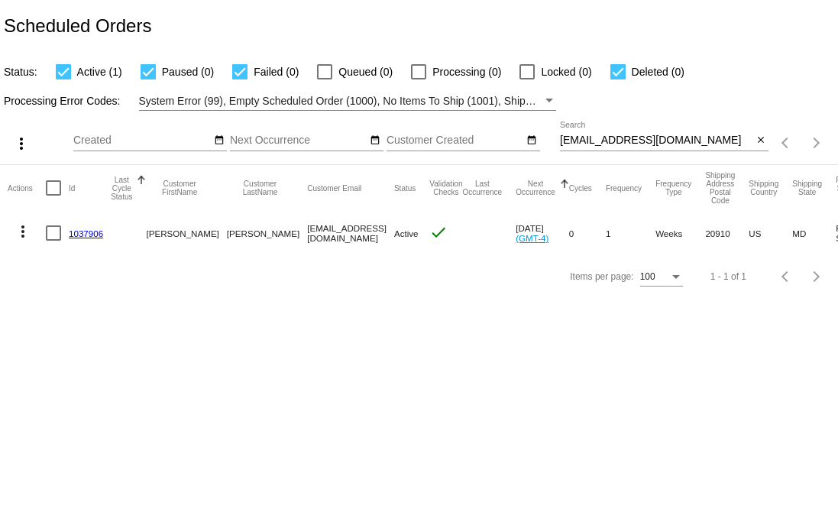
drag, startPoint x: 125, startPoint y: 224, endPoint x: 114, endPoint y: 230, distance: 13.0
click at [125, 224] on mat-cell at bounding box center [128, 233] width 35 height 44
drag, startPoint x: 114, startPoint y: 230, endPoint x: 66, endPoint y: 232, distance: 47.4
click at [66, 232] on mat-row "more_vert 1037906 Roseann Schwartz rozameheriuk@yahoo.com Active check Oct 9 20…" at bounding box center [553, 233] width 1091 height 44
click at [837, 208] on html "Scheduled Orders Status: Active (1) Paused (0) Failed (0) Queued (0) Processing…" at bounding box center [419, 257] width 838 height 515
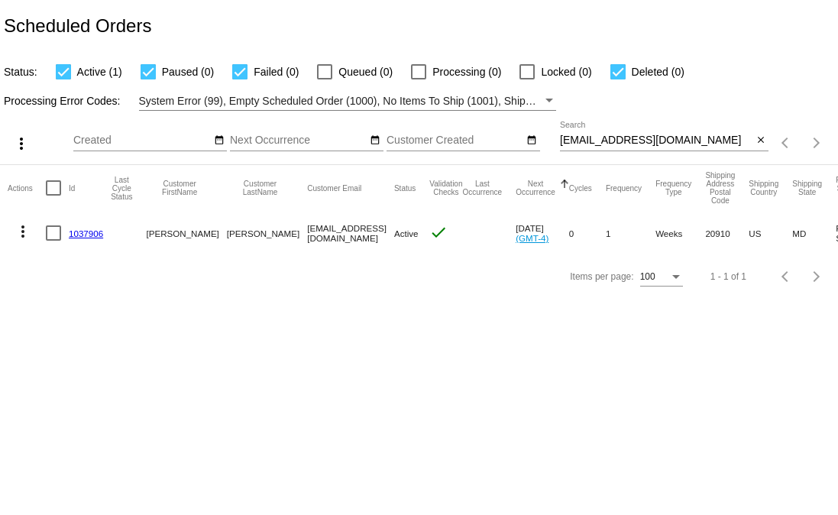
click at [594, 142] on input "rozameheriuk@yahoo.com" at bounding box center [656, 140] width 192 height 12
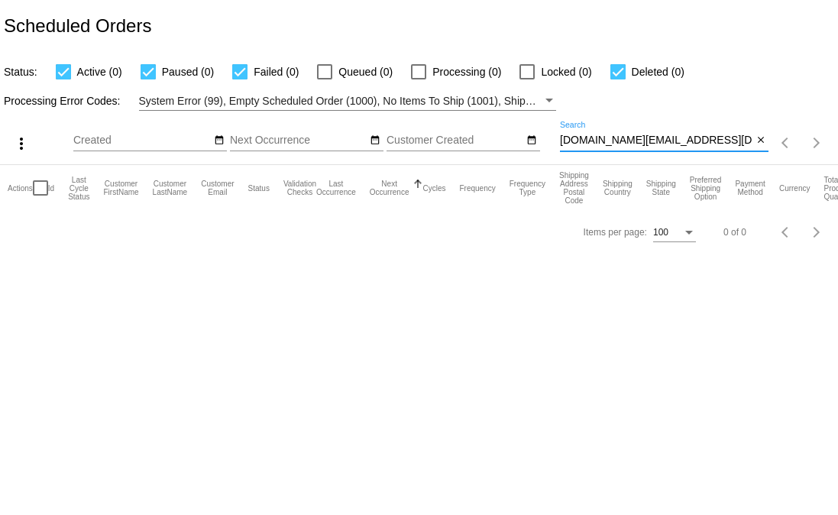
click at [636, 144] on input "runyu.bi@outlook.com" at bounding box center [656, 140] width 192 height 12
click at [700, 150] on div "blancoco1@msn.com Search" at bounding box center [656, 136] width 192 height 30
click at [662, 131] on div "tigws6@gmail.com Search" at bounding box center [656, 136] width 192 height 30
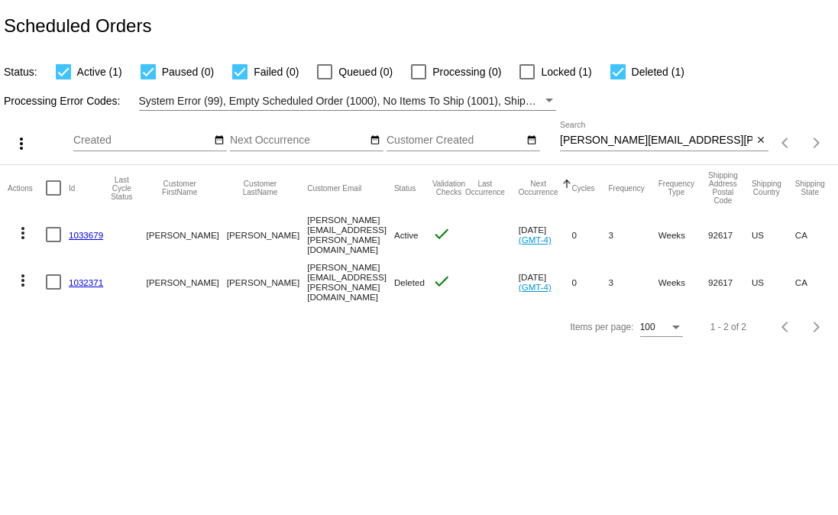
drag, startPoint x: 128, startPoint y: 235, endPoint x: 581, endPoint y: 215, distance: 453.4
click at [68, 233] on mat-row "more_vert 1033679 Joshua Franz joshua.u.franz@gmail.com Active check Oct 2 2025…" at bounding box center [554, 234] width 1093 height 47
click at [613, 140] on input "joshua.u.franz@gmail.com" at bounding box center [656, 140] width 192 height 12
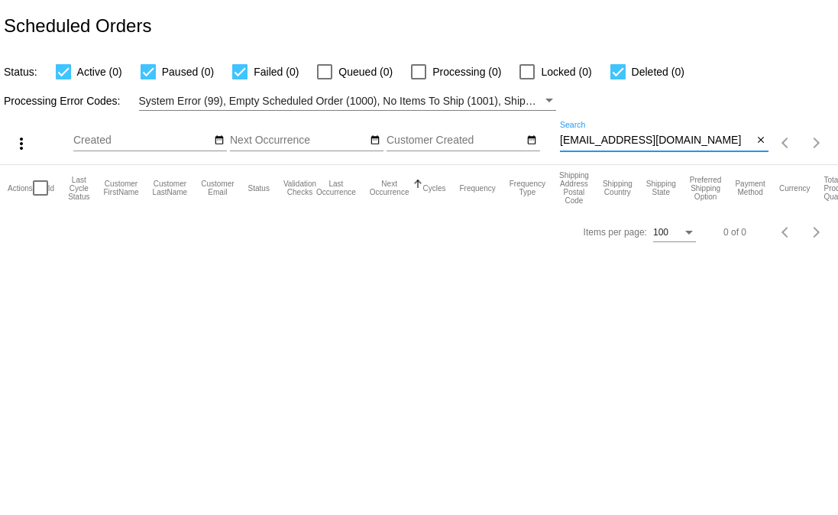
click at [723, 139] on input "epluspi@gmail.com" at bounding box center [656, 140] width 192 height 12
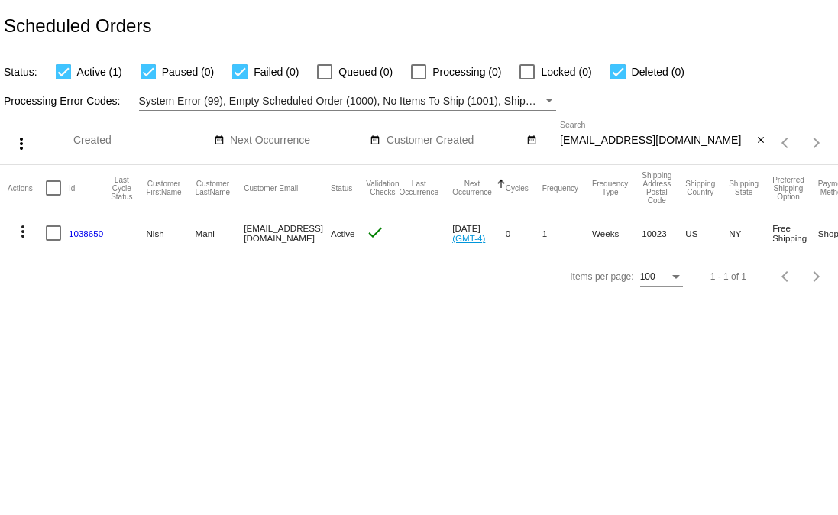
drag, startPoint x: 109, startPoint y: 231, endPoint x: 82, endPoint y: 238, distance: 27.6
click at [69, 234] on mat-cell "1038650" at bounding box center [90, 233] width 42 height 44
click at [648, 138] on input "nish.mani@gmail.com" at bounding box center [656, 140] width 192 height 12
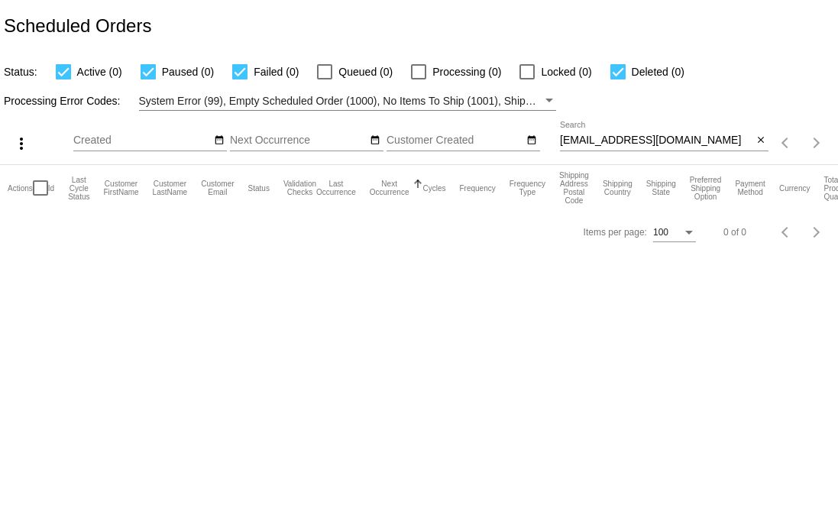
click at [684, 151] on div at bounding box center [664, 150] width 209 height 1
click at [684, 137] on input "JKISKE@EARTHLINK.NET" at bounding box center [656, 140] width 192 height 12
click at [658, 141] on input "teriaj@aol.com" at bounding box center [656, 140] width 192 height 12
click at [652, 123] on div "ackw.kushi@gmail.com Search" at bounding box center [656, 136] width 192 height 30
click at [693, 143] on input "reinier@pspnow.com" at bounding box center [656, 140] width 192 height 12
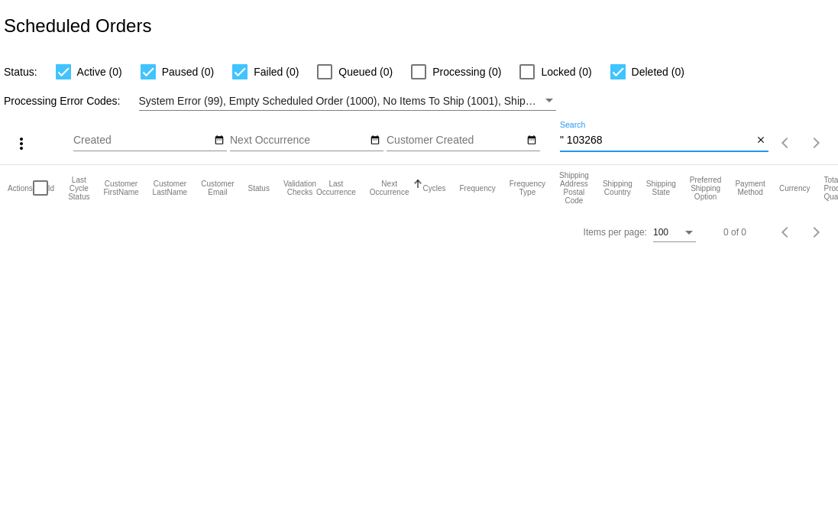
click at [571, 137] on input "" 103268" at bounding box center [656, 140] width 192 height 12
click at [566, 140] on input "" 103268" at bounding box center [656, 140] width 192 height 12
click at [627, 140] on input "103268" at bounding box center [656, 140] width 192 height 12
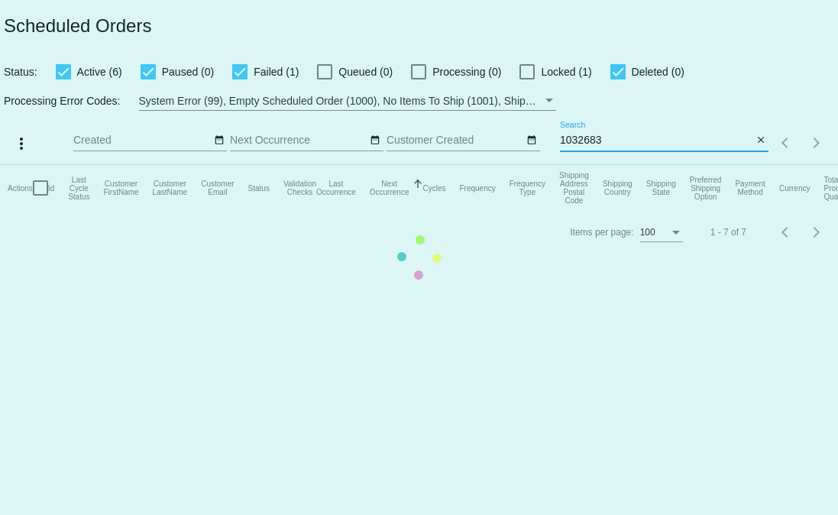
type input "1032683"
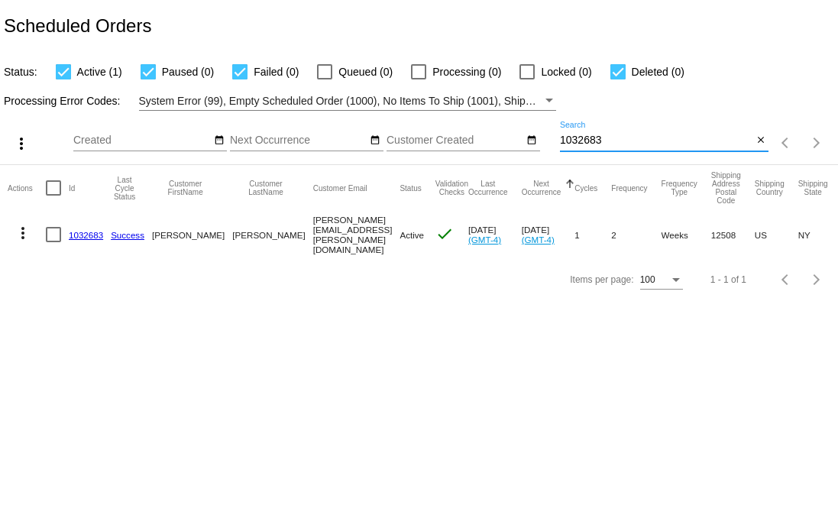
click at [87, 226] on mat-cell "1032683" at bounding box center [90, 234] width 42 height 47
click at [87, 230] on link "1032683" at bounding box center [86, 235] width 34 height 10
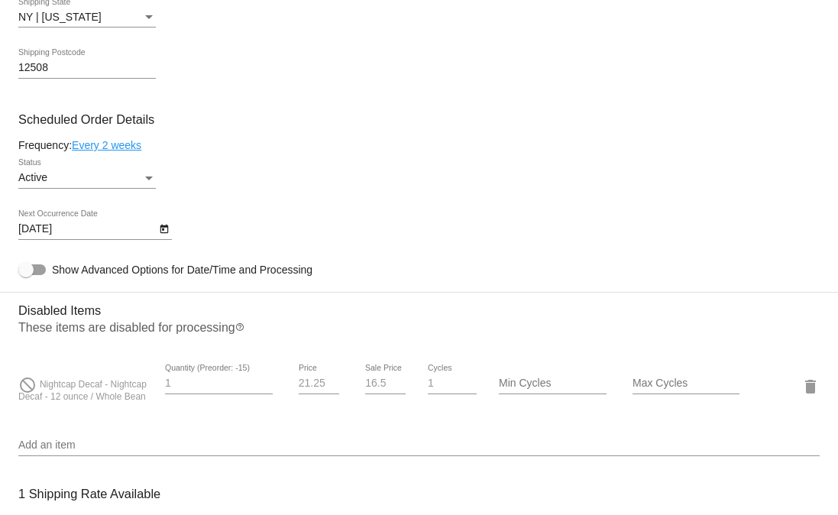
scroll to position [774, 0]
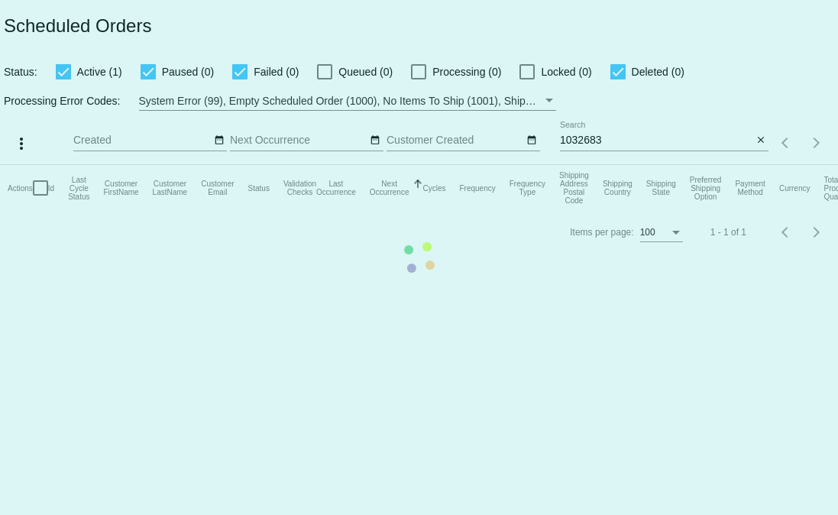
click at [586, 141] on app-dashboard-scheduled-orders "Scheduled Orders Status: Active (1) Paused (0) Failed (0) Queued (0) Processing…" at bounding box center [419, 127] width 838 height 254
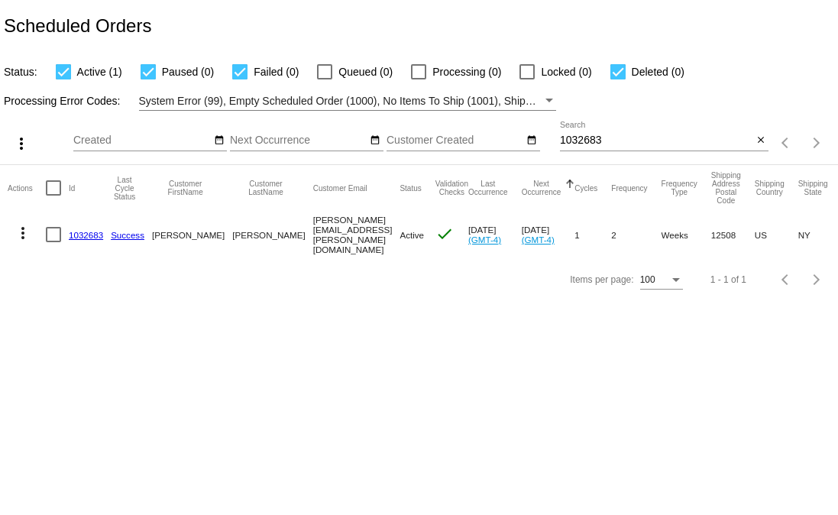
click at [586, 141] on input "1032683" at bounding box center [656, 140] width 192 height 12
drag, startPoint x: 587, startPoint y: 141, endPoint x: 581, endPoint y: 167, distance: 25.8
click at [586, 142] on input "1032683" at bounding box center [656, 140] width 192 height 12
paste input "" 1037906 ""
click at [566, 137] on input "" 103790" at bounding box center [656, 140] width 192 height 12
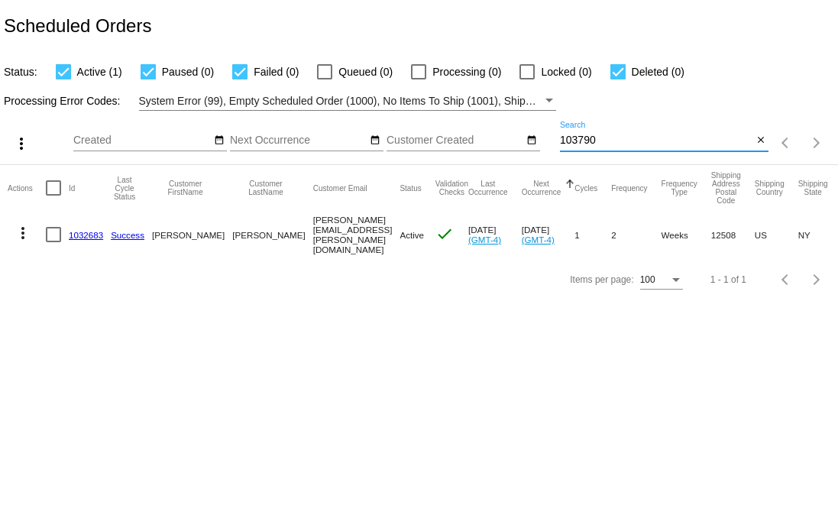
type input "103790"
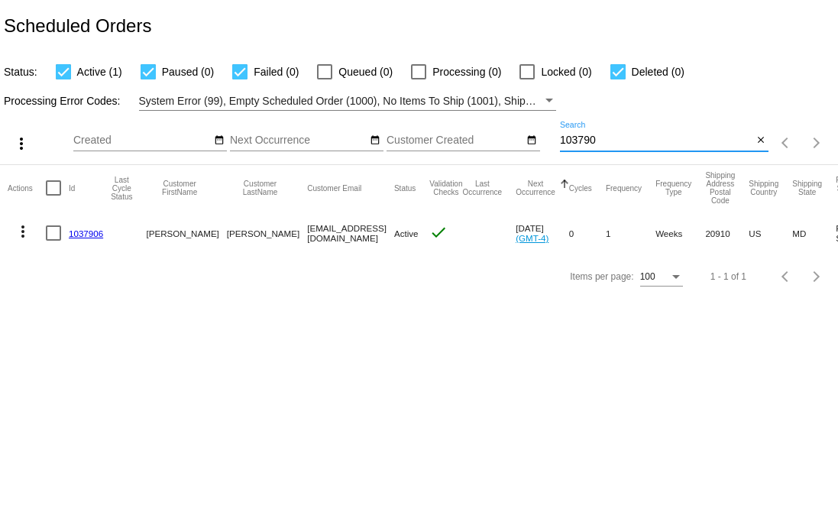
click at [77, 233] on link "1037906" at bounding box center [86, 233] width 34 height 10
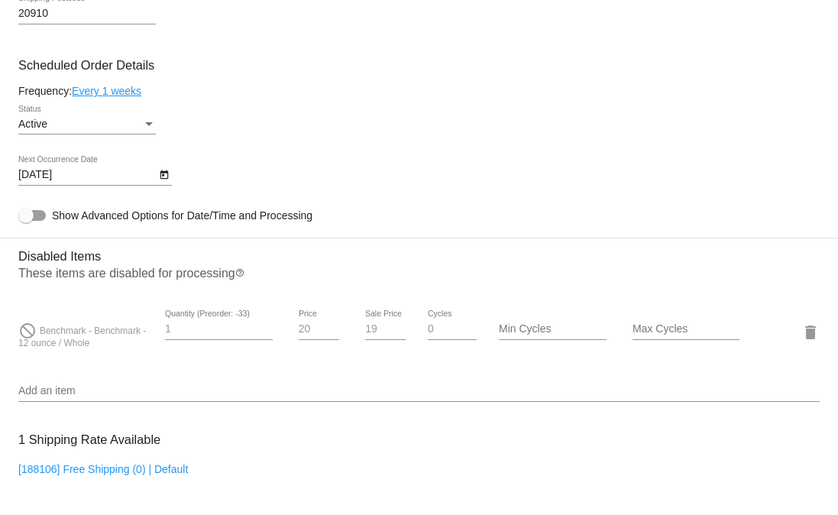
scroll to position [706, 0]
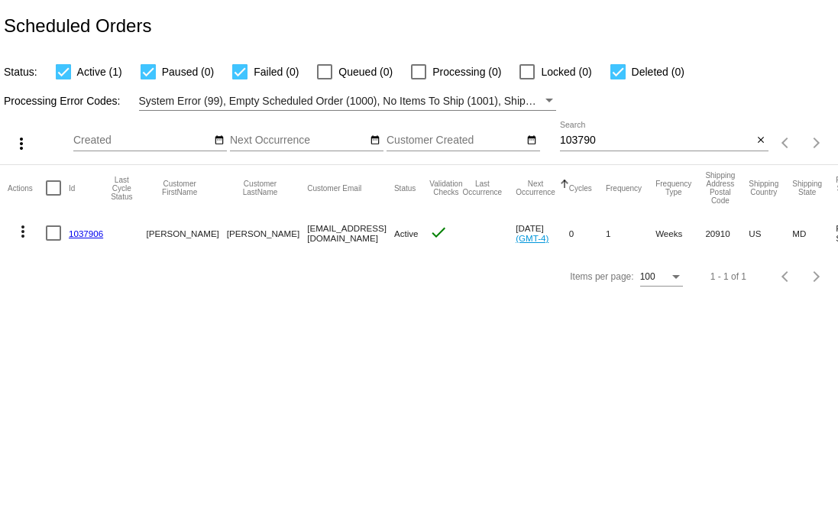
click at [601, 138] on input "103790" at bounding box center [656, 140] width 192 height 12
paste input "3679"
type input "1033679"
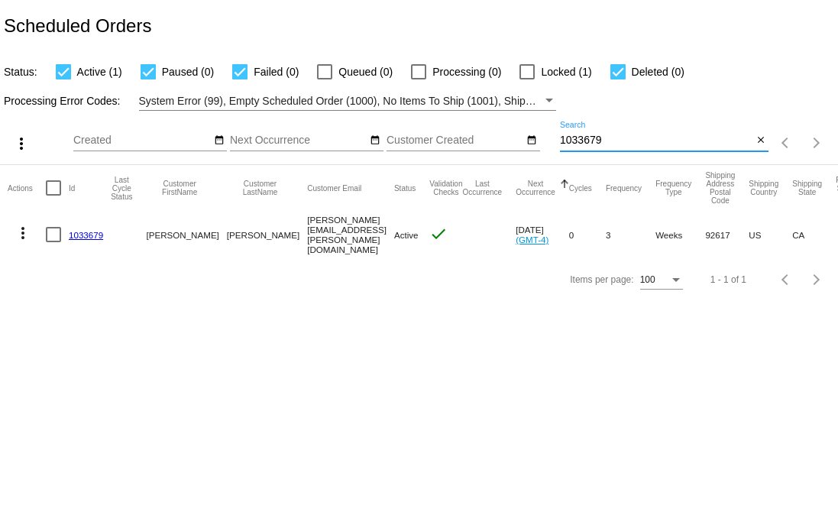
click at [89, 234] on link "1033679" at bounding box center [86, 235] width 34 height 10
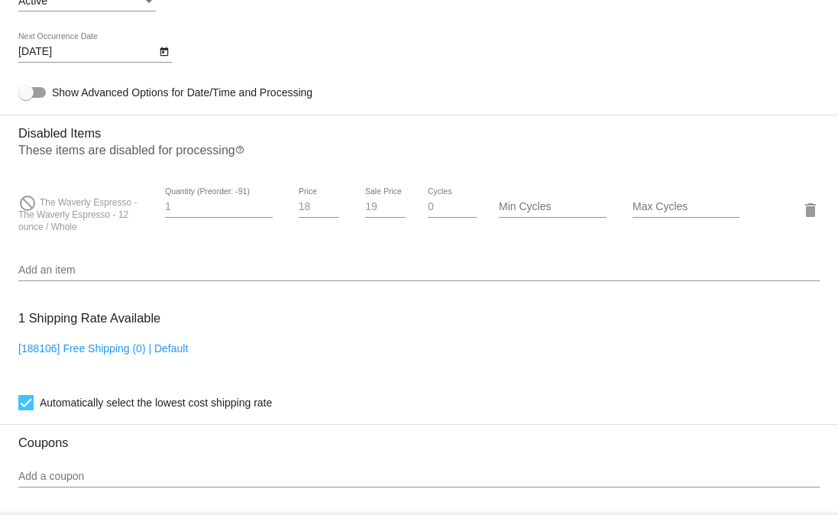
scroll to position [810, 0]
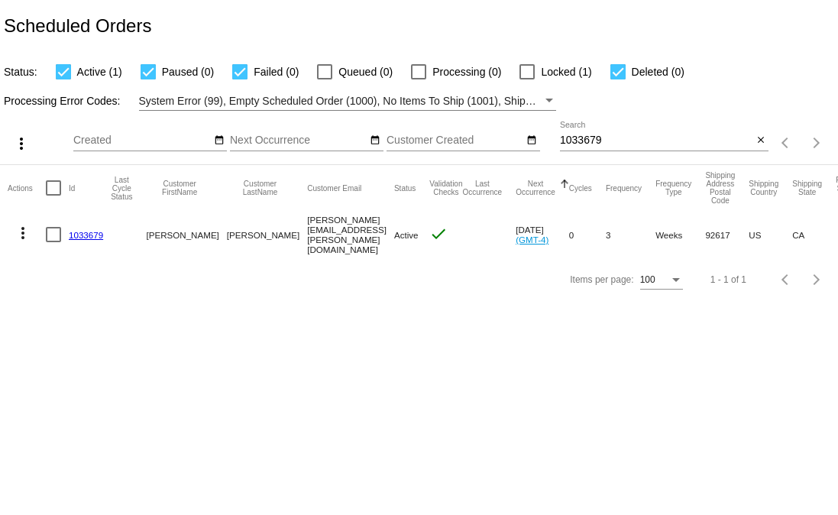
click at [660, 150] on div "1033679 Search" at bounding box center [656, 136] width 192 height 30
click at [649, 138] on input "1033679" at bounding box center [656, 140] width 192 height 12
paste input "8650"
type input "1038650"
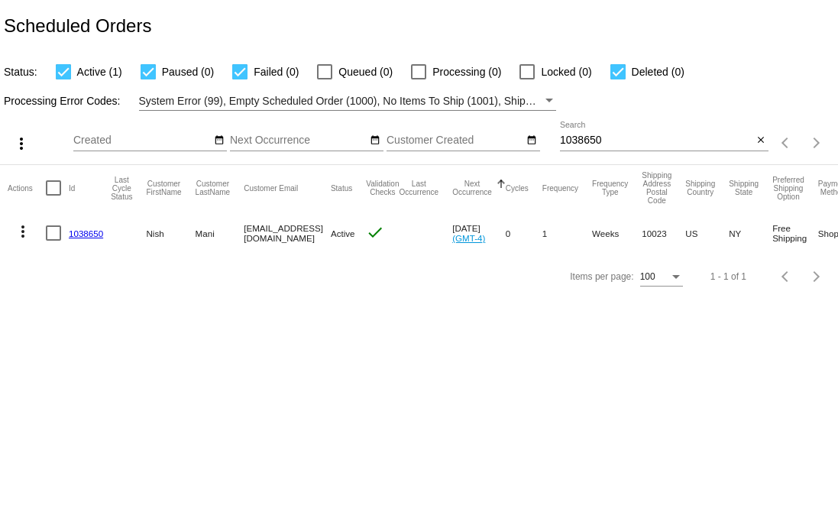
click at [99, 234] on link "1038650" at bounding box center [86, 233] width 34 height 10
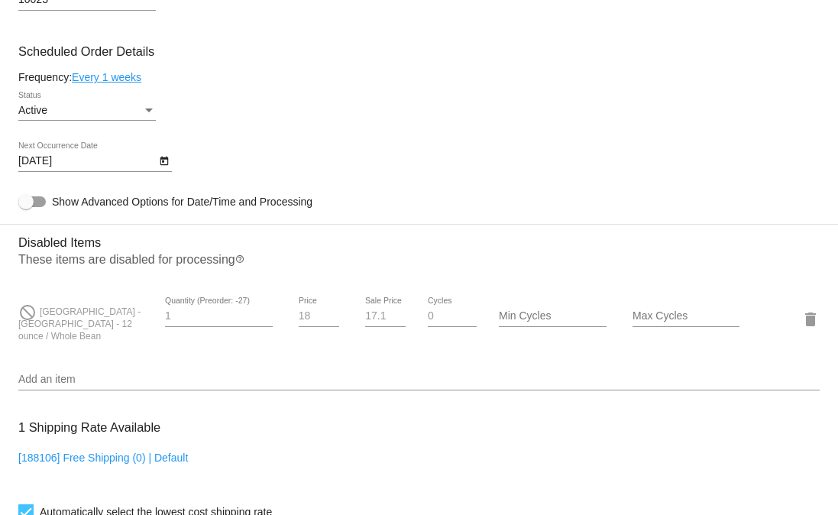
scroll to position [703, 0]
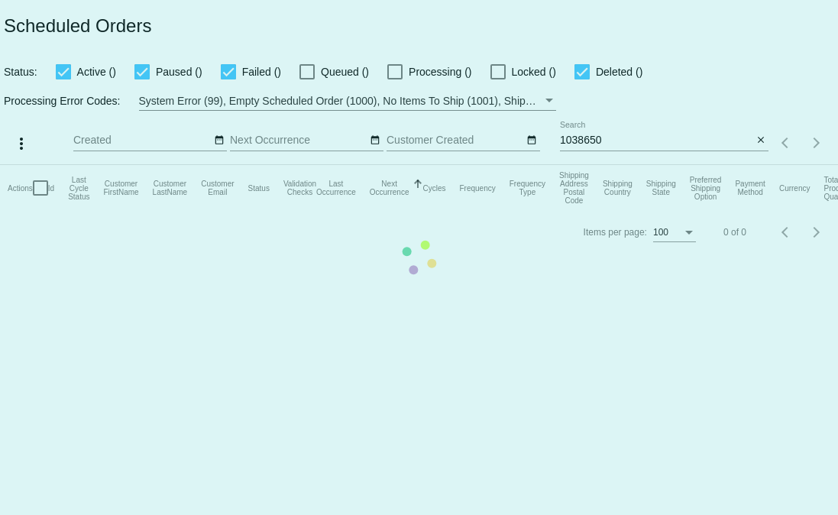
click at [633, 165] on mat-table "Actions Id Last Cycle Status Customer FirstName Customer LastName Customer Emai…" at bounding box center [419, 188] width 838 height 46
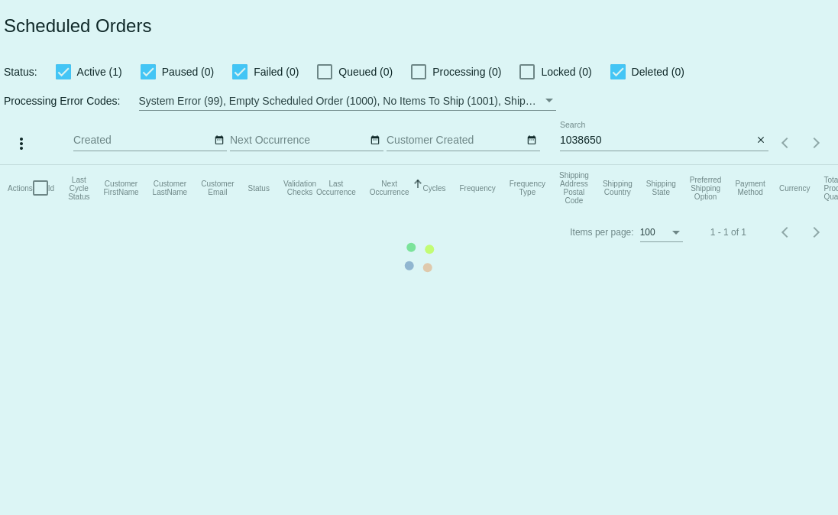
click at [587, 144] on app-dashboard-scheduled-orders "Scheduled Orders Status: Active (1) Paused (0) Failed (0) Queued (0) Processing…" at bounding box center [419, 127] width 838 height 254
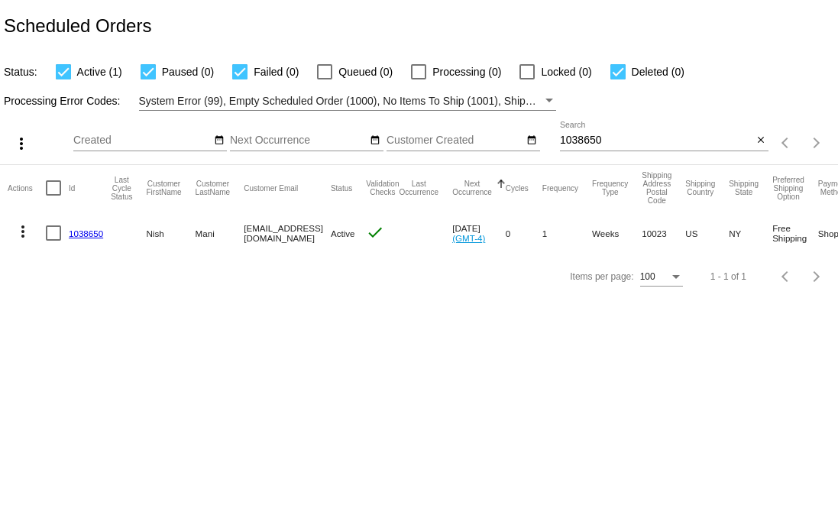
click at [587, 144] on input "1038650" at bounding box center [656, 140] width 192 height 12
paste input "" 1037504 ""
click at [566, 144] on input "" 1037504" at bounding box center [656, 140] width 192 height 12
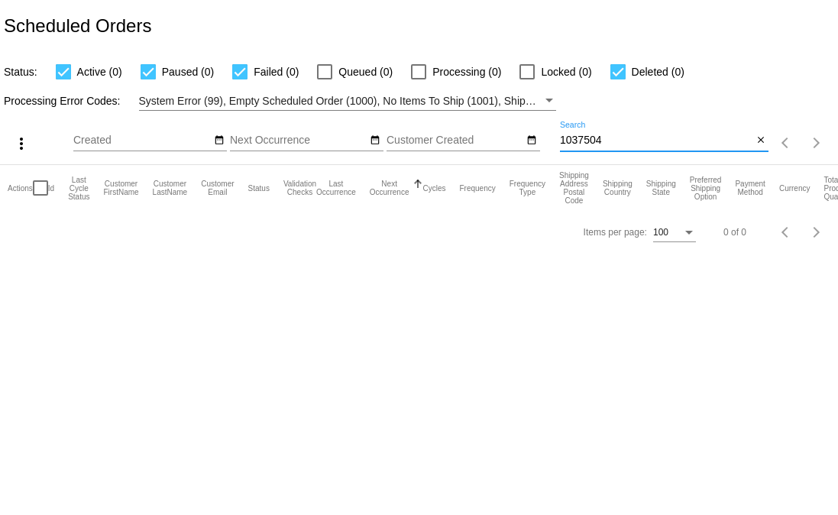
type input "1037504"
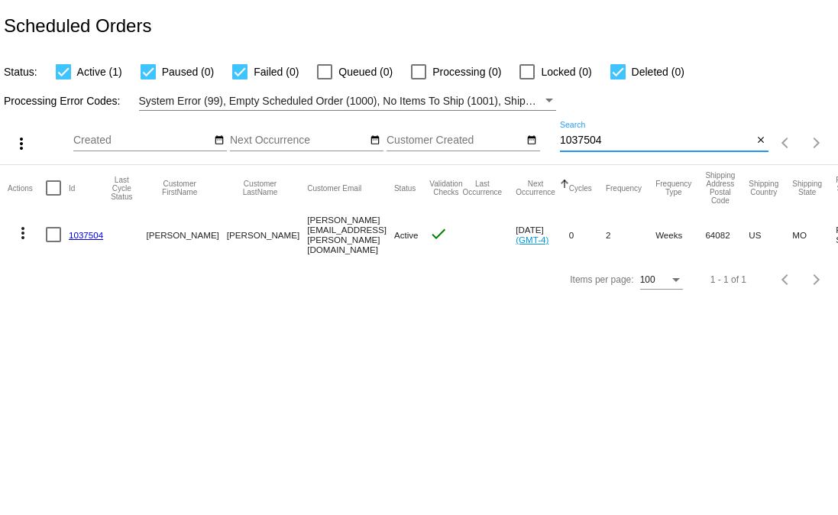
click at [75, 230] on link "1037504" at bounding box center [86, 235] width 34 height 10
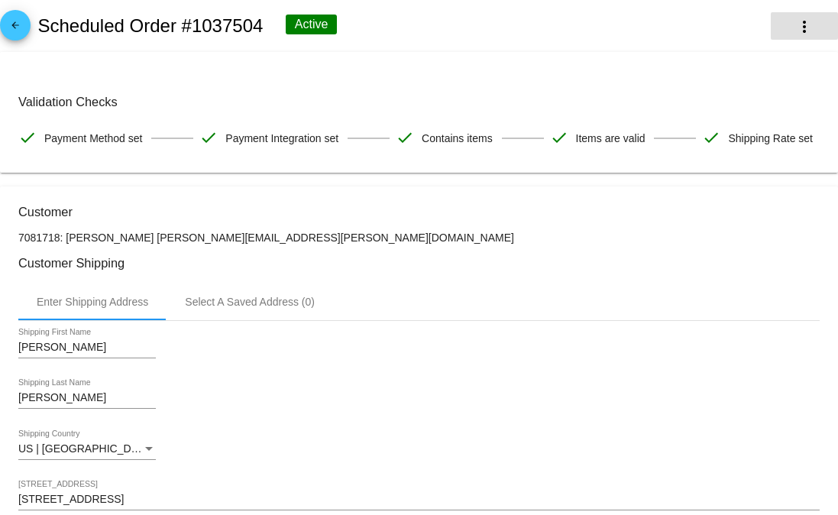
click at [795, 21] on mat-icon "more_vert" at bounding box center [804, 27] width 18 height 18
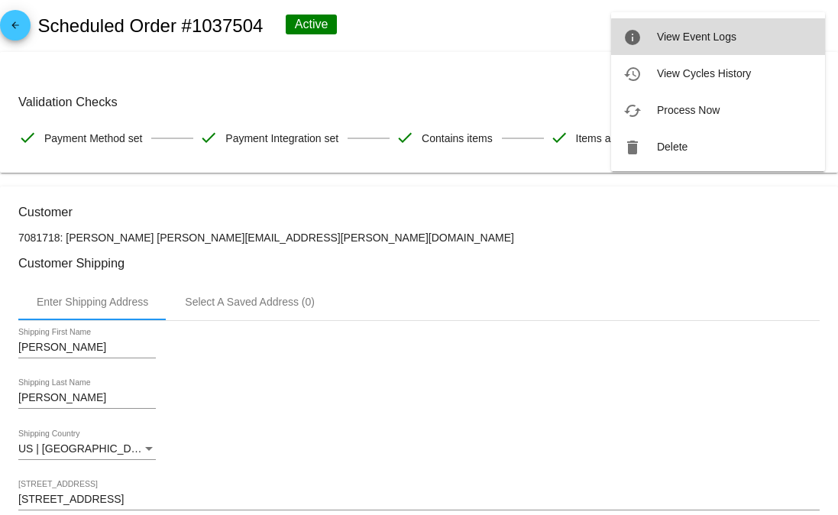
click at [723, 43] on button "info View Event Logs" at bounding box center [718, 36] width 214 height 37
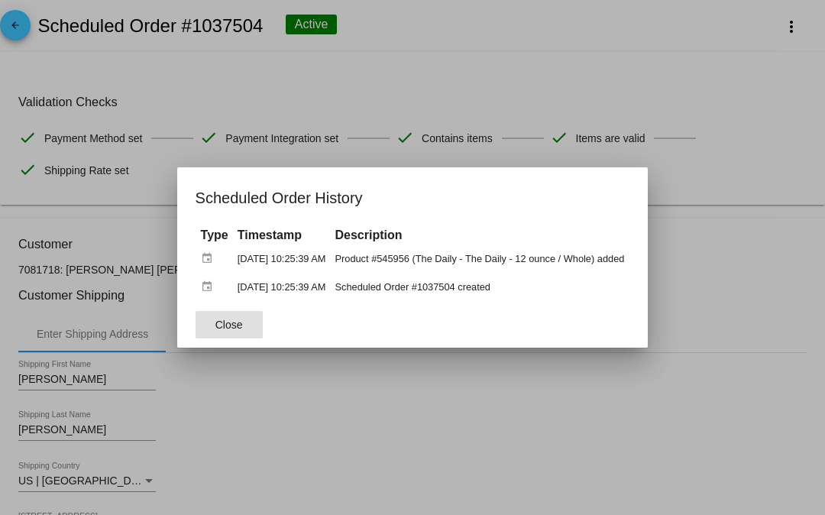
click at [525, 80] on div at bounding box center [412, 257] width 825 height 515
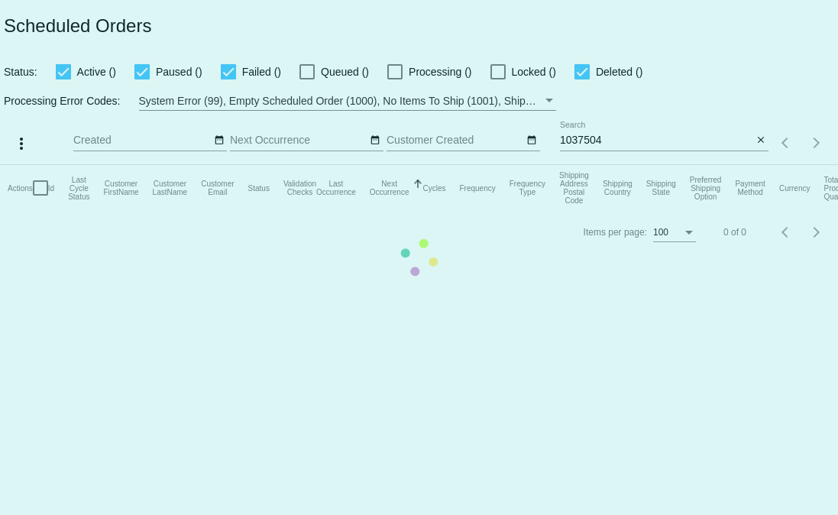
click at [630, 165] on mat-table "Actions Id Last Cycle Status Customer FirstName Customer LastName Customer Emai…" at bounding box center [419, 188] width 838 height 46
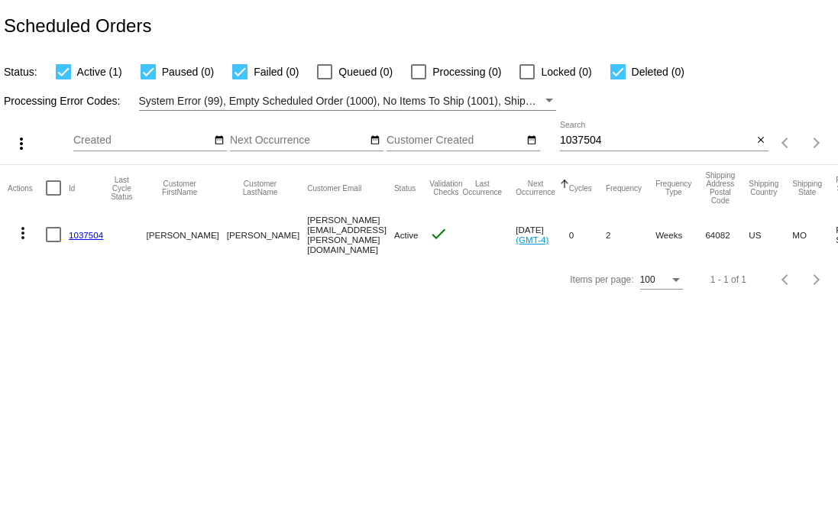
click at [630, 141] on input "1037504" at bounding box center [656, 140] width 192 height 12
paste input "2199"
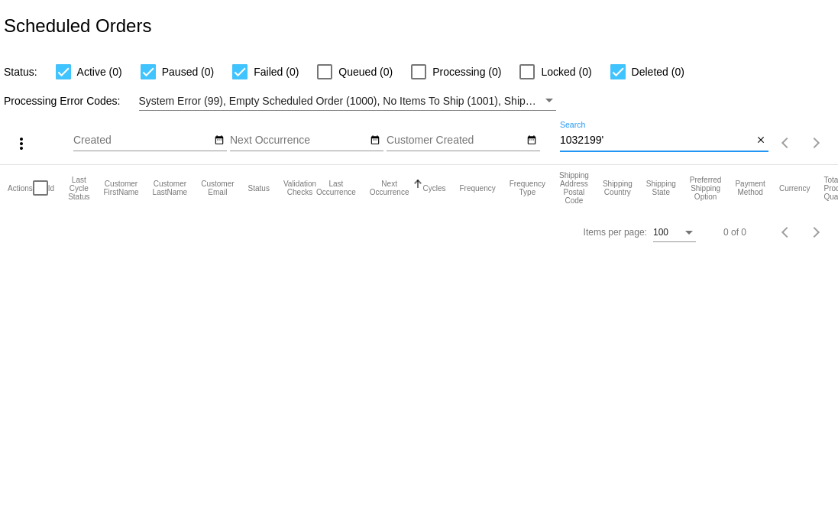
type input "1032199"
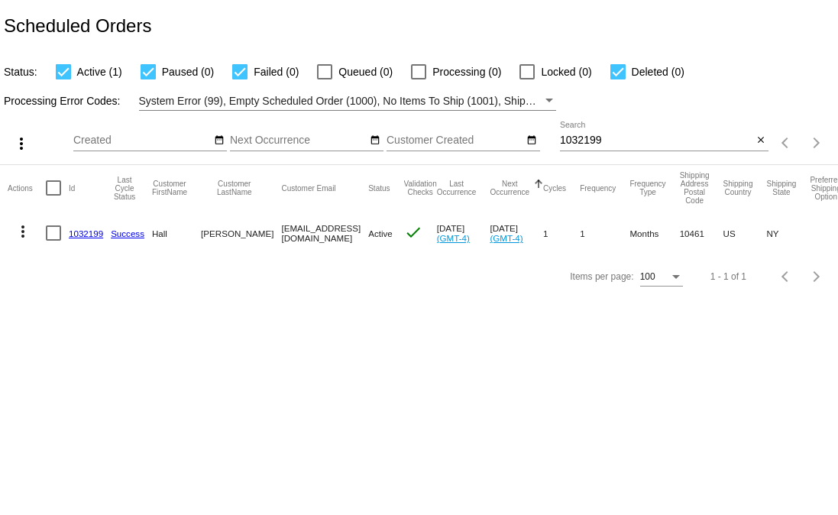
click at [76, 232] on link "1032199" at bounding box center [86, 233] width 34 height 10
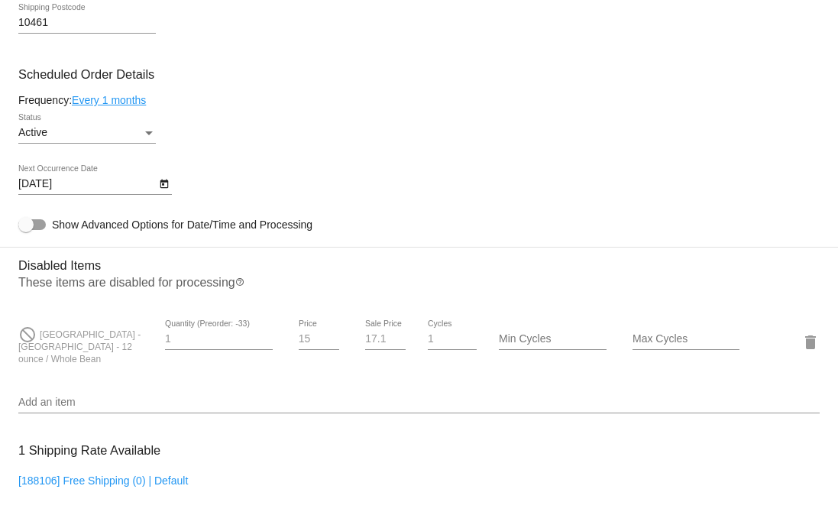
scroll to position [817, 0]
click at [364, 107] on div "Frequency: Every 1 months" at bounding box center [418, 101] width 801 height 12
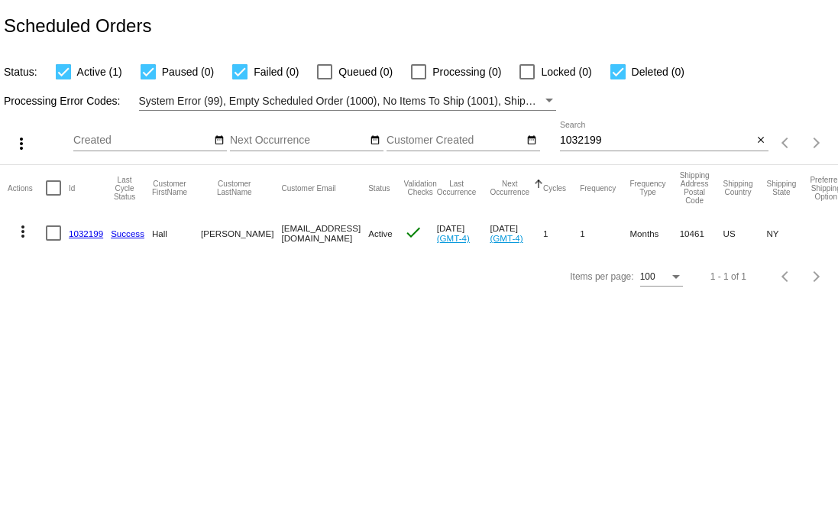
click at [595, 145] on input "1032199" at bounding box center [656, 140] width 192 height 12
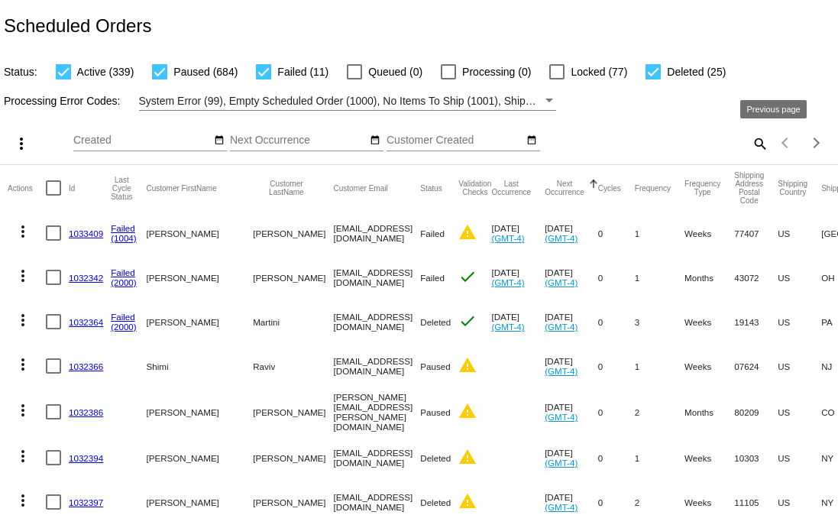
click at [750, 141] on mat-icon "search" at bounding box center [759, 143] width 18 height 24
click at [641, 144] on input "Search" at bounding box center [664, 140] width 209 height 12
paste input "[PERSON_NAME][EMAIL_ADDRESS][DOMAIN_NAME]"
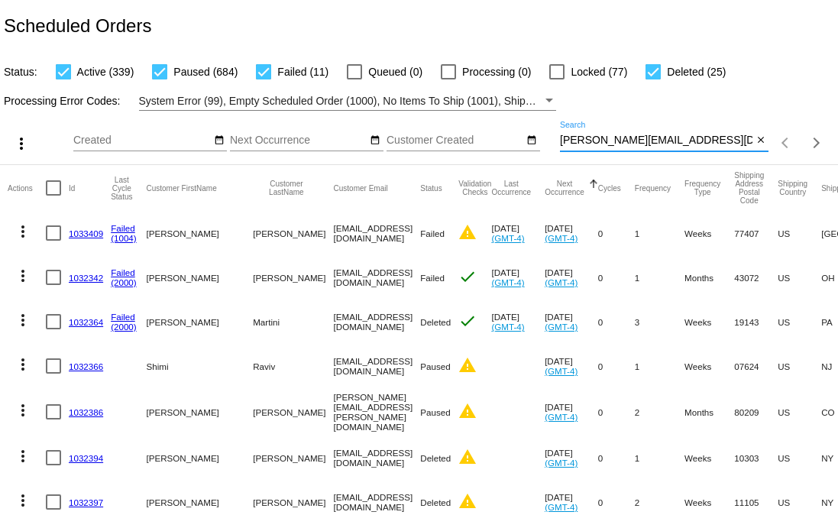
type input "[PERSON_NAME][EMAIL_ADDRESS][DOMAIN_NAME]"
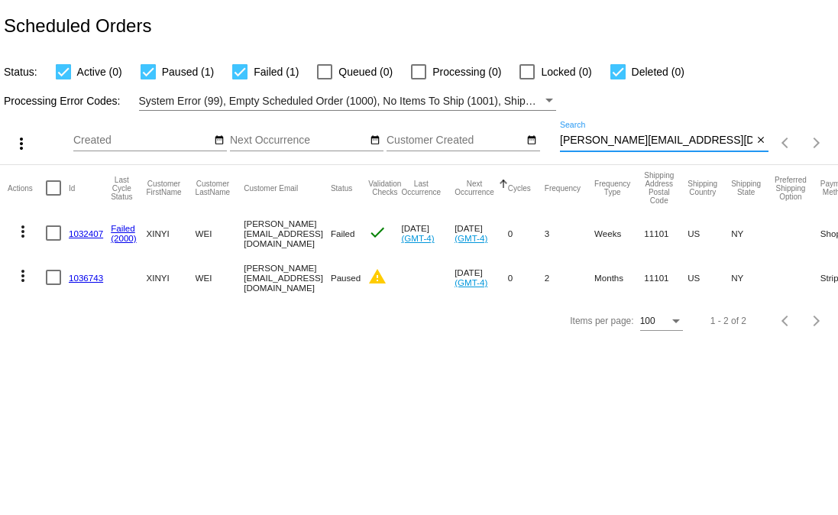
click at [75, 238] on link "1032407" at bounding box center [86, 233] width 34 height 10
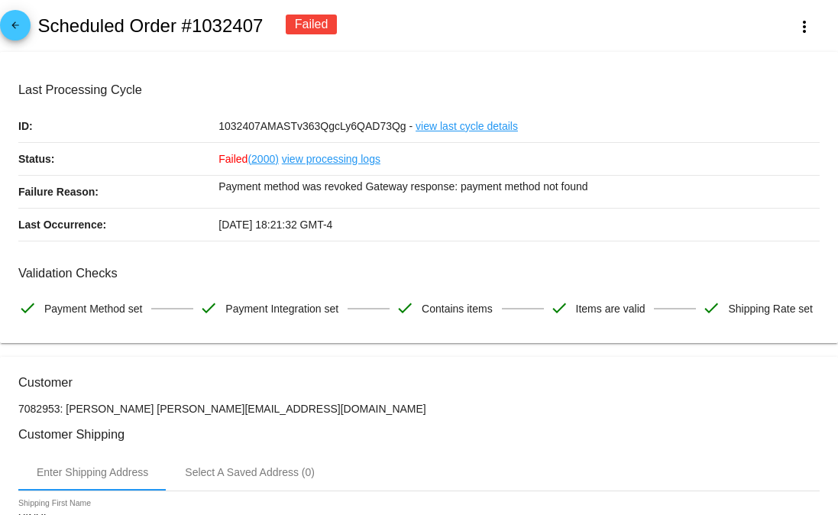
click at [227, 24] on h2 "Scheduled Order #1032407" at bounding box center [149, 25] width 225 height 21
copy h2 "1032407"
